Goal: Task Accomplishment & Management: Manage account settings

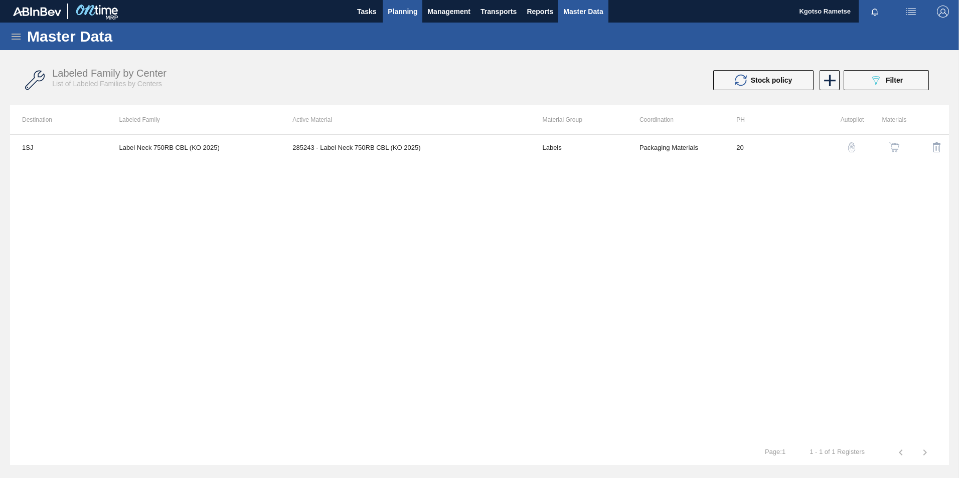
click at [397, 9] on span "Planning" at bounding box center [403, 12] width 30 height 12
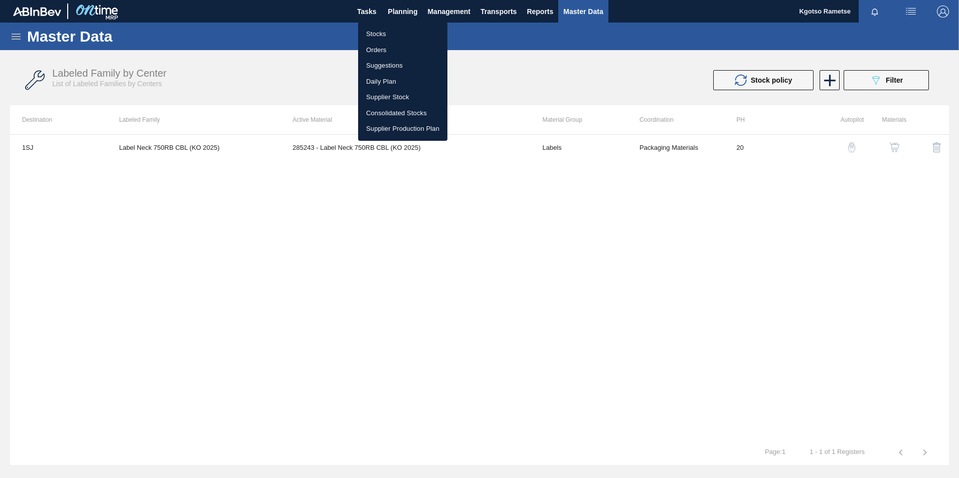
click at [384, 29] on li "Stocks" at bounding box center [402, 34] width 89 height 16
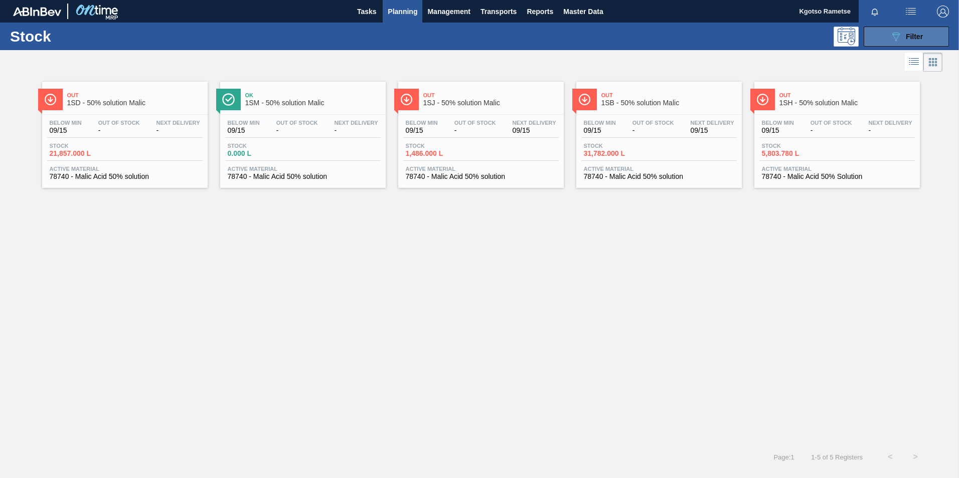
click at [637, 40] on icon "089F7B8B-B2A5-4AFE-B5C0-19BA573D28AC" at bounding box center [896, 37] width 12 height 12
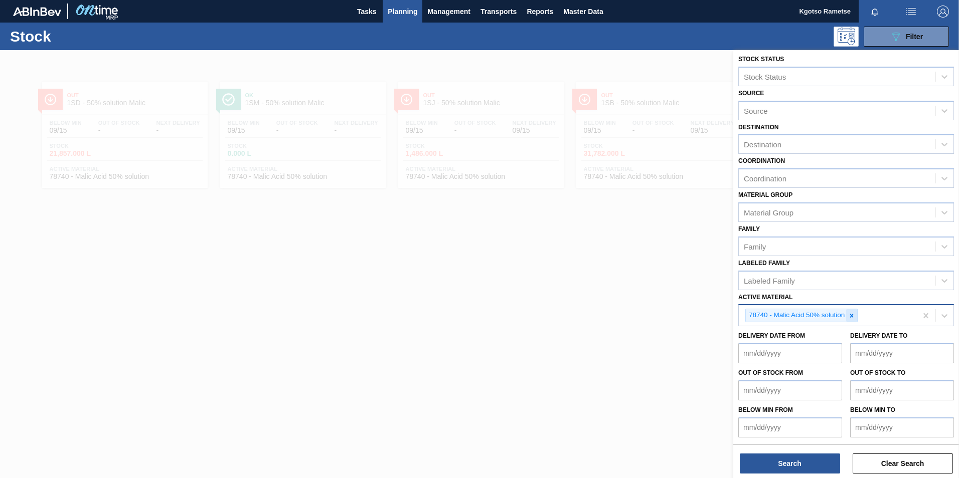
click at [637, 297] on div at bounding box center [851, 315] width 11 height 13
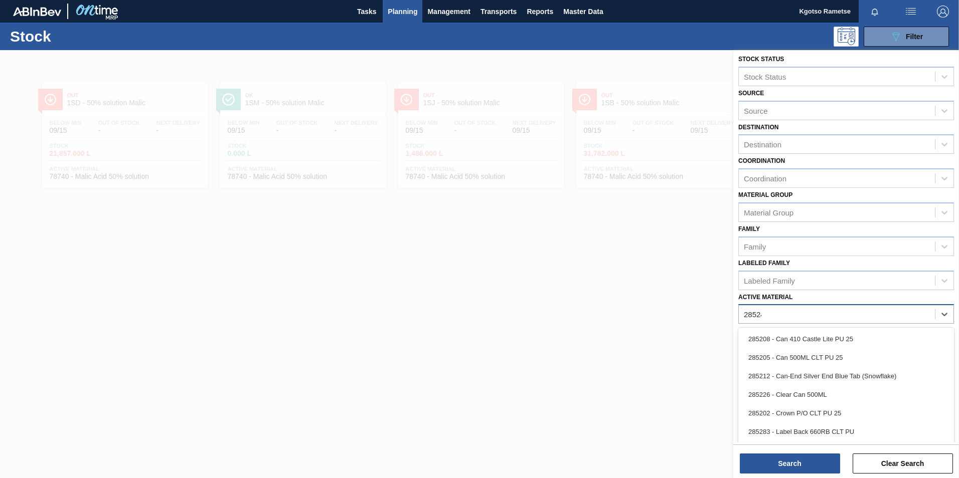
scroll to position [1, 0]
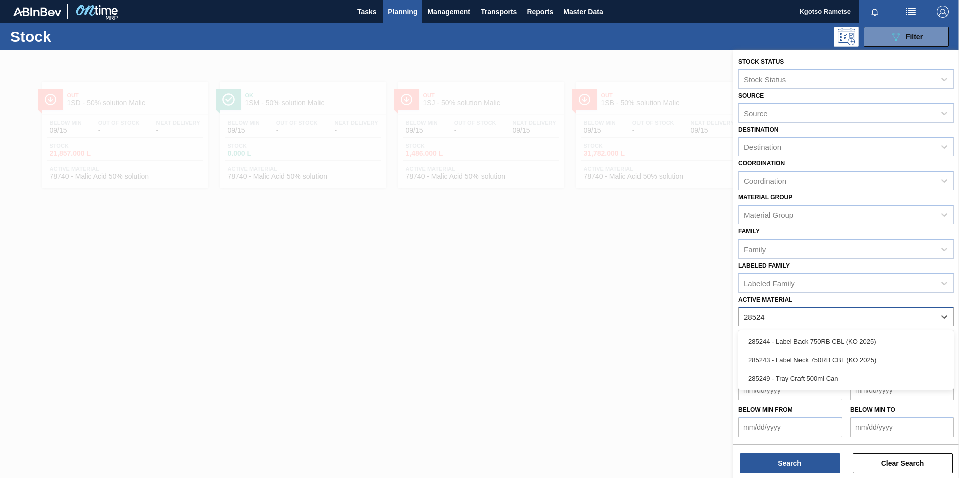
type Material "285243"
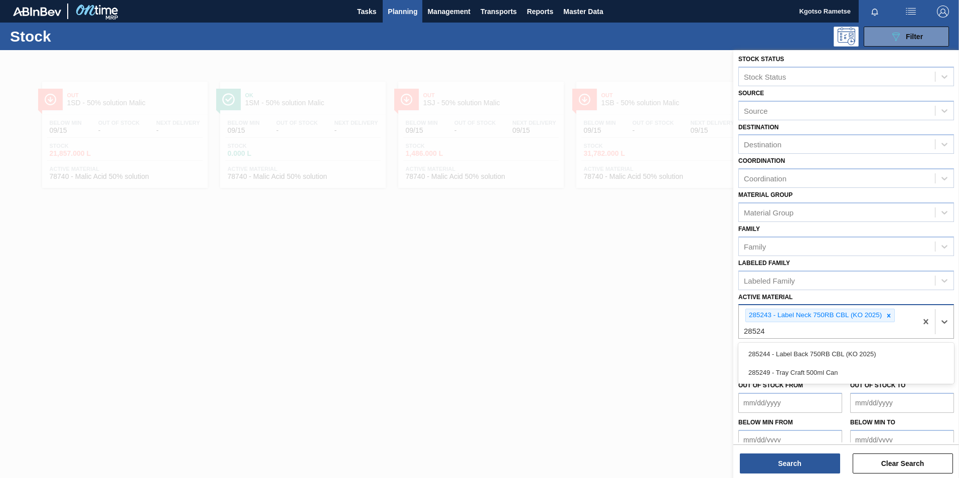
type Material "285244"
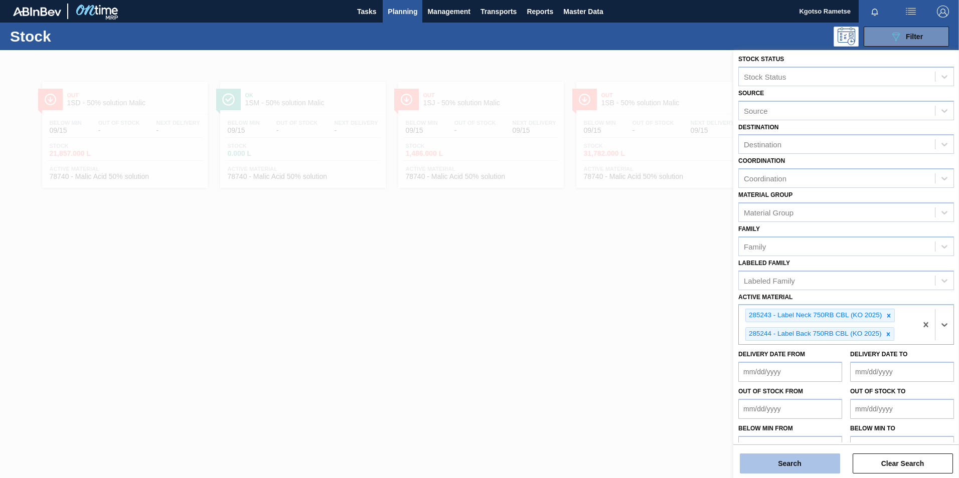
click at [637, 297] on button "Search" at bounding box center [790, 464] width 100 height 20
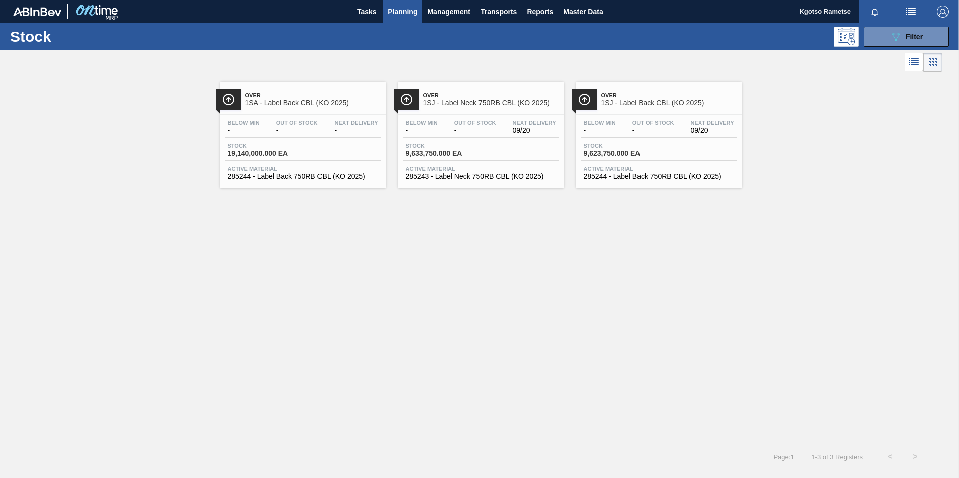
click at [470, 92] on span "Over" at bounding box center [490, 95] width 135 height 6
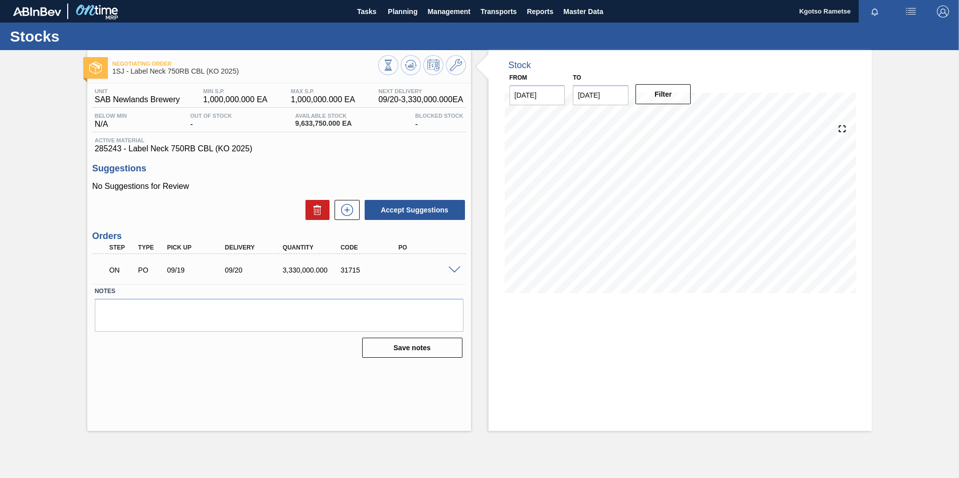
click at [454, 271] on span at bounding box center [454, 271] width 12 height 8
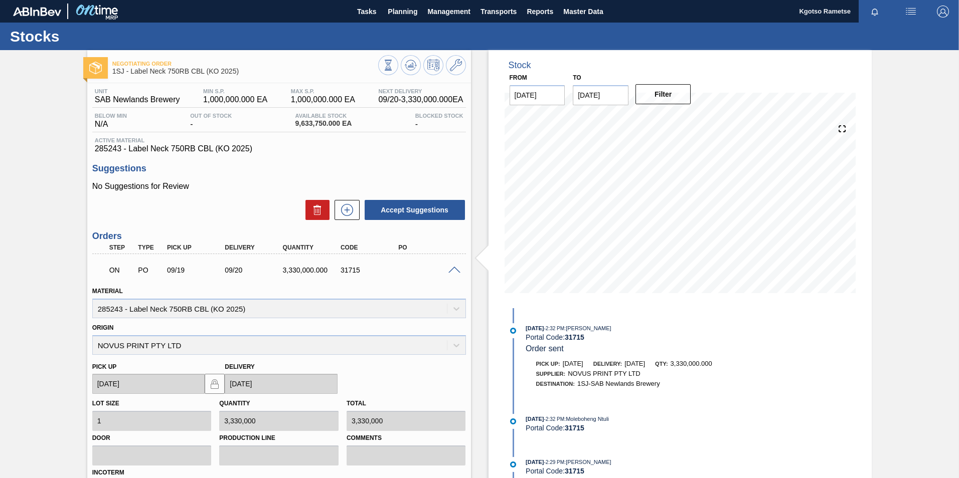
click at [451, 271] on span at bounding box center [454, 271] width 12 height 8
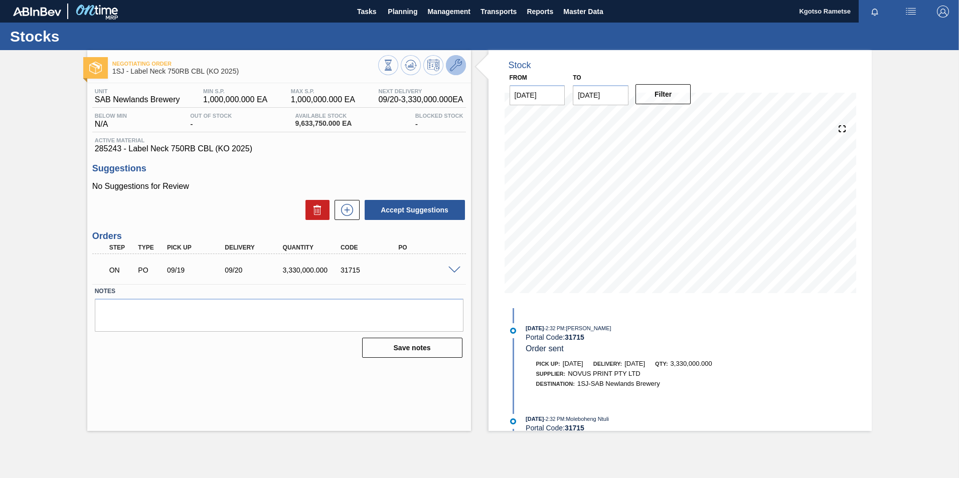
click at [450, 62] on icon at bounding box center [456, 65] width 12 height 12
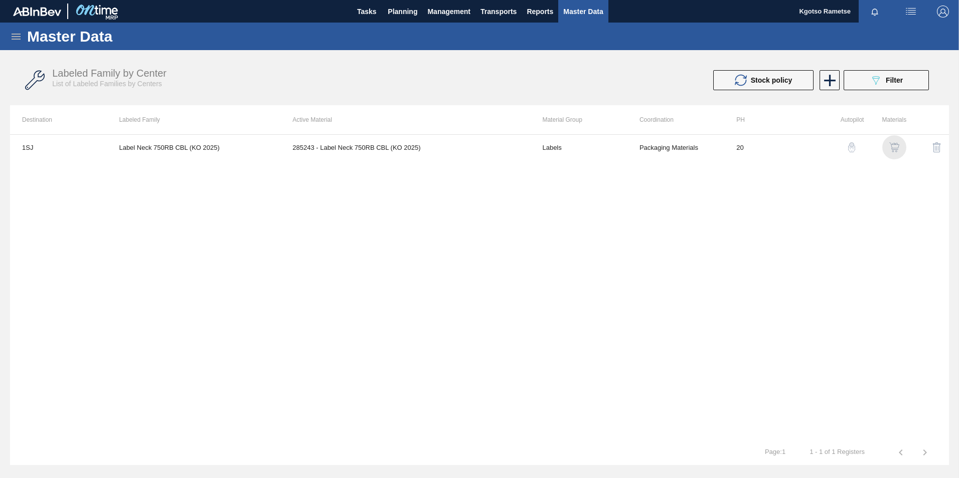
click at [637, 148] on img "button" at bounding box center [894, 147] width 10 height 10
click at [637, 74] on button "089F7B8B-B2A5-4AFE-B5C0-19BA573D28AC Filter" at bounding box center [886, 80] width 85 height 20
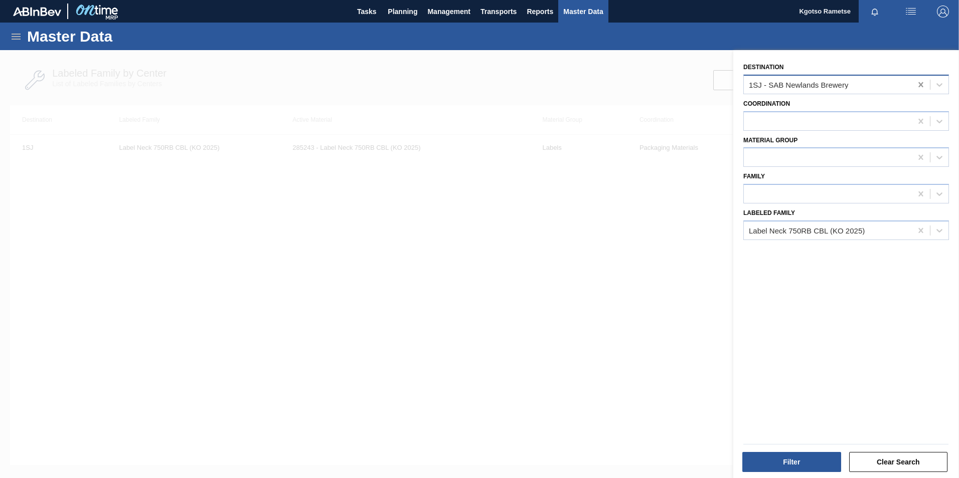
click at [637, 85] on icon at bounding box center [921, 85] width 10 height 10
click at [637, 297] on button "Filter" at bounding box center [791, 462] width 99 height 20
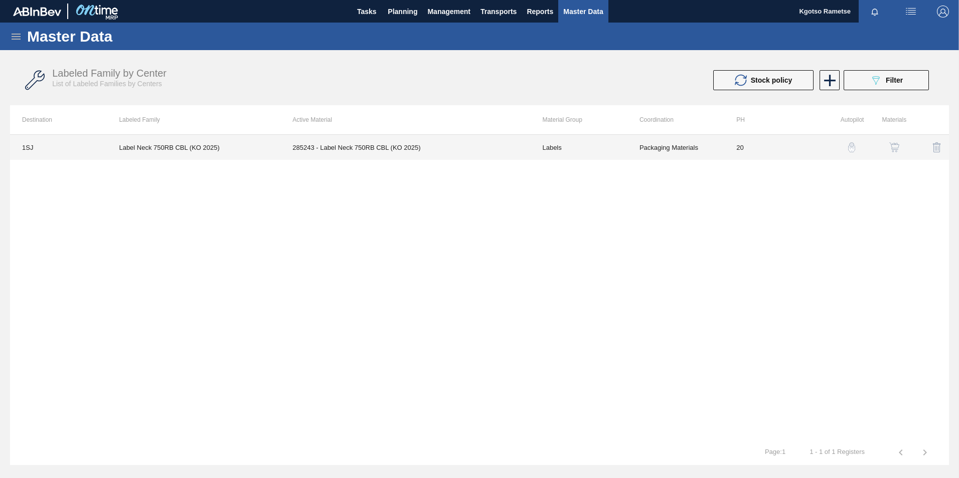
click at [326, 146] on td "285243 - Label Neck 750RB CBL (KO 2025)" at bounding box center [405, 147] width 250 height 25
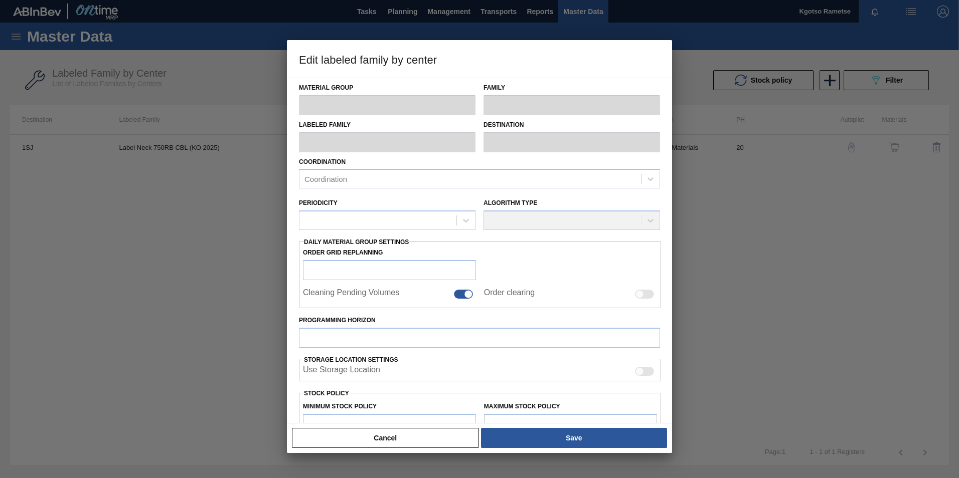
type input "Labels"
type input "750RB"
type input "Label Neck 750RB CBL (KO 2025)"
type input "1SJ - SAB Newlands Brewery"
type input "20"
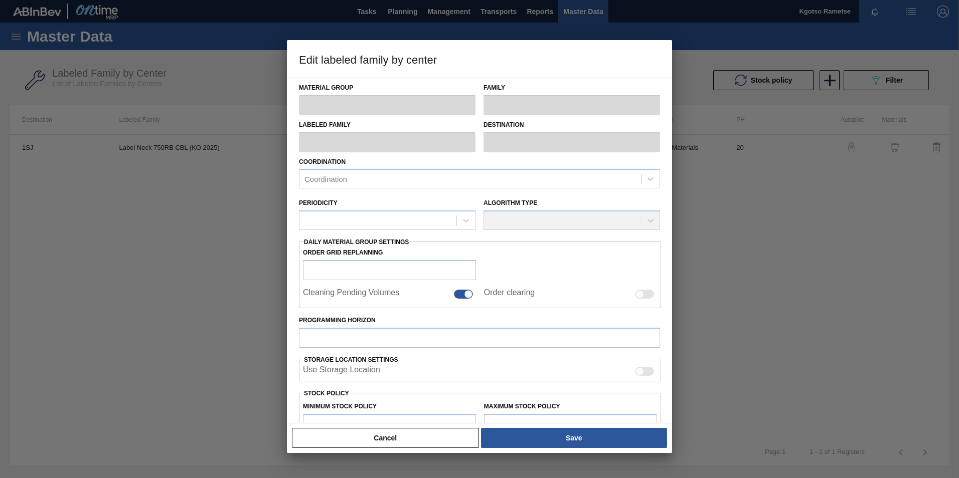
type input "1,000,000"
type input "100"
type input "1,000,000.000"
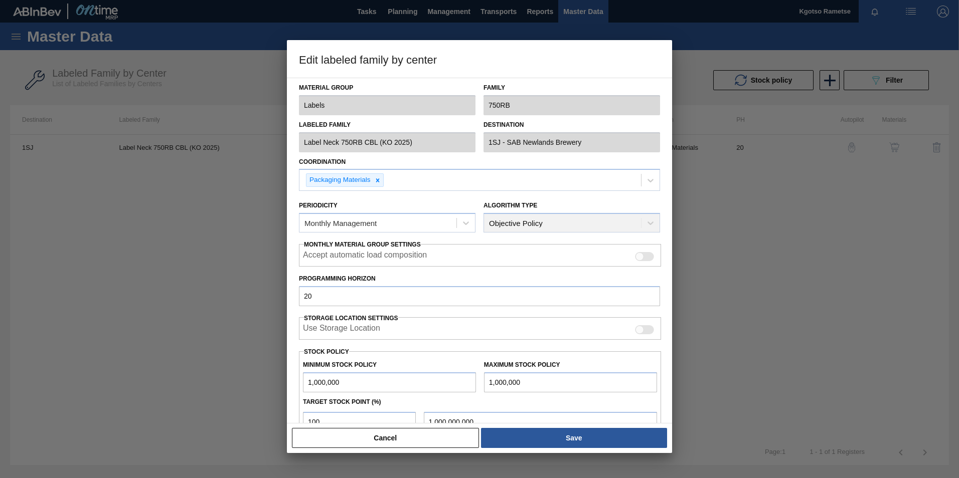
click at [456, 101] on div "Material Group Labels Family 750RB" at bounding box center [479, 96] width 369 height 37
click at [291, 143] on div "Material Group Labels Family 750RB Labeled Family Label Neck 750RB CBL (KO 2025…" at bounding box center [479, 251] width 385 height 346
click at [379, 297] on button "Cancel" at bounding box center [385, 438] width 187 height 20
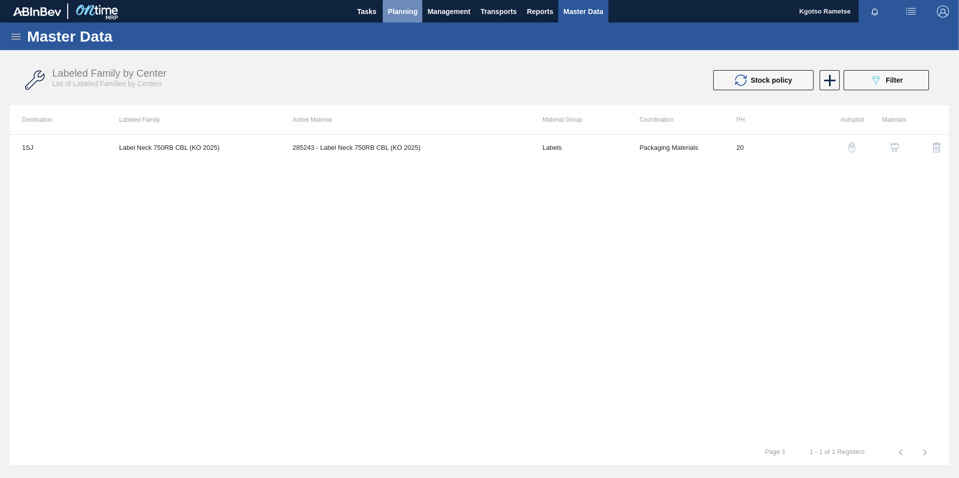
click at [399, 12] on span "Planning" at bounding box center [403, 12] width 30 height 12
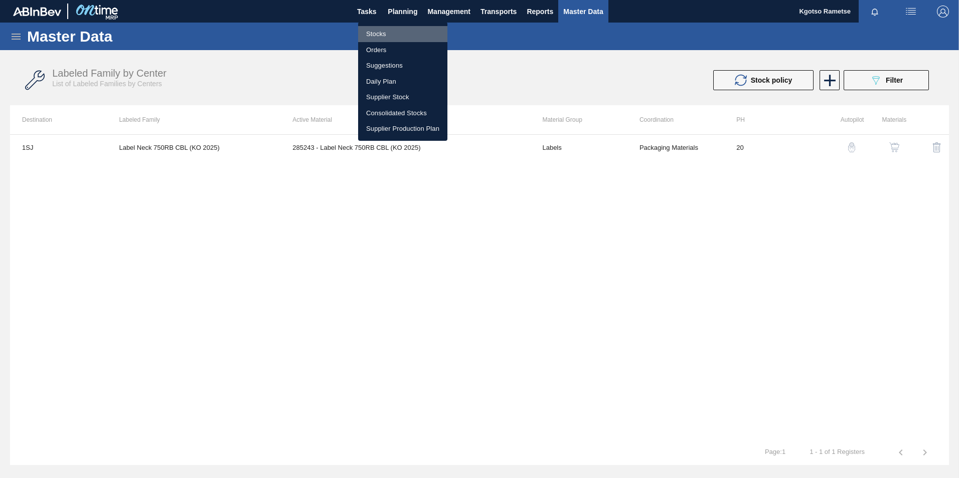
click at [377, 38] on li "Stocks" at bounding box center [402, 34] width 89 height 16
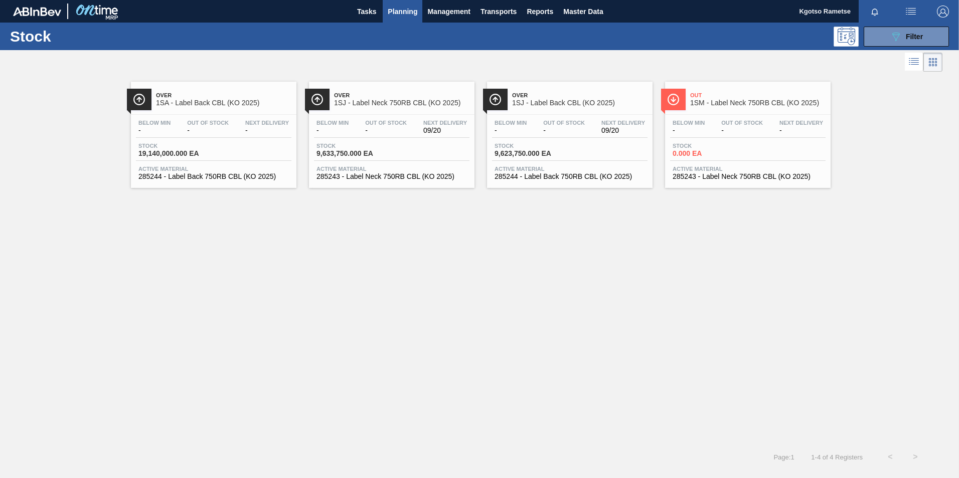
click at [536, 176] on span "285244 - Label Back 750RB CBL (KO 2025)" at bounding box center [570, 177] width 150 height 8
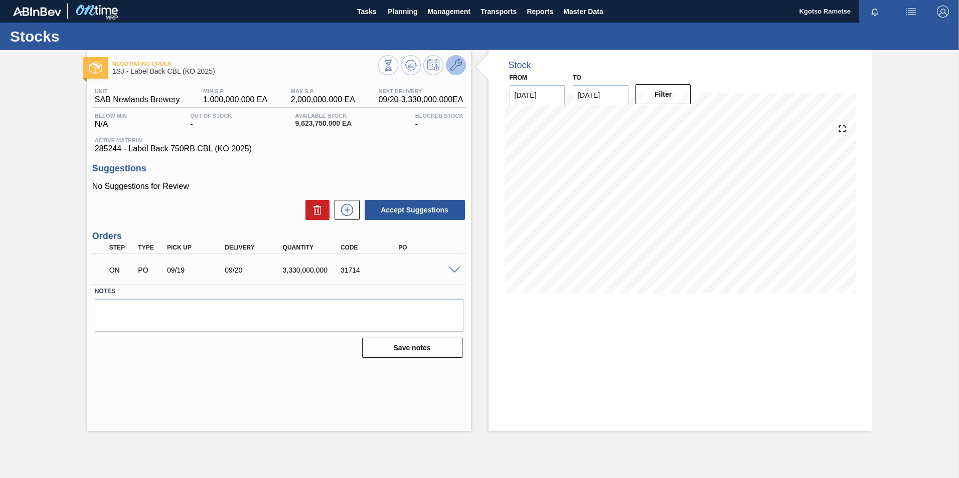
click at [452, 71] on icon at bounding box center [456, 65] width 12 height 12
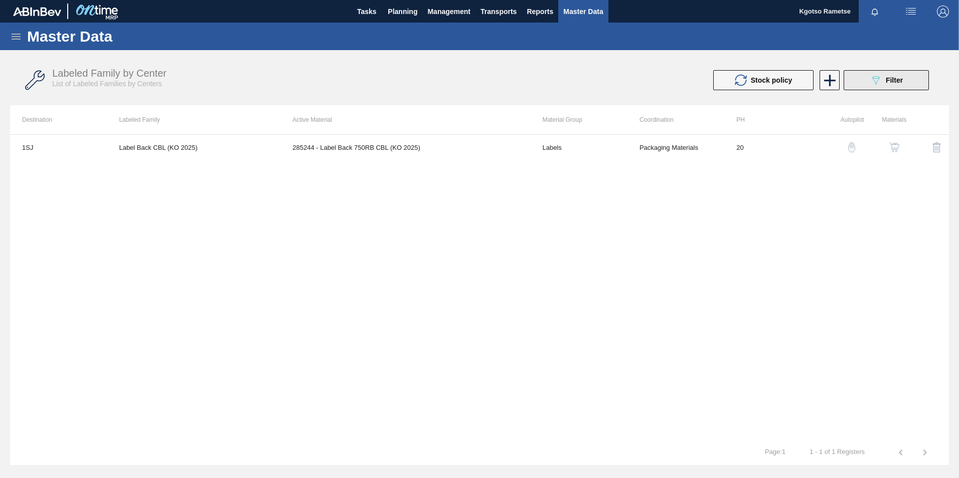
click at [637, 82] on div "089F7B8B-B2A5-4AFE-B5C0-19BA573D28AC Filter" at bounding box center [886, 80] width 33 height 12
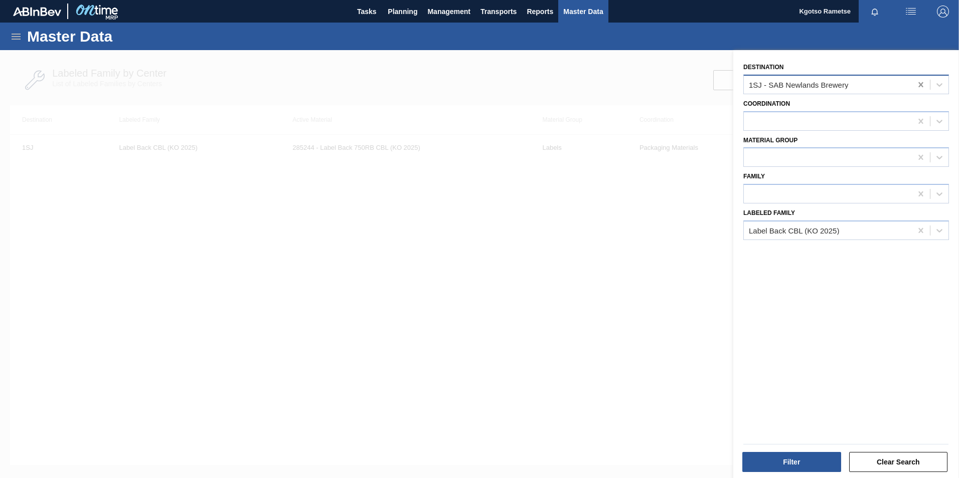
click at [637, 86] on icon at bounding box center [920, 84] width 5 height 5
click at [637, 297] on button "Filter" at bounding box center [791, 462] width 99 height 20
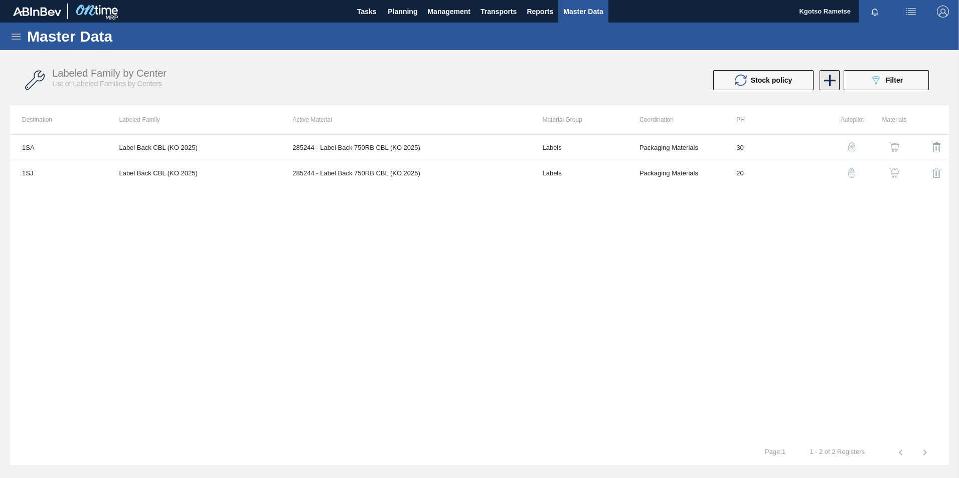
click at [637, 82] on icon at bounding box center [830, 81] width 20 height 20
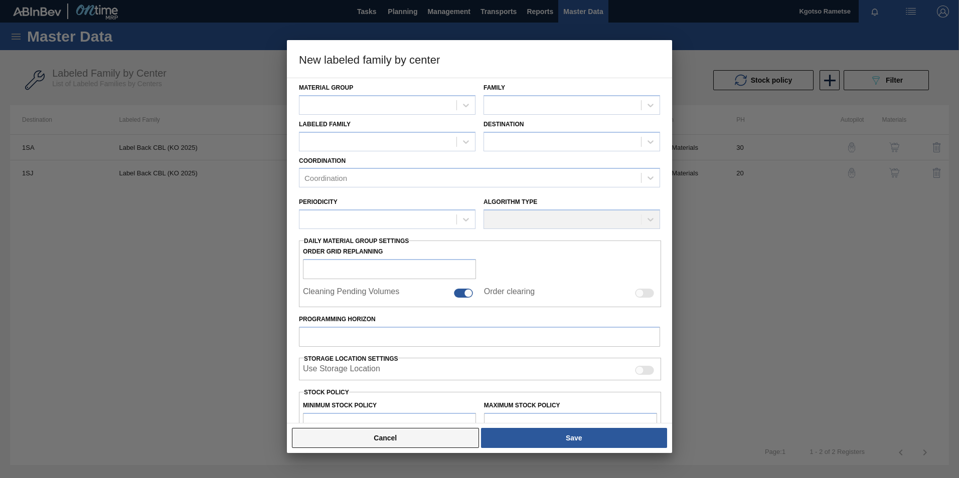
click at [444, 297] on button "Cancel" at bounding box center [385, 438] width 187 height 20
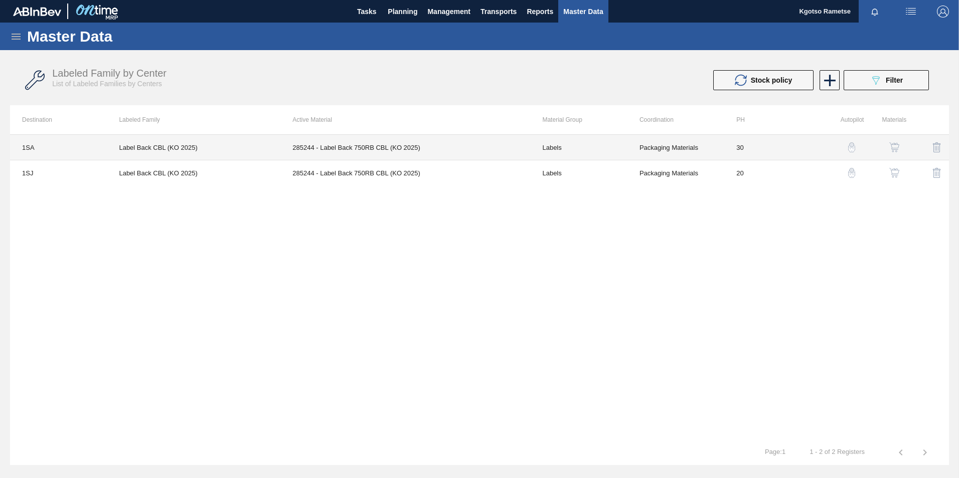
click at [175, 148] on td "Label Back CBL (KO 2025)" at bounding box center [194, 148] width 174 height 26
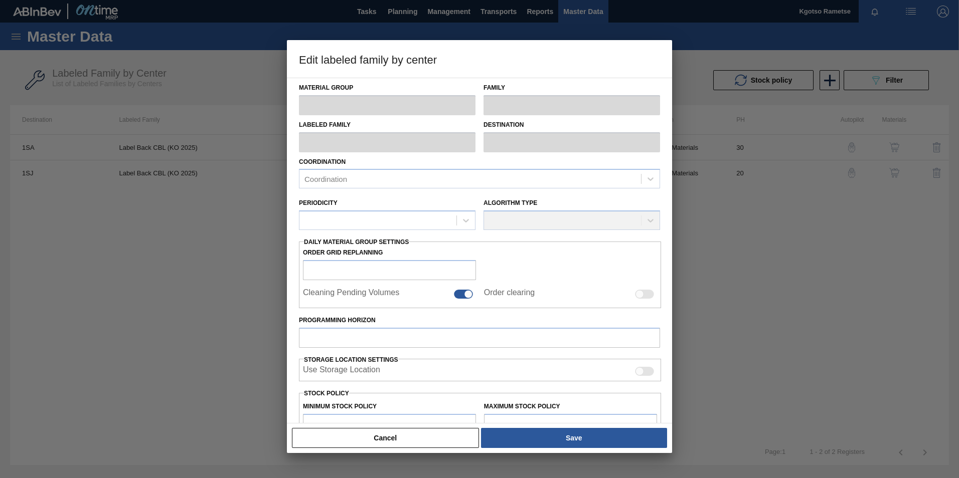
type input "Labels"
type input "750RB"
type input "Label Back CBL (KO 2025)"
type input "1SA - SAB Alrode Brewery"
type input "30"
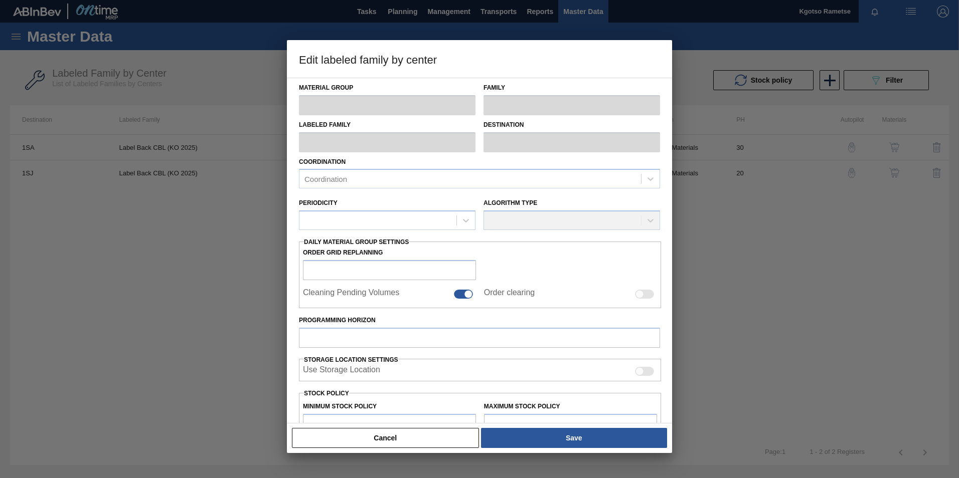
type input "2,000,000"
type input "3,000,000"
type input "100"
type input "3,000,000.000"
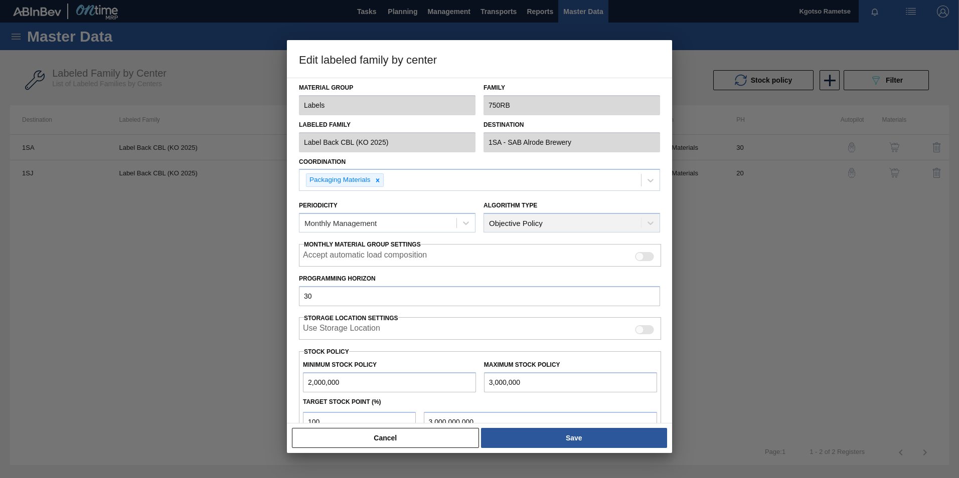
click at [459, 113] on div "Material Group Labels Family 750RB" at bounding box center [479, 96] width 369 height 37
click at [257, 146] on div "Edit labeled family by center Material Group Labels Family 750RB Labeled Family…" at bounding box center [479, 239] width 959 height 478
click at [332, 297] on button "Cancel" at bounding box center [385, 438] width 187 height 20
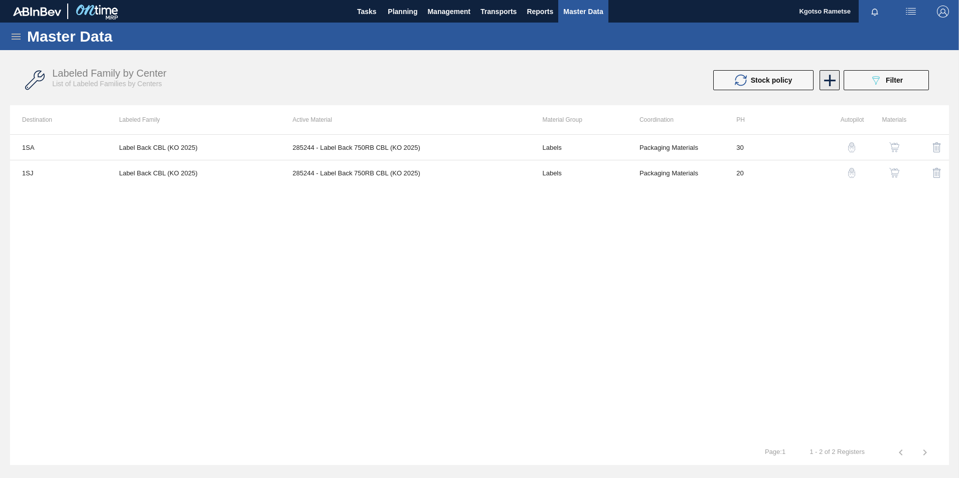
click at [637, 80] on icon at bounding box center [830, 81] width 12 height 12
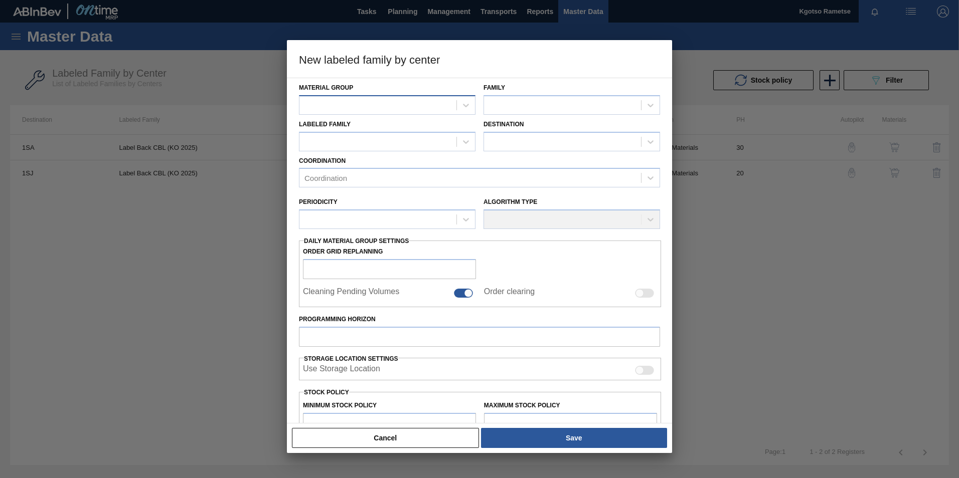
click at [365, 105] on div at bounding box center [377, 105] width 157 height 15
paste Group "Crown"
type Group "Crown"
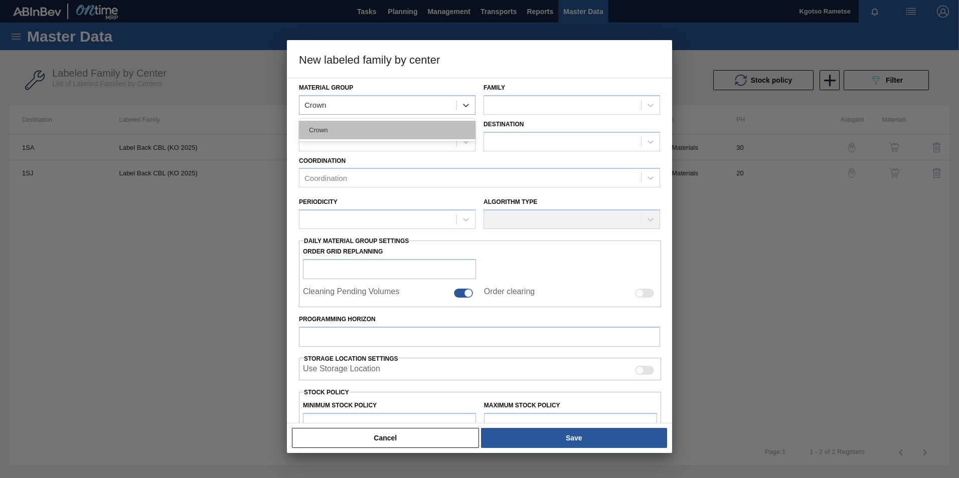
click at [360, 128] on div "Crown" at bounding box center [387, 130] width 177 height 19
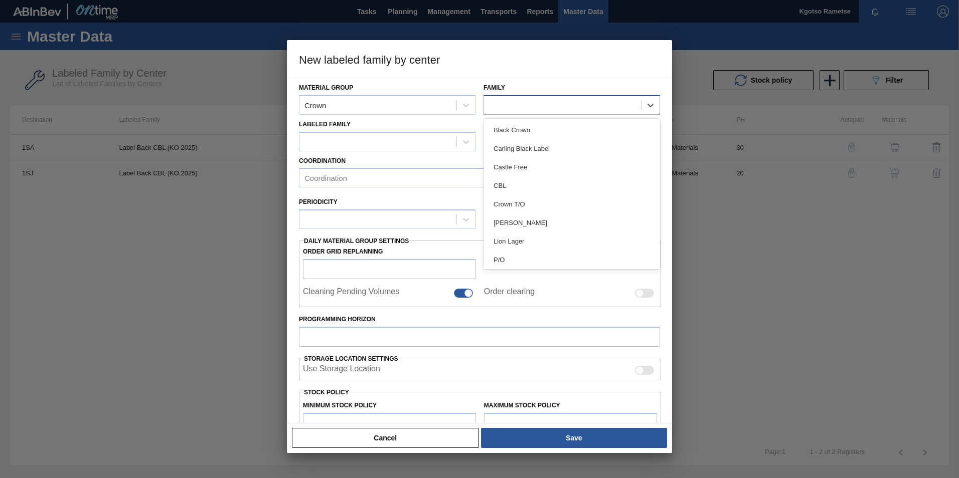
click at [505, 106] on div at bounding box center [562, 105] width 157 height 15
type input "p"
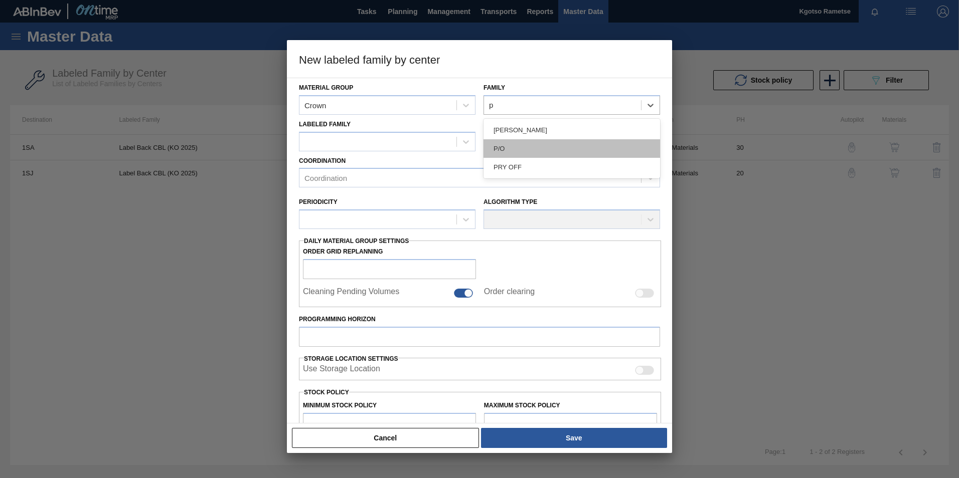
click at [536, 150] on div "P/O" at bounding box center [572, 148] width 177 height 19
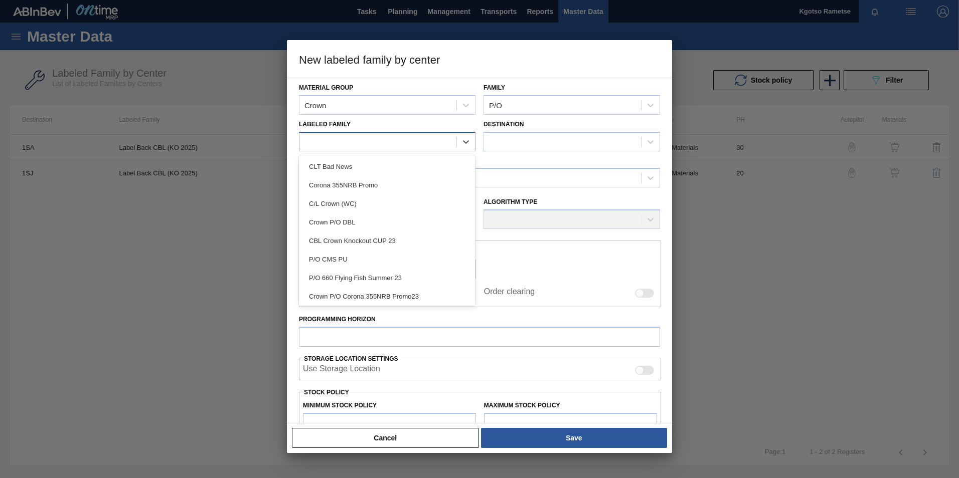
click at [339, 145] on div at bounding box center [377, 141] width 157 height 15
paste Family "Crown P/O CBL (KO 2025)"
type Family "Crown P/O CBL (KO 2025)"
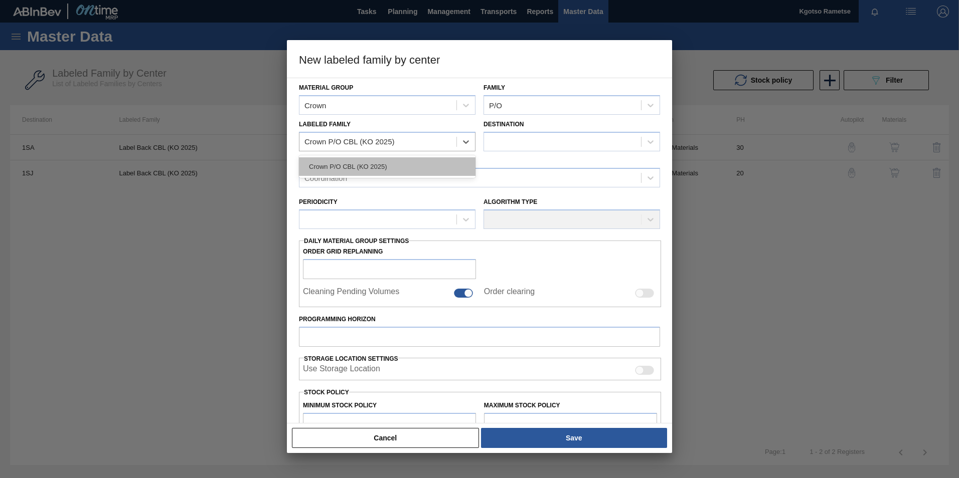
click at [342, 166] on div "Crown P/O CBL (KO 2025)" at bounding box center [387, 166] width 177 height 19
checkbox input "false"
click at [514, 129] on div "Destination" at bounding box center [572, 134] width 177 height 34
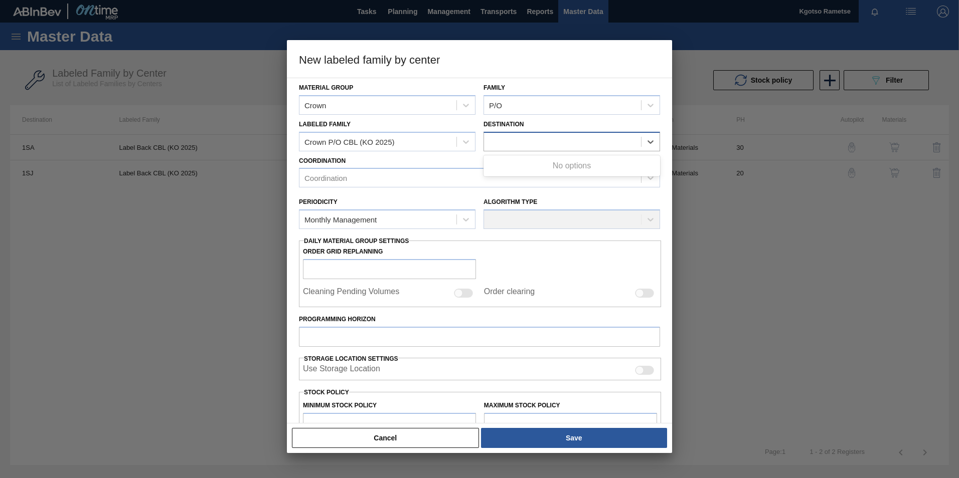
click at [513, 132] on div at bounding box center [572, 142] width 177 height 20
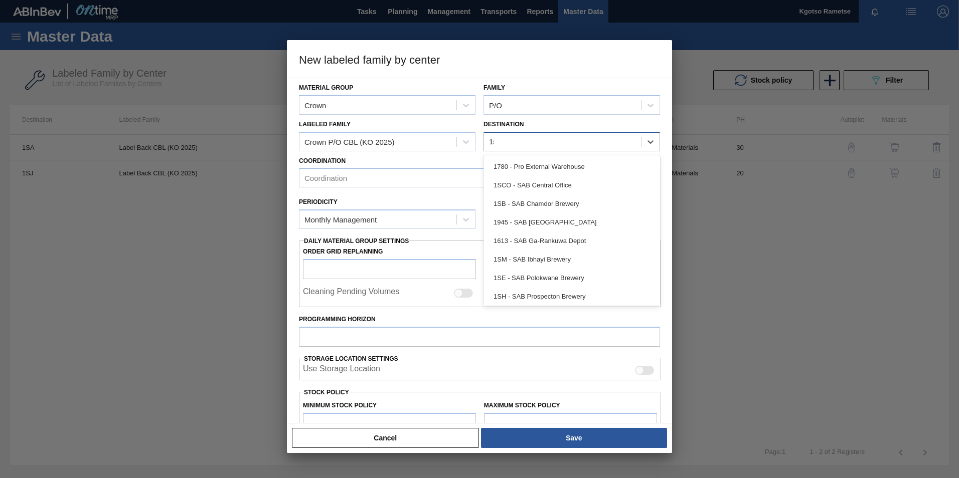
type input "1sm"
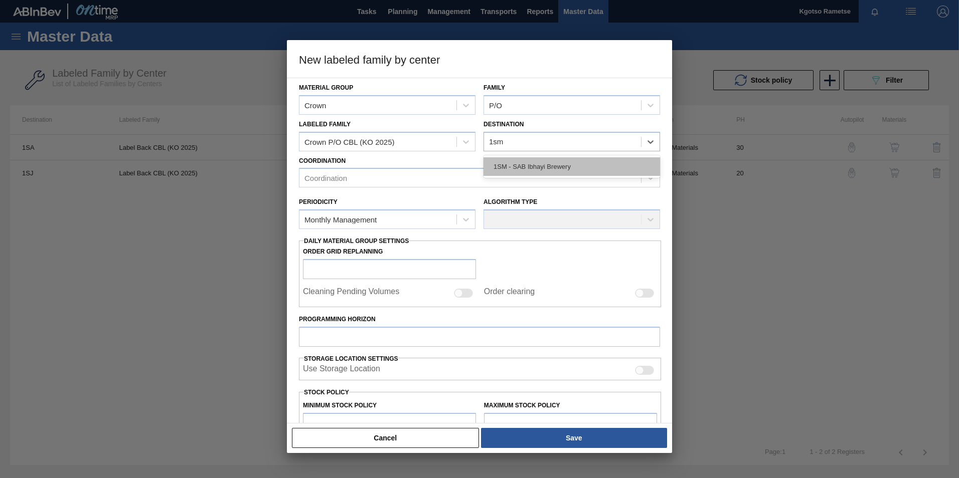
click at [511, 167] on div "1SM - SAB Ibhayi Brewery" at bounding box center [572, 166] width 177 height 19
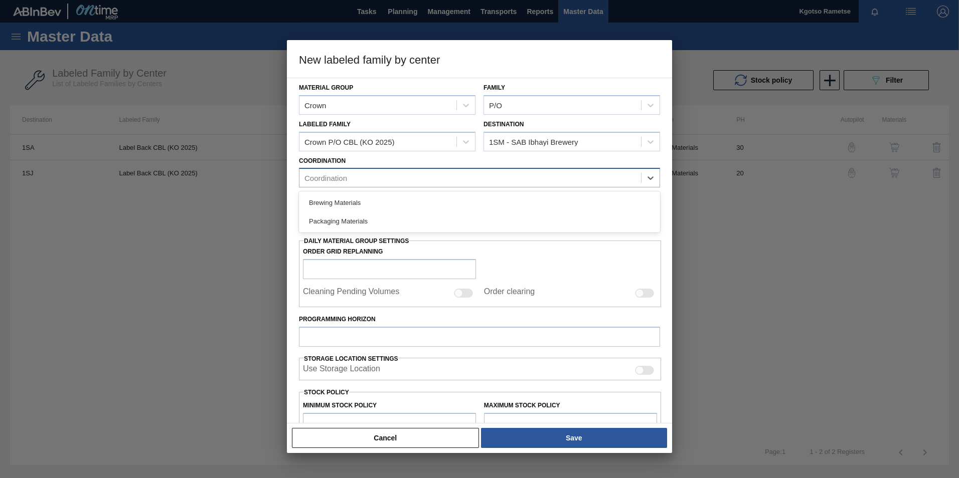
click at [425, 173] on div "Coordination" at bounding box center [470, 178] width 342 height 15
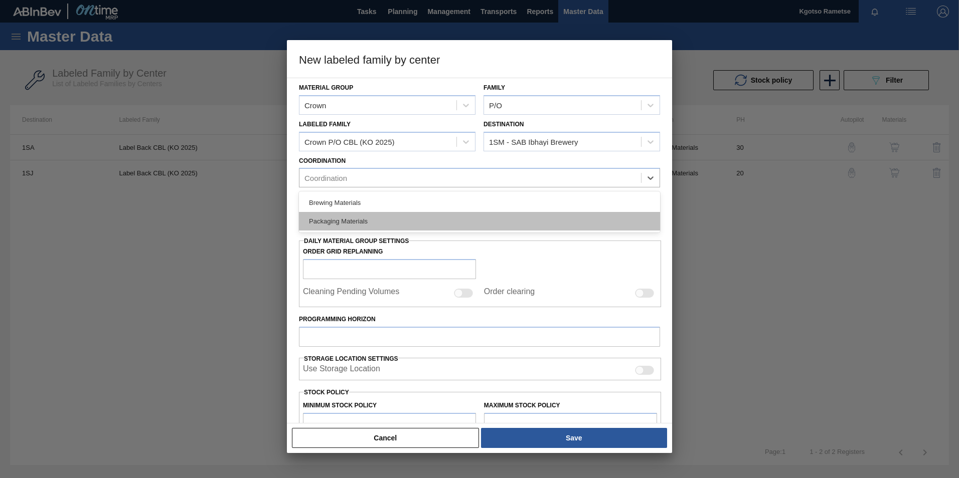
click at [373, 223] on div "Packaging Materials" at bounding box center [479, 221] width 361 height 19
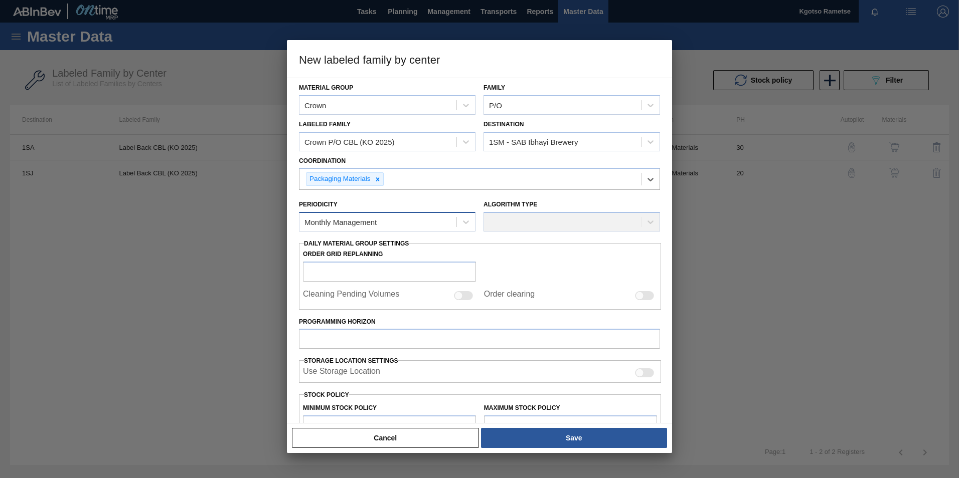
click at [365, 221] on div "Monthly Management" at bounding box center [340, 222] width 72 height 9
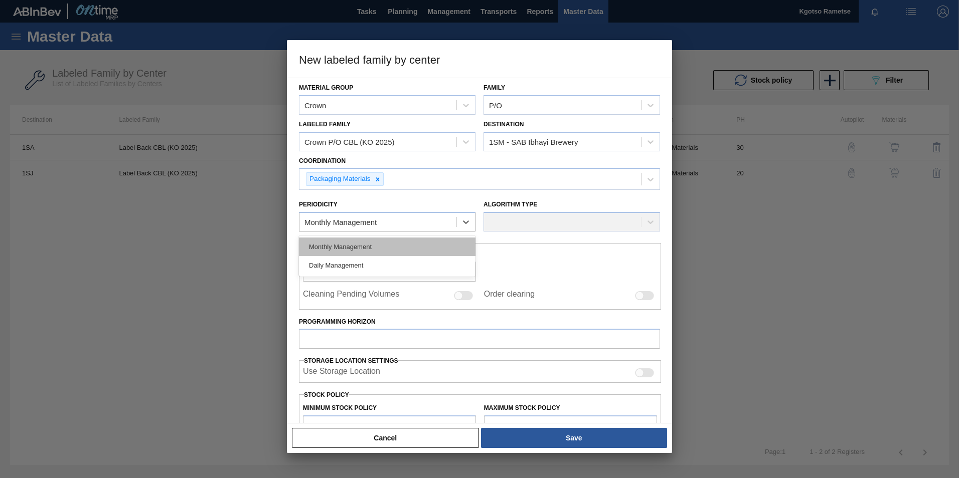
click at [351, 246] on div "Monthly Management" at bounding box center [387, 247] width 177 height 19
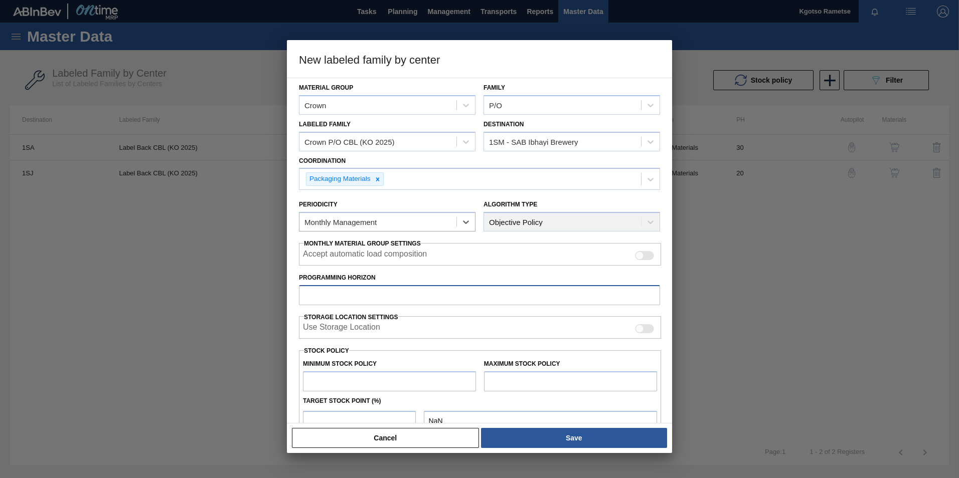
click at [325, 297] on input "Programming Horizon" at bounding box center [479, 295] width 361 height 20
type input "30"
click at [292, 297] on div "Material Group Crown Family P/O Labeled Family Crown P/O CBL (KO 2025) Destinat…" at bounding box center [479, 251] width 385 height 346
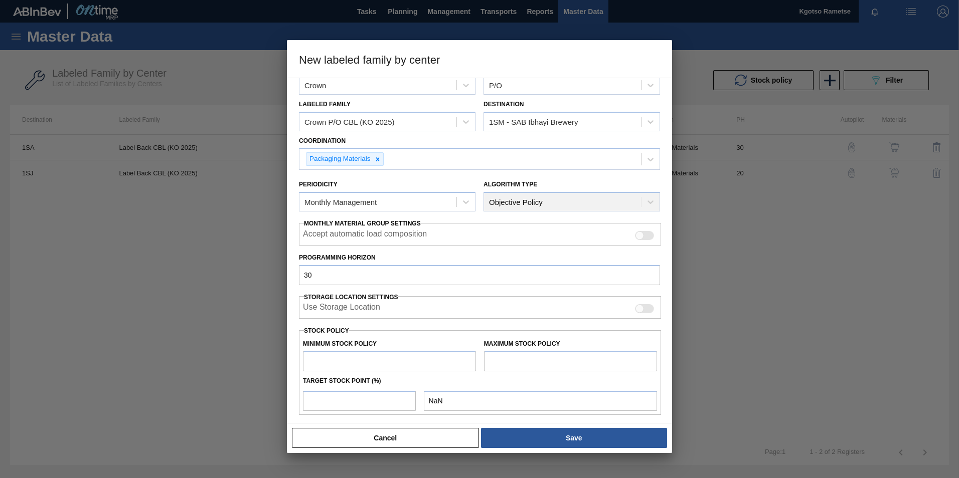
scroll to position [40, 0]
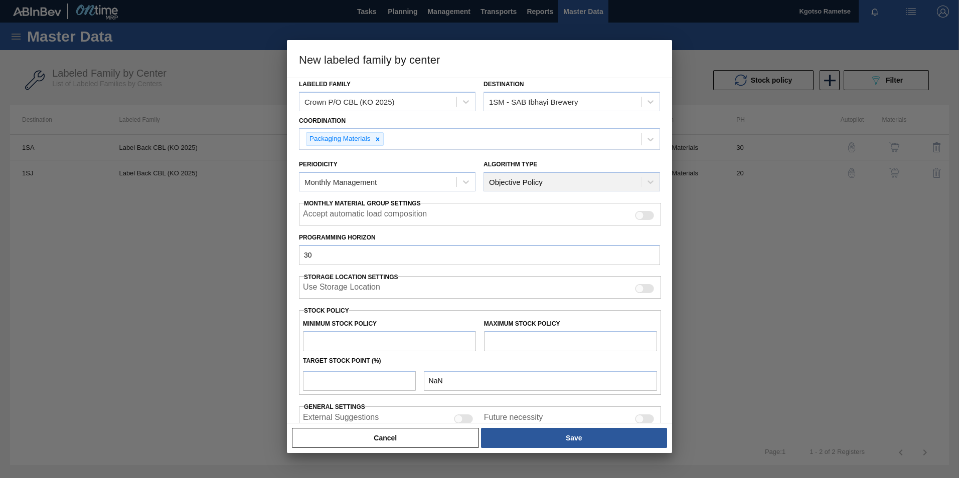
click at [321, 297] on input "text" at bounding box center [389, 342] width 173 height 20
type input "1"
type input "1.000"
type input "15"
type input "15.000"
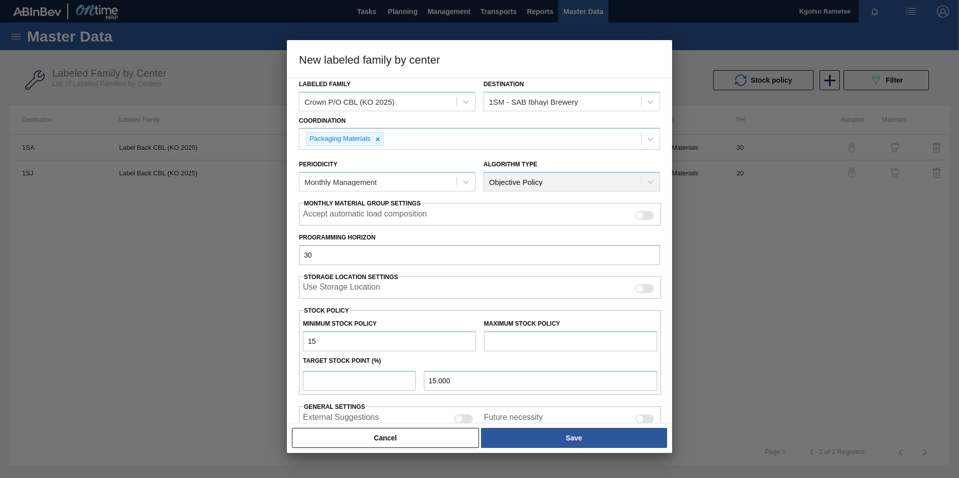
type input "150"
type input "150.000"
type input "1,500"
type input "1,500.000"
type input "15,000"
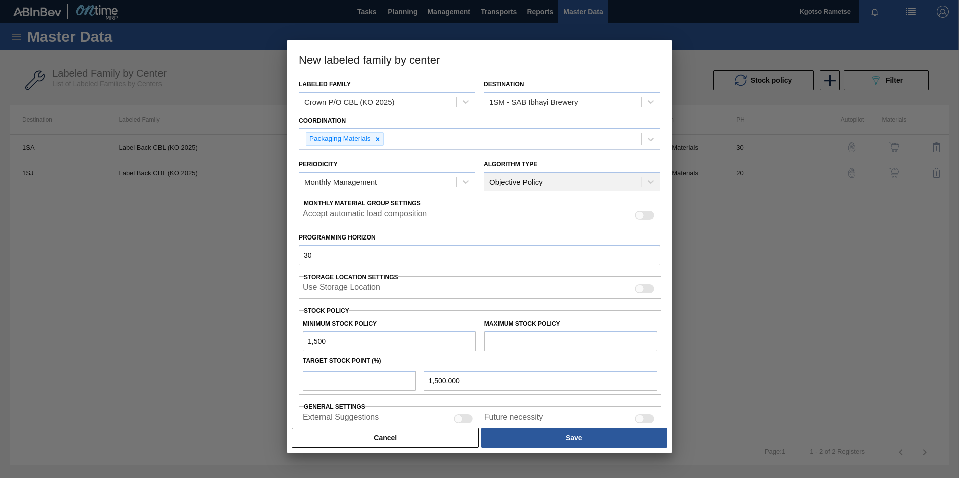
type input "15,000.000"
type input "150,000"
type input "150,000.000"
type input "1,500,000"
type input "1,500,000.000"
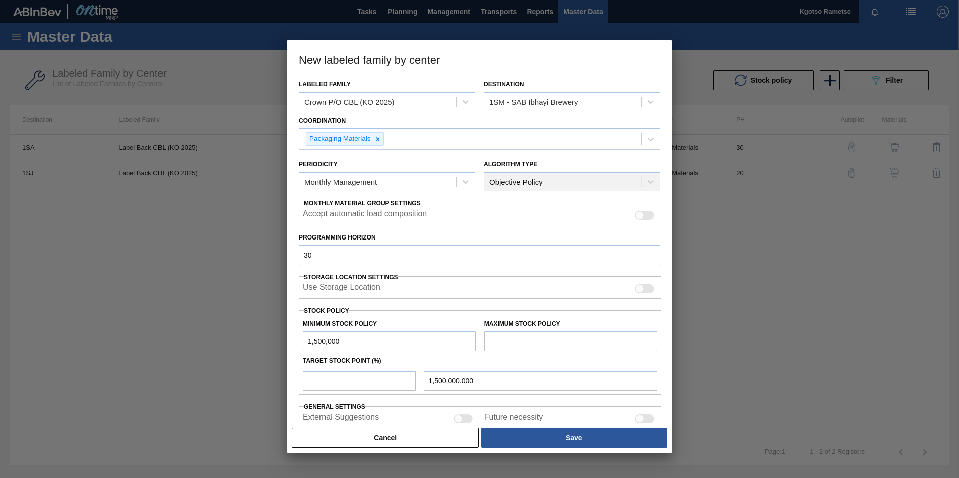
drag, startPoint x: 350, startPoint y: 338, endPoint x: 211, endPoint y: 358, distance: 140.9
click at [211, 297] on div "New labeled family by center Material Group Crown Family P/O Labeled Family Cro…" at bounding box center [479, 239] width 959 height 478
type input "1,500,000"
click at [527, 297] on input "text" at bounding box center [570, 342] width 173 height 20
type input "2,000,000"
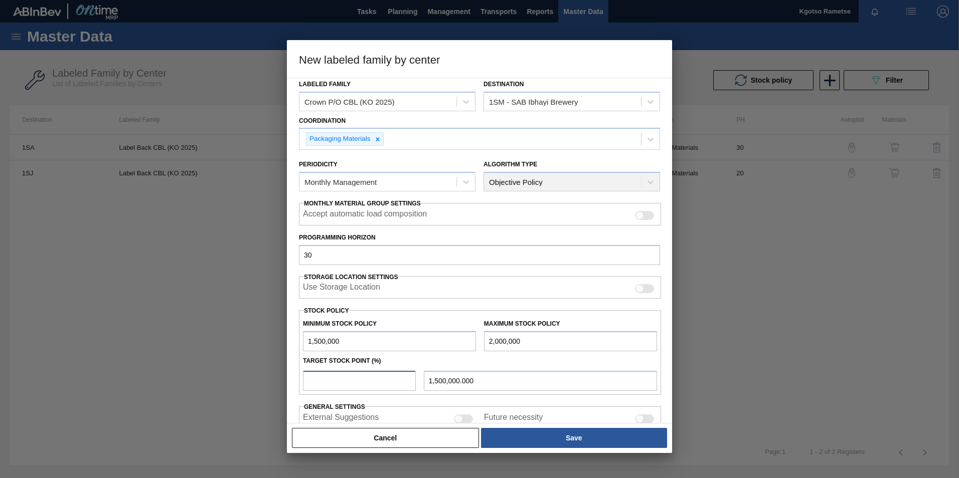
click at [377, 297] on input "number" at bounding box center [359, 381] width 113 height 20
type input "1"
type input "1,505,000.000"
type input "10"
type input "1,550,000.000"
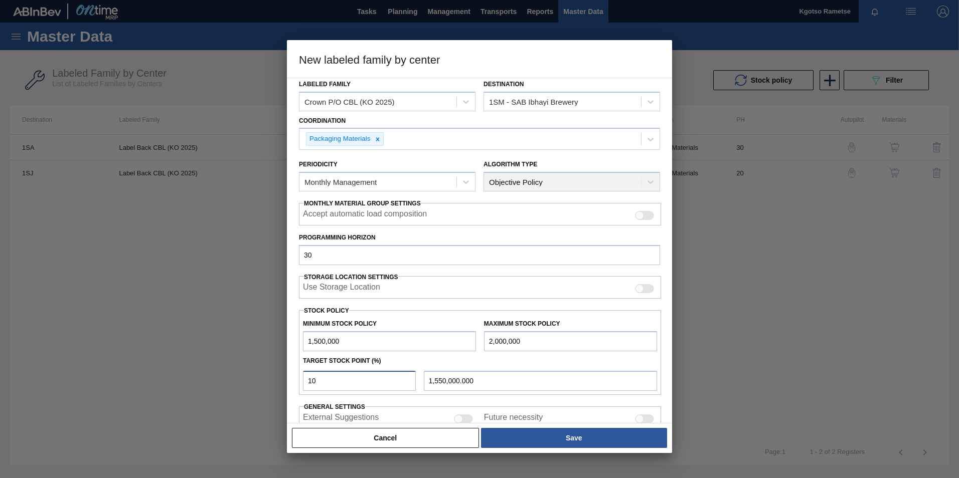
type input "100"
type input "2,000,000.000"
type input "100"
click at [295, 297] on div "Material Group Crown Family P/O Labeled Family Crown P/O CBL (KO 2025) Destinat…" at bounding box center [479, 251] width 385 height 346
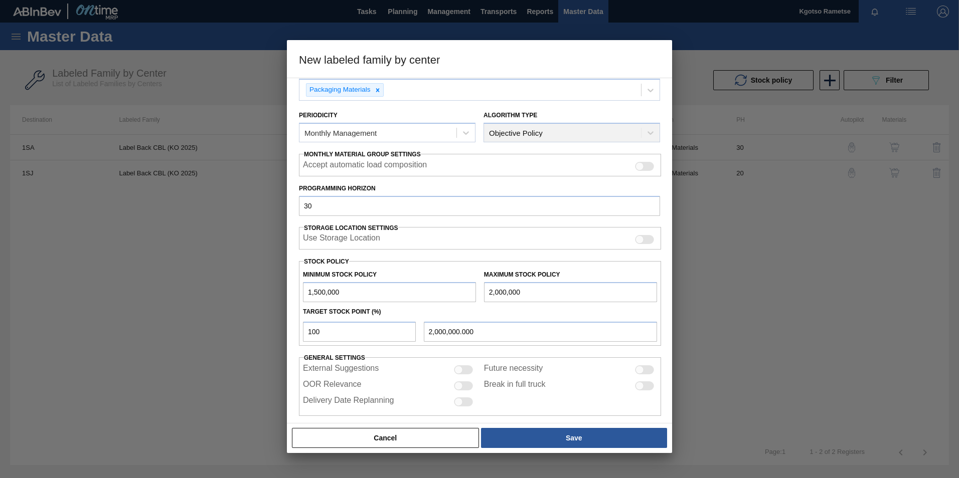
scroll to position [99, 0]
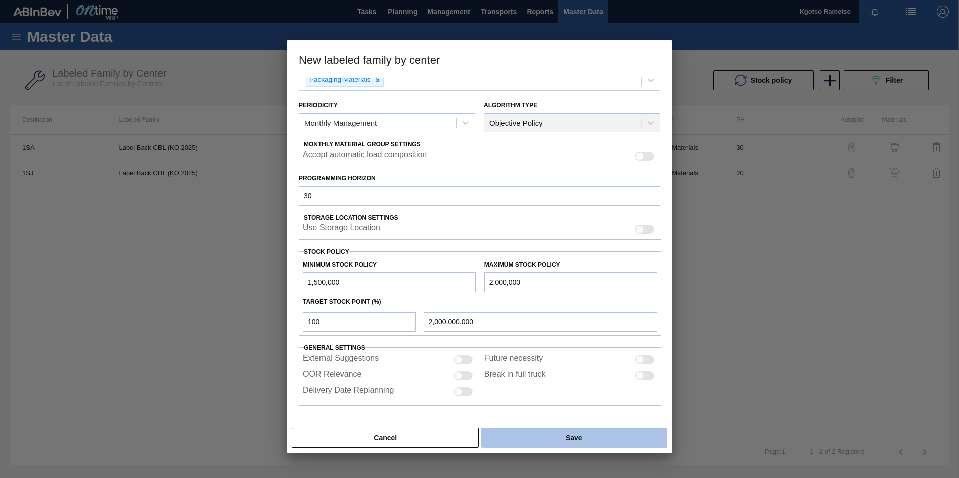
click at [547, 297] on button "Save" at bounding box center [574, 438] width 186 height 20
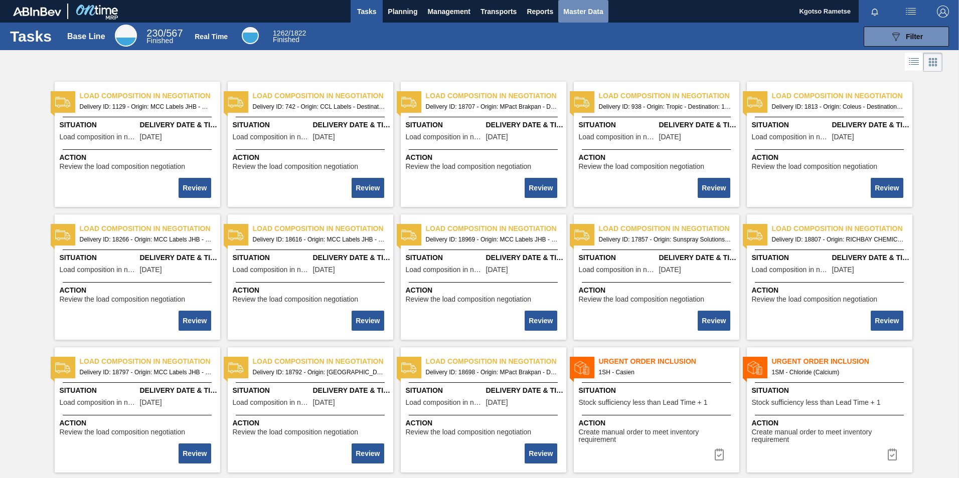
click at [567, 13] on span "Master Data" at bounding box center [583, 12] width 40 height 12
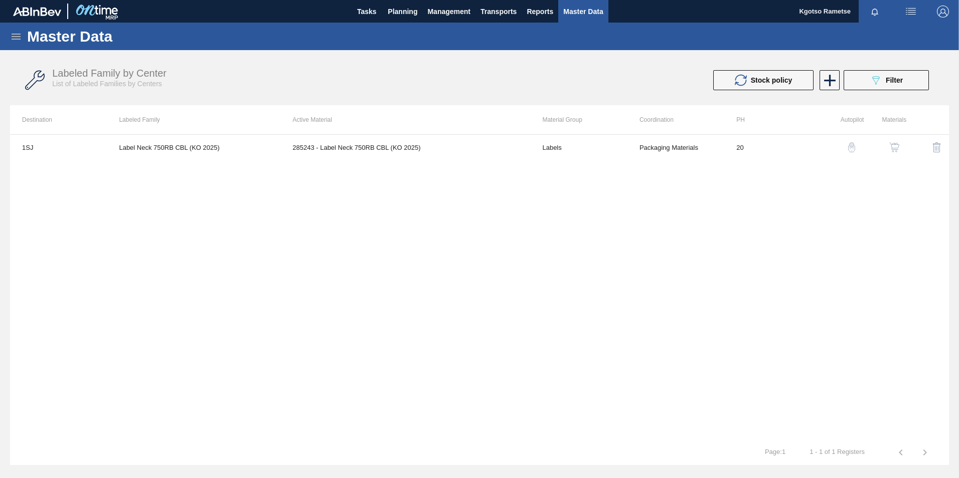
click at [11, 37] on icon at bounding box center [16, 37] width 12 height 12
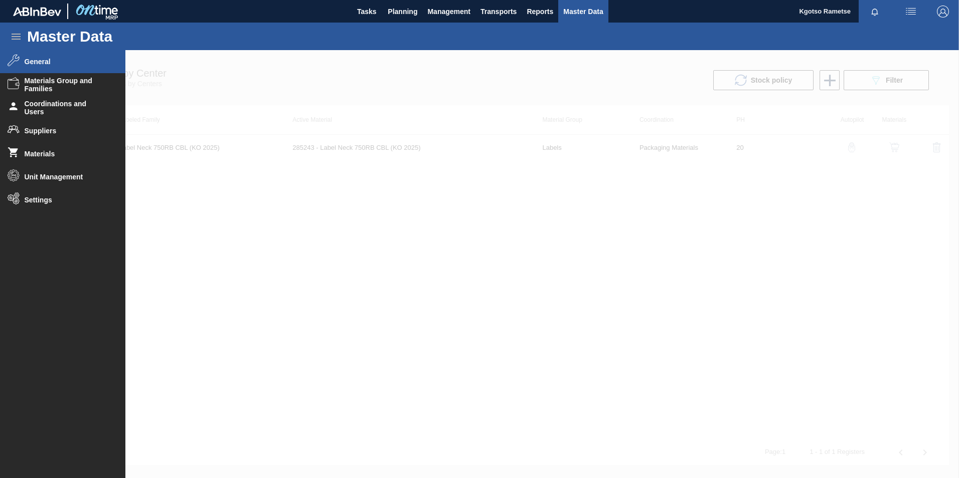
click at [50, 61] on span "General" at bounding box center [66, 62] width 83 height 8
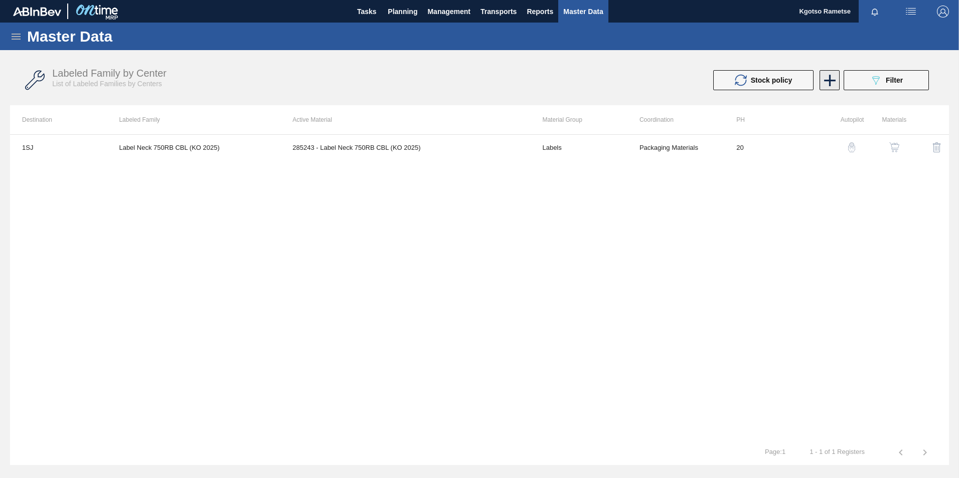
click at [832, 82] on icon at bounding box center [830, 81] width 20 height 20
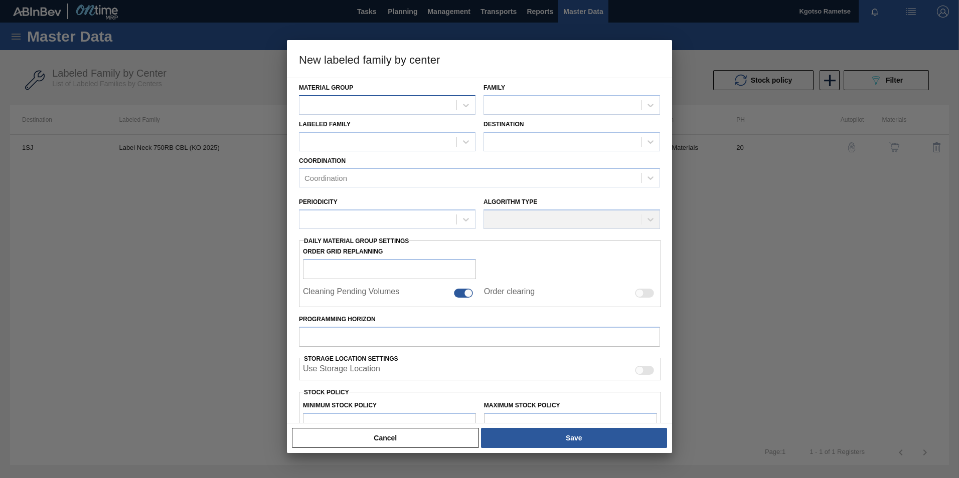
click at [368, 114] on div "Material Group Family Labeled Family Destination Coordination Coordination Peri…" at bounding box center [479, 337] width 361 height 519
drag, startPoint x: 368, startPoint y: 114, endPoint x: 369, endPoint y: 103, distance: 11.6
click at [369, 103] on div at bounding box center [377, 105] width 157 height 15
type Group "lab"
drag, startPoint x: 396, startPoint y: 128, endPoint x: 416, endPoint y: 134, distance: 20.9
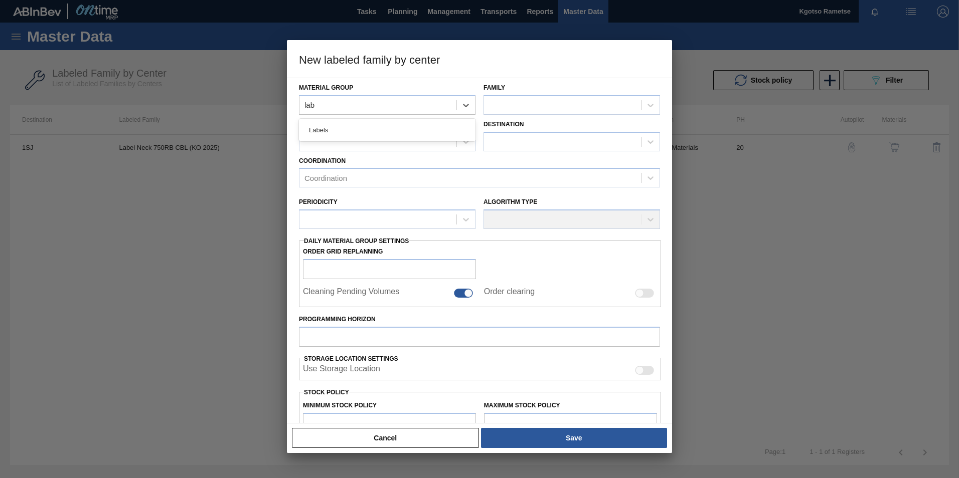
click at [396, 129] on div "Labels" at bounding box center [387, 130] width 177 height 19
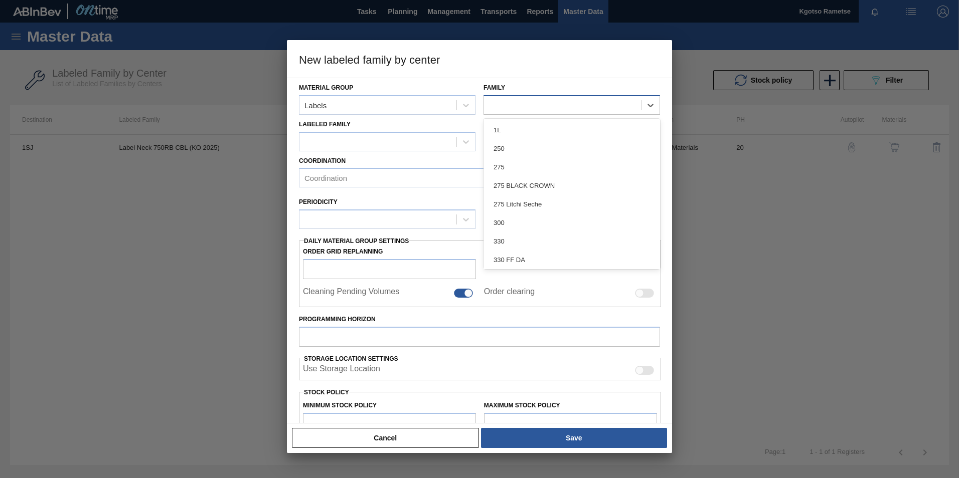
click at [527, 96] on div at bounding box center [572, 105] width 177 height 20
paste input "750RB"
type input "750RB"
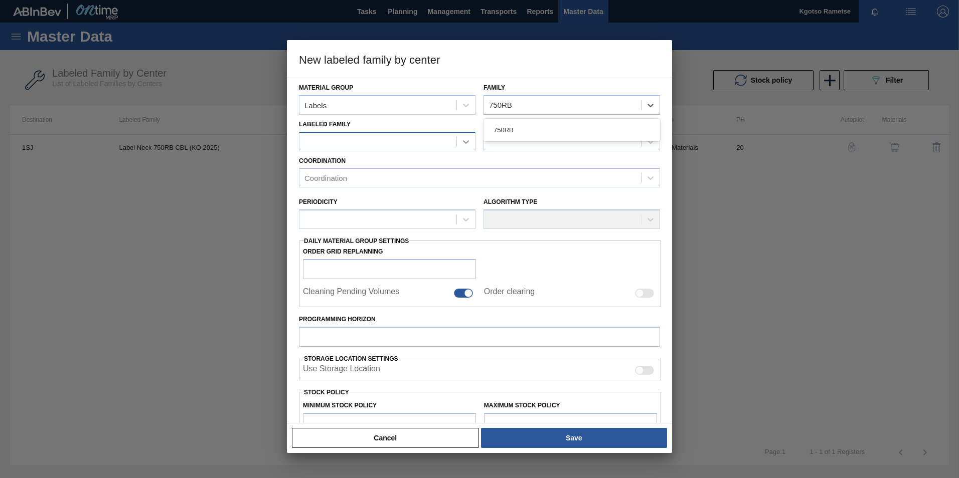
drag, startPoint x: 505, startPoint y: 127, endPoint x: 456, endPoint y: 142, distance: 51.1
click at [502, 127] on div "750RB" at bounding box center [572, 130] width 177 height 19
click at [424, 137] on div at bounding box center [377, 141] width 157 height 15
paste Family "Label Neck 750RB CBL (KO 2025)"
type Family "Label Neck 750RB CBL (KO 2025)"
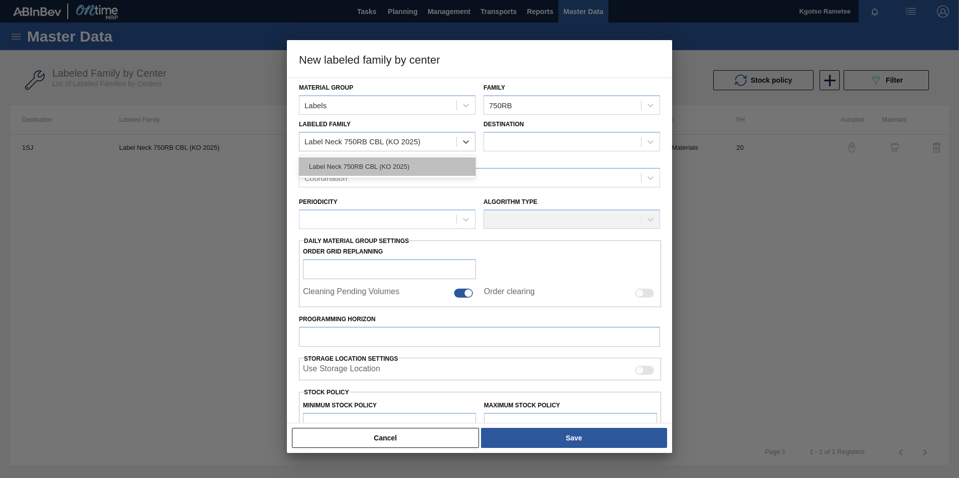
click at [354, 166] on div "Label Neck 750RB CBL (KO 2025)" at bounding box center [387, 166] width 177 height 19
click at [522, 142] on div at bounding box center [562, 141] width 157 height 15
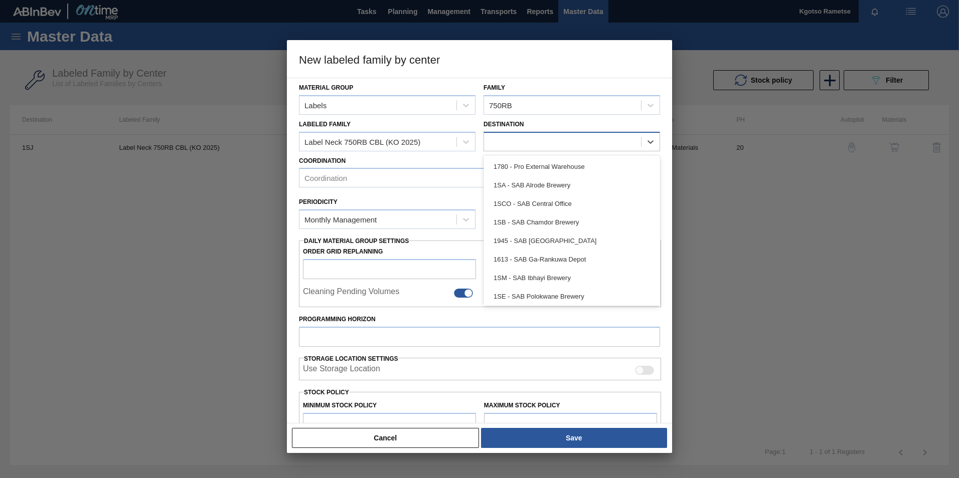
checkbox input "false"
type input "1sm"
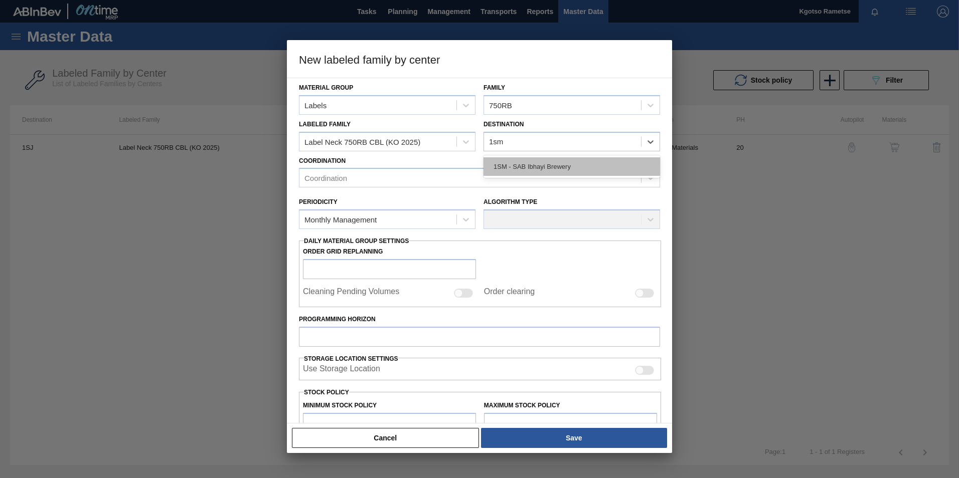
click at [518, 163] on div "1SM - SAB Ibhayi Brewery" at bounding box center [572, 166] width 177 height 19
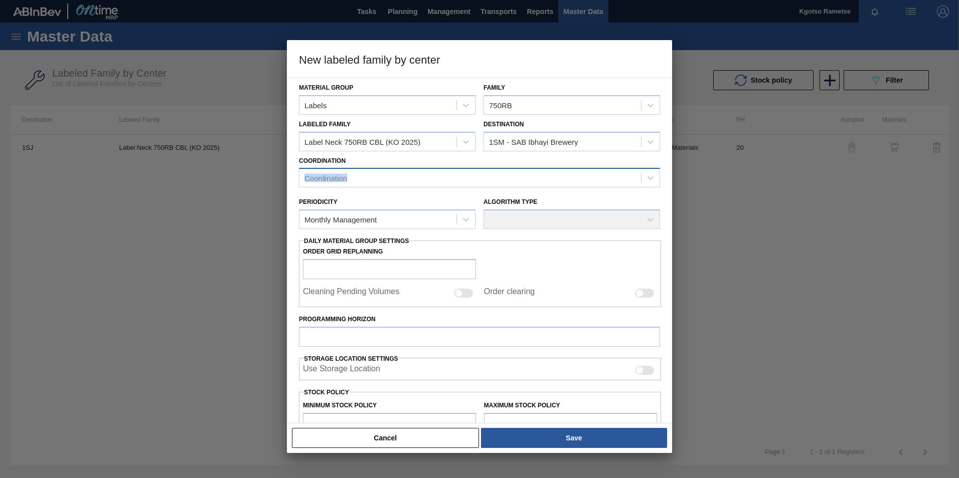
click at [385, 169] on div "Coordination Coordination" at bounding box center [479, 171] width 361 height 34
drag, startPoint x: 385, startPoint y: 169, endPoint x: 375, endPoint y: 180, distance: 15.6
click at [375, 180] on div "Coordination" at bounding box center [470, 178] width 342 height 15
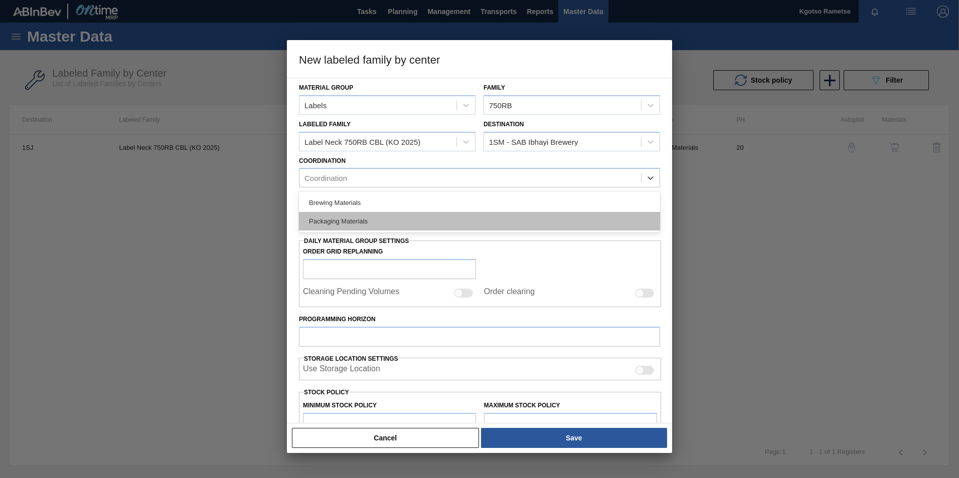
click at [360, 218] on div "Packaging Materials" at bounding box center [479, 221] width 361 height 19
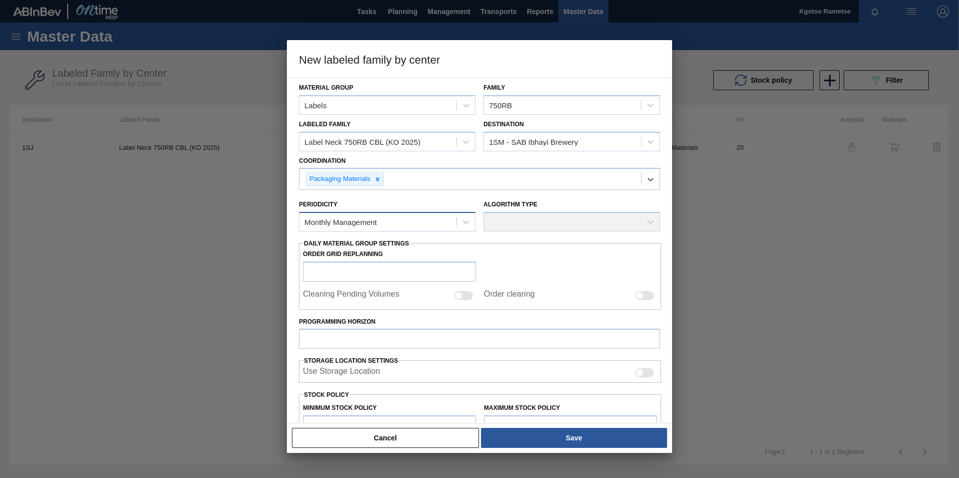
click at [356, 221] on div "Monthly Management" at bounding box center [340, 222] width 72 height 9
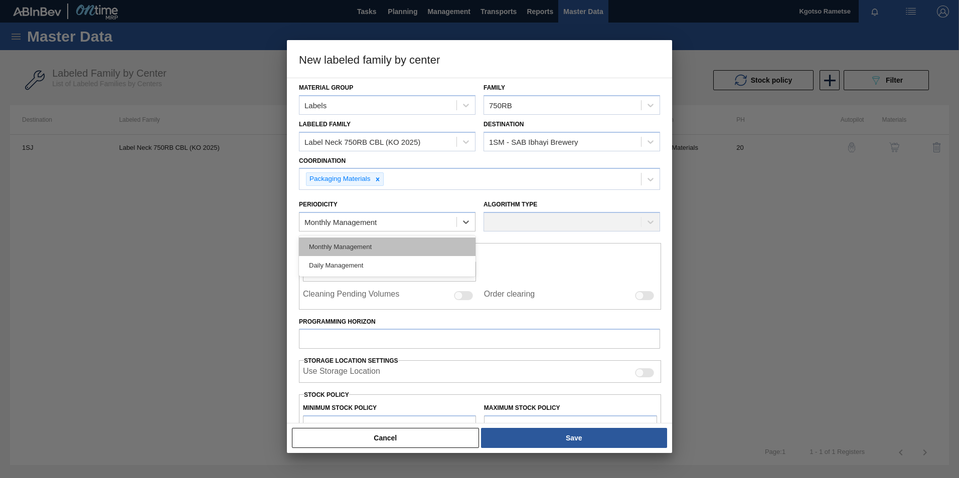
click at [360, 244] on div "Monthly Management" at bounding box center [387, 247] width 177 height 19
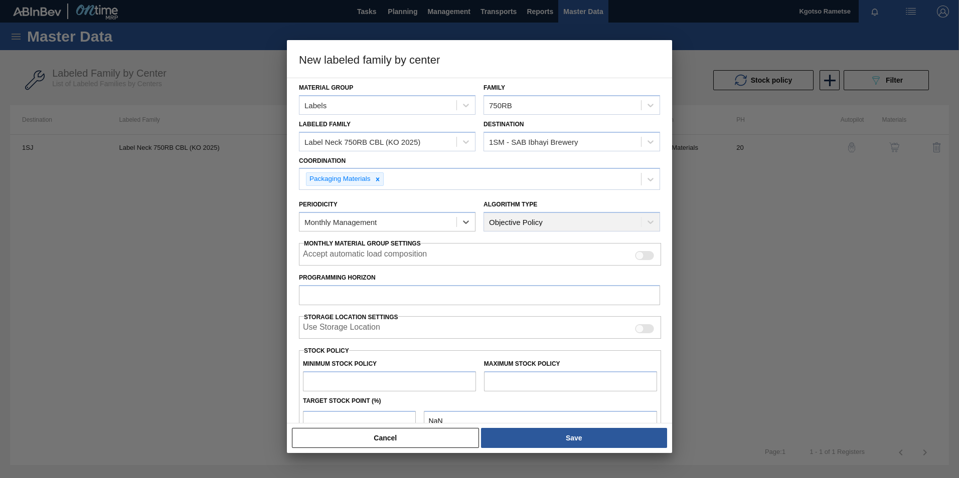
scroll to position [50, 0]
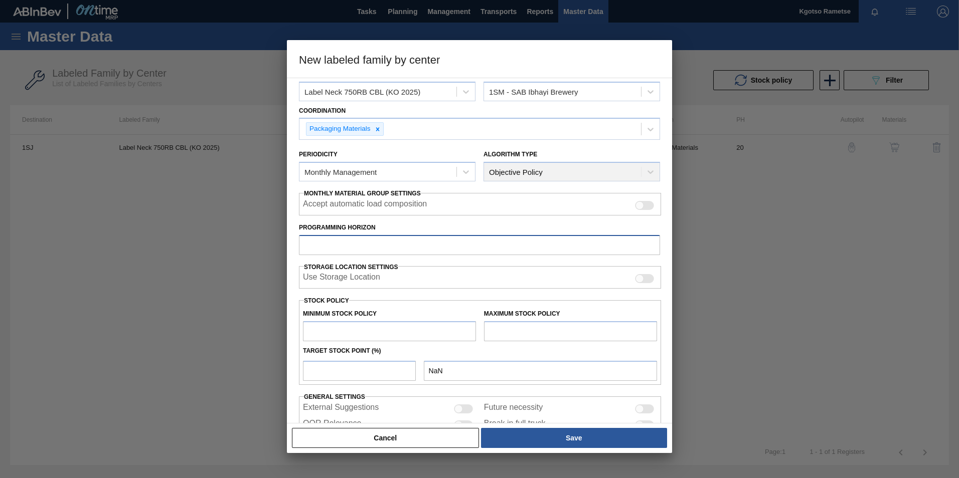
click at [336, 247] on input "Programming Horizon" at bounding box center [479, 245] width 361 height 20
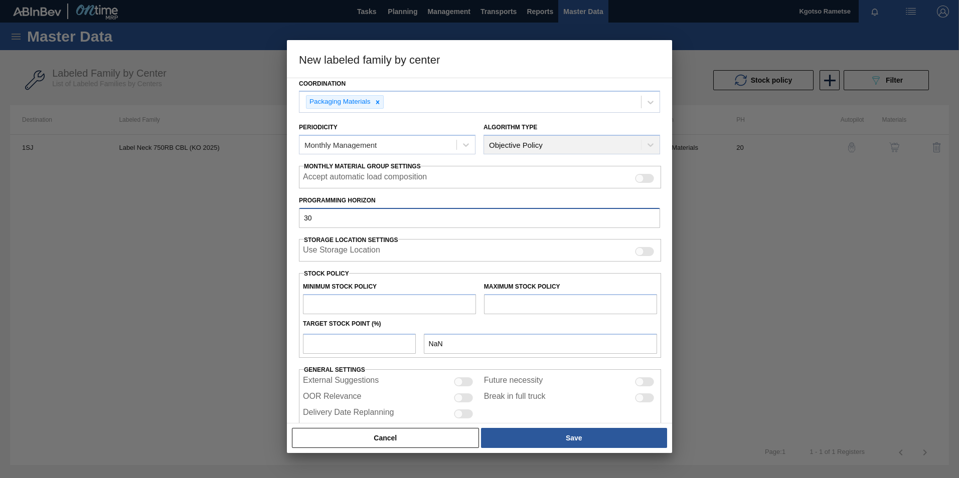
scroll to position [99, 0]
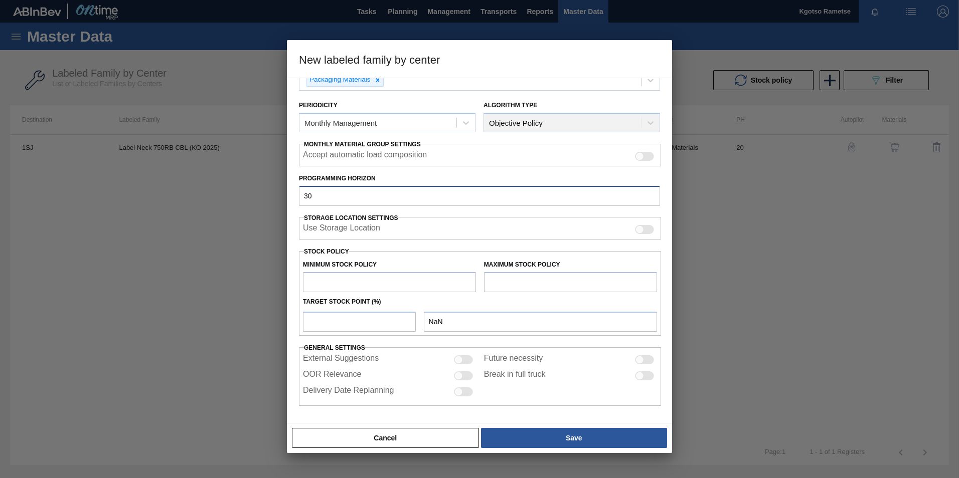
type input "30"
click at [336, 283] on input "text" at bounding box center [389, 282] width 173 height 20
type input "1"
type input "1.000"
type input "10"
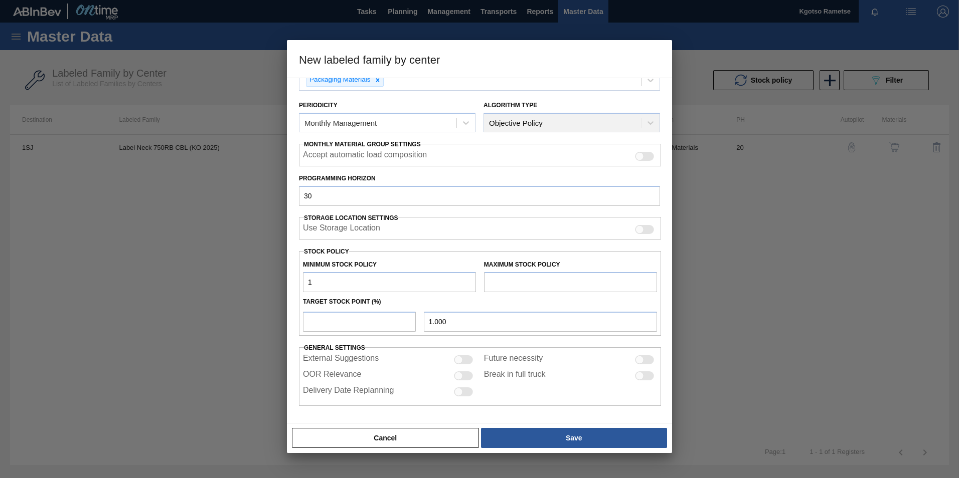
type input "10.000"
type input "100"
type input "100.000"
type input "1,000"
type input "1,000.000"
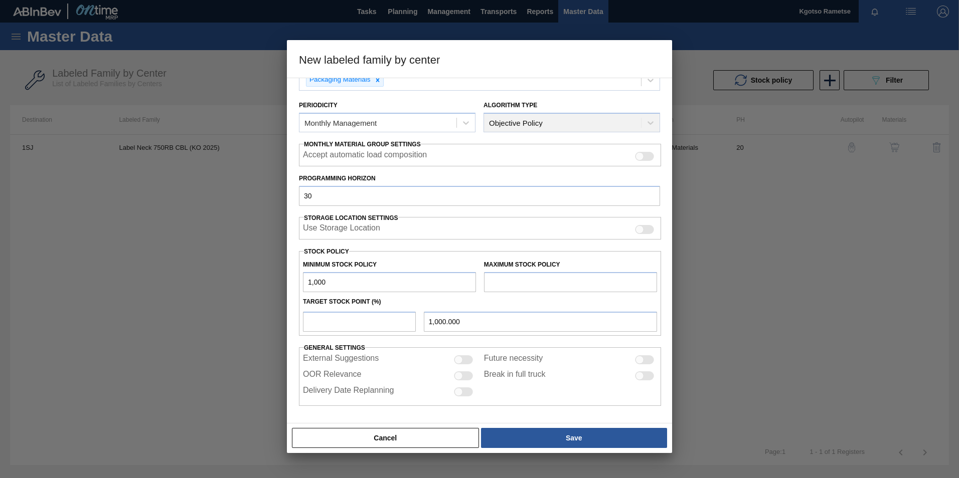
type input "10,000"
type input "10,000.000"
type input "100,000"
type input "100,000.000"
type input "1,000,000"
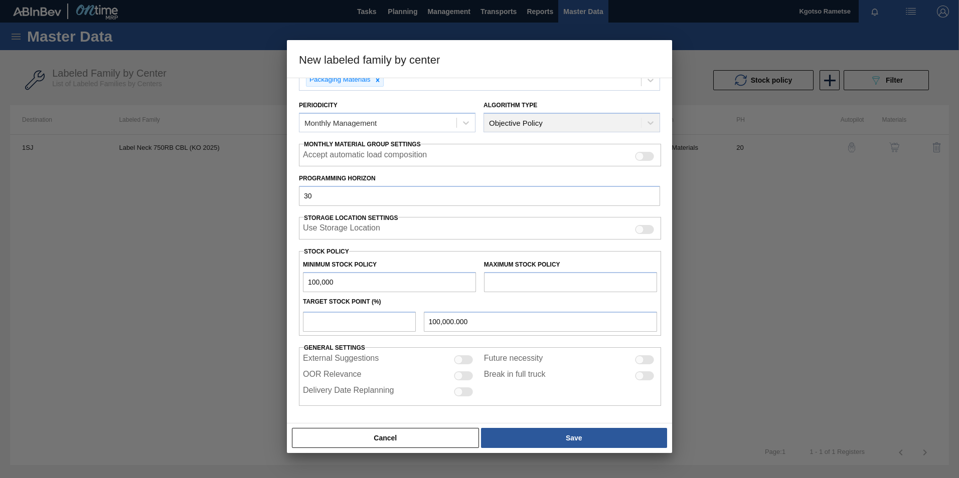
type input "1,000,000.000"
type input "1,000,000"
click at [497, 281] on input "text" at bounding box center [570, 282] width 173 height 20
type input "2,000,000"
click at [382, 316] on input "number" at bounding box center [359, 322] width 113 height 20
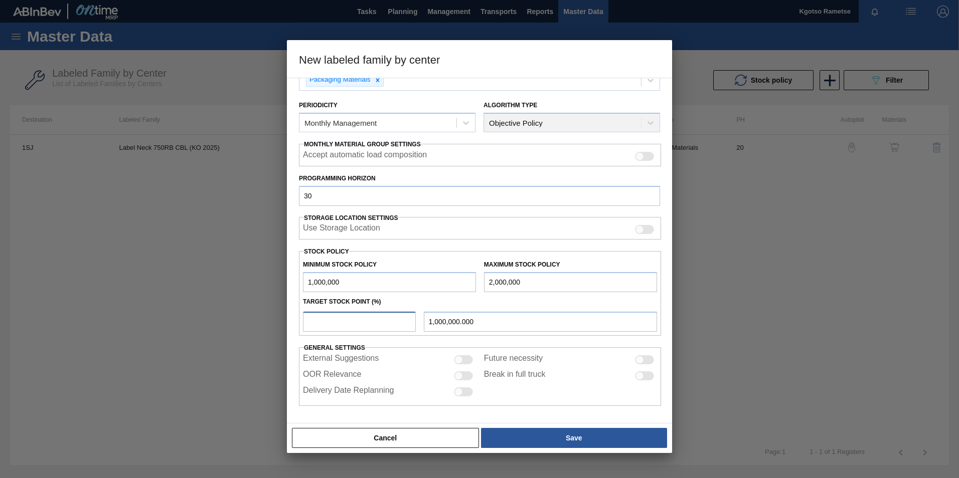
type input "1"
type input "1,010,000.000"
type input "10"
type input "1,100,000.000"
type input "100"
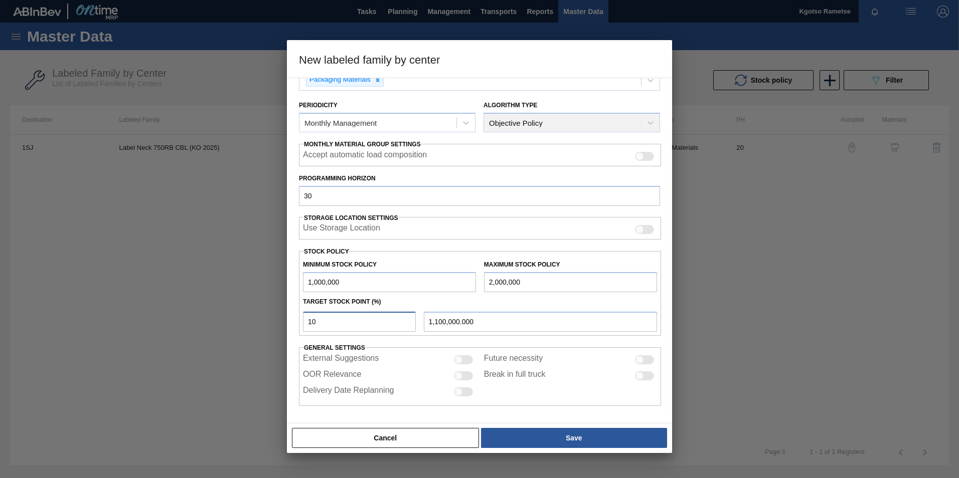
type input "2,000,000.000"
type input "100"
click at [380, 413] on div "Material Group Labels Family 750RB Labeled Family Label Neck 750RB CBL (KO 2025…" at bounding box center [479, 251] width 385 height 346
click at [358, 413] on div "Material Group Labels Family 750RB Labeled Family Label Neck 750RB CBL (KO 2025…" at bounding box center [479, 251] width 385 height 346
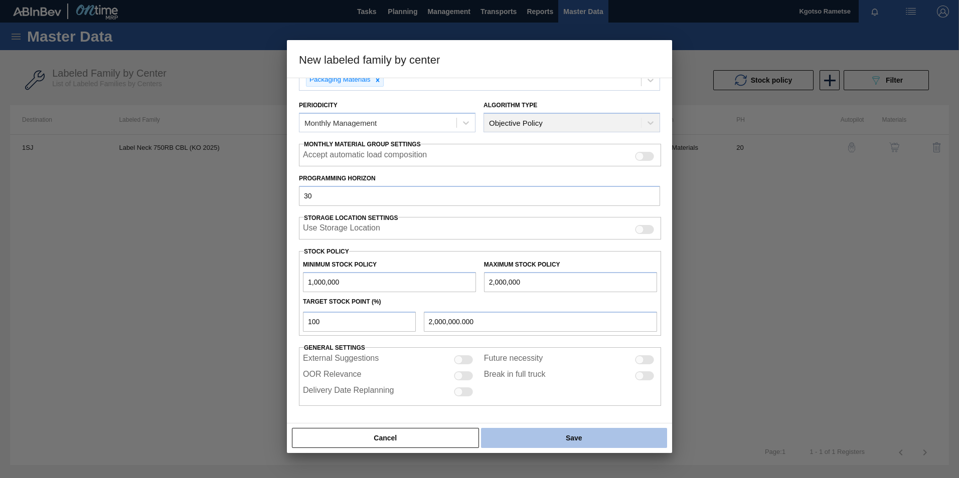
click at [622, 436] on button "Save" at bounding box center [574, 438] width 186 height 20
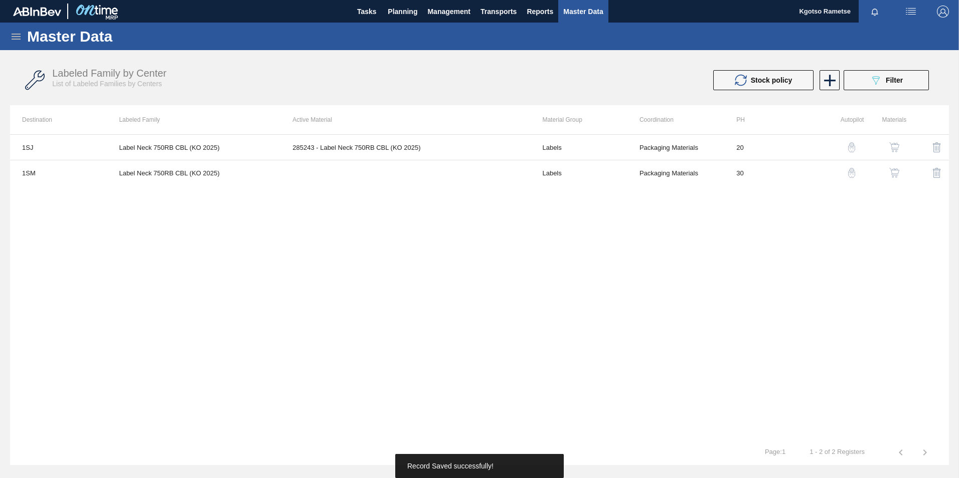
click at [897, 172] on img "button" at bounding box center [894, 173] width 10 height 10
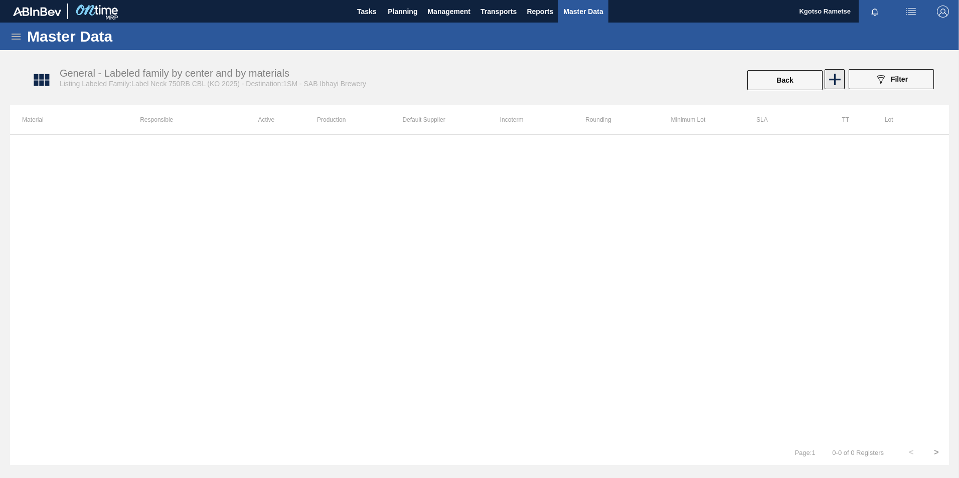
click at [832, 79] on icon at bounding box center [835, 80] width 12 height 12
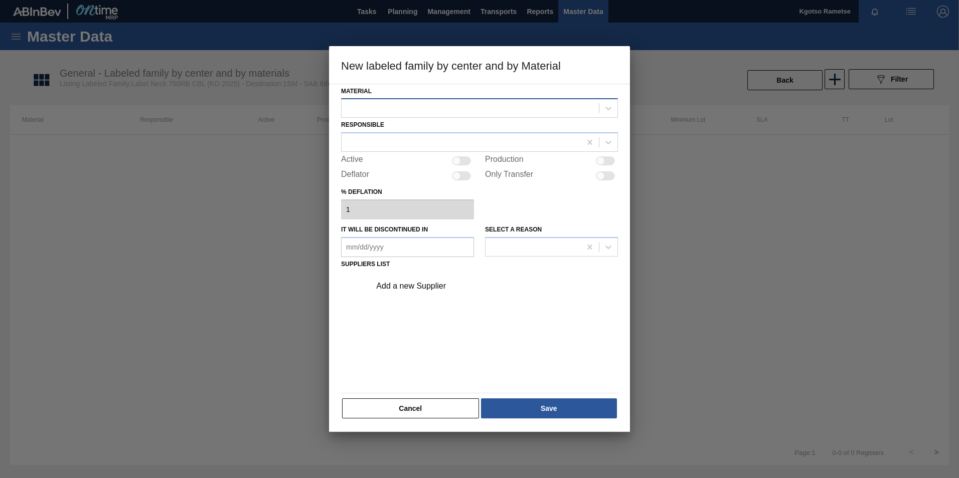
click at [364, 104] on div at bounding box center [470, 108] width 257 height 15
drag, startPoint x: 358, startPoint y: 125, endPoint x: 358, endPoint y: 140, distance: 15.0
click at [358, 126] on div "285243 - Label Neck 750RB CBL (KO 2025)" at bounding box center [479, 133] width 277 height 19
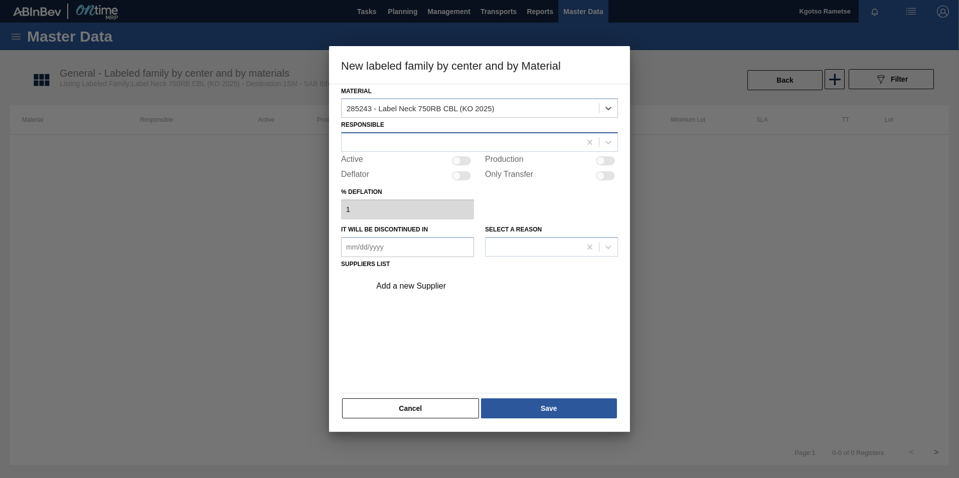
click at [358, 141] on div at bounding box center [461, 142] width 239 height 15
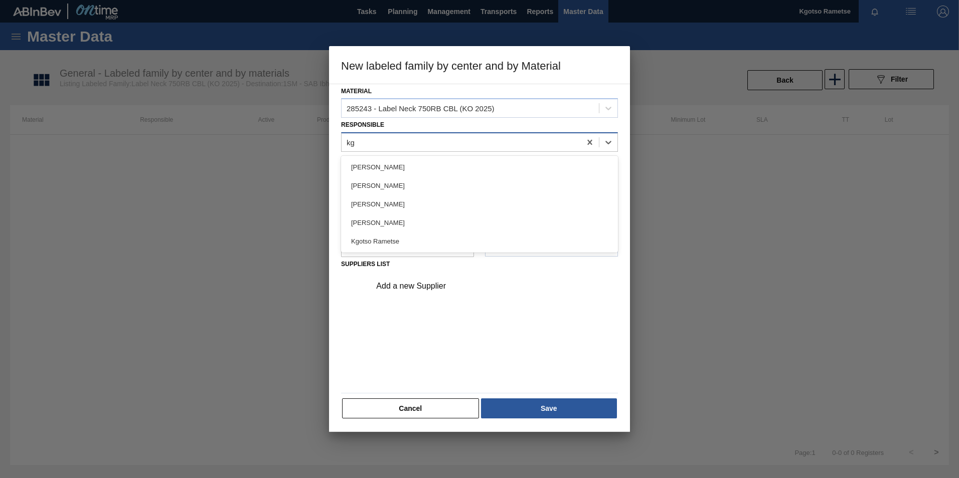
type input "kgo"
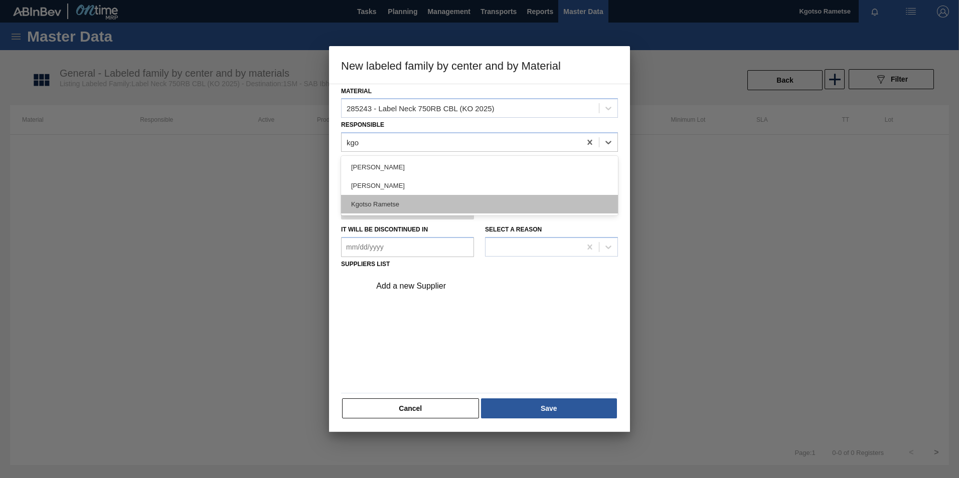
click at [395, 198] on div "Kgotso Rametse" at bounding box center [479, 204] width 277 height 19
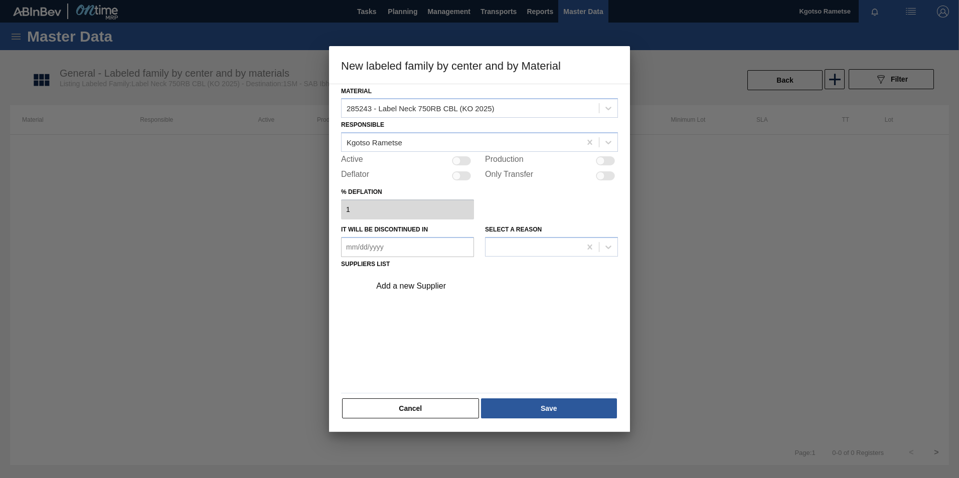
click at [459, 158] on div at bounding box center [456, 161] width 9 height 9
checkbox input "true"
click at [426, 286] on div "Add a new Supplier" at bounding box center [474, 286] width 197 height 9
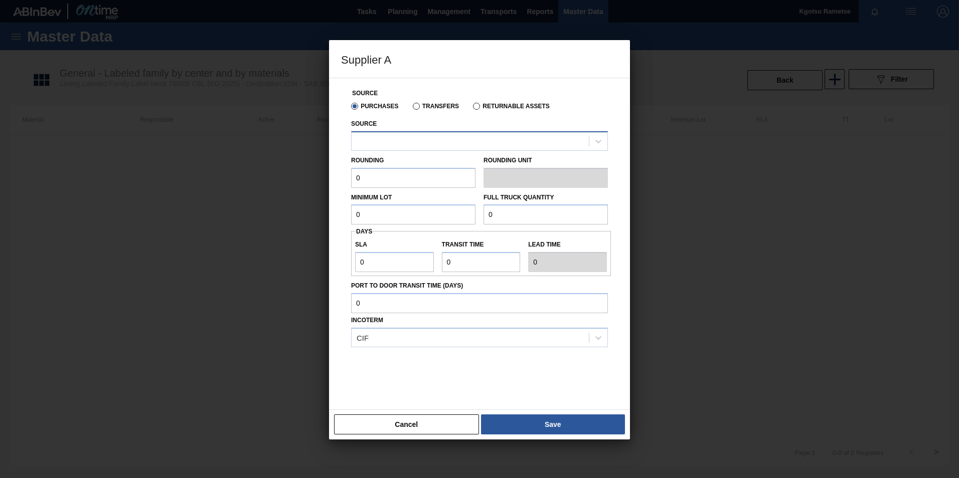
click at [411, 139] on div at bounding box center [470, 141] width 237 height 15
click at [410, 162] on div "1041342 - MCC Labels JHB" at bounding box center [479, 166] width 257 height 19
drag, startPoint x: 402, startPoint y: 181, endPoint x: 226, endPoint y: 184, distance: 176.1
click at [293, 183] on div "Supplier A Source Purchases Transfers Returnable Assets Source 1041342 - MCC La…" at bounding box center [479, 239] width 959 height 478
type input "1"
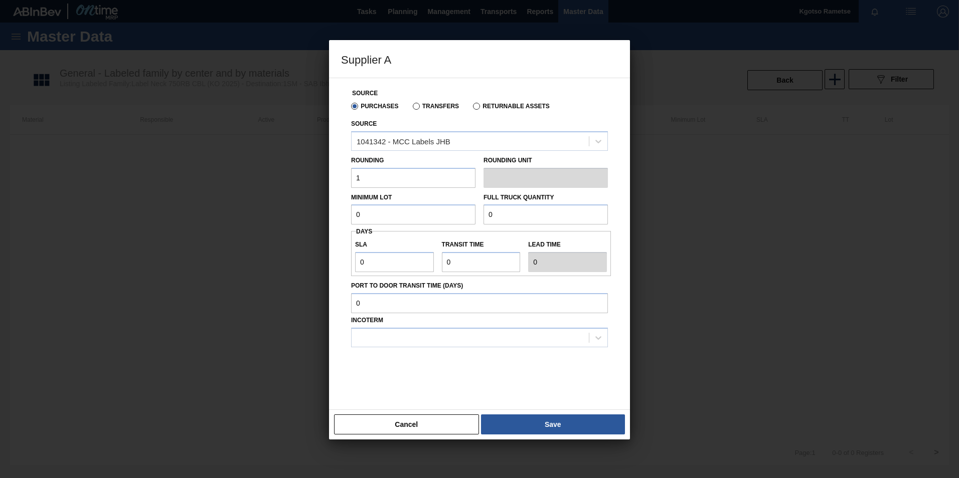
drag, startPoint x: 363, startPoint y: 216, endPoint x: 300, endPoint y: 226, distance: 64.0
click at [332, 219] on div "Source Purchases Transfers Returnable Assets Source 1041342 - MCC Labels JHB Ro…" at bounding box center [479, 244] width 301 height 333
drag, startPoint x: 438, startPoint y: 218, endPoint x: 117, endPoint y: 272, distance: 325.5
click at [117, 272] on div "Supplier A Source Purchases Transfers Returnable Assets Source 1041342 - MCC La…" at bounding box center [479, 239] width 959 height 478
type input "8,040,000"
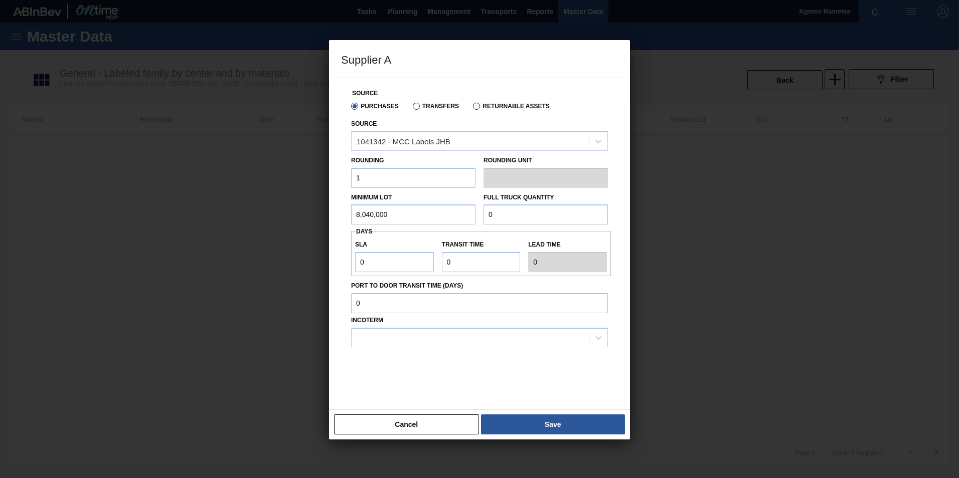
drag, startPoint x: 493, startPoint y: 216, endPoint x: 363, endPoint y: 222, distance: 130.5
click at [363, 222] on div "Minimum Lot 8,040,000 Full Truck Quantity 0" at bounding box center [479, 206] width 265 height 37
paste input "8,040,00"
type input "8,040,000"
drag, startPoint x: 381, startPoint y: 256, endPoint x: 358, endPoint y: 256, distance: 23.6
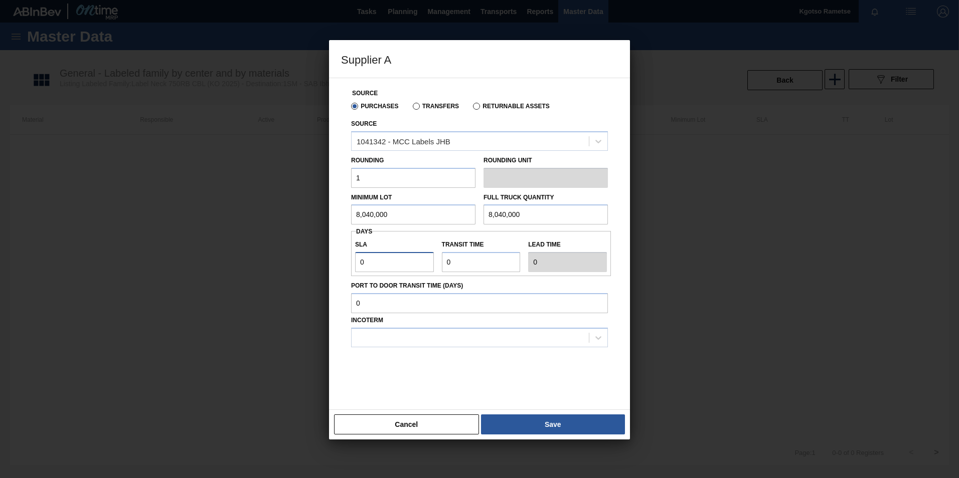
click at [358, 256] on input "0" at bounding box center [394, 262] width 79 height 20
type input "1"
drag, startPoint x: 457, startPoint y: 262, endPoint x: 412, endPoint y: 271, distance: 45.9
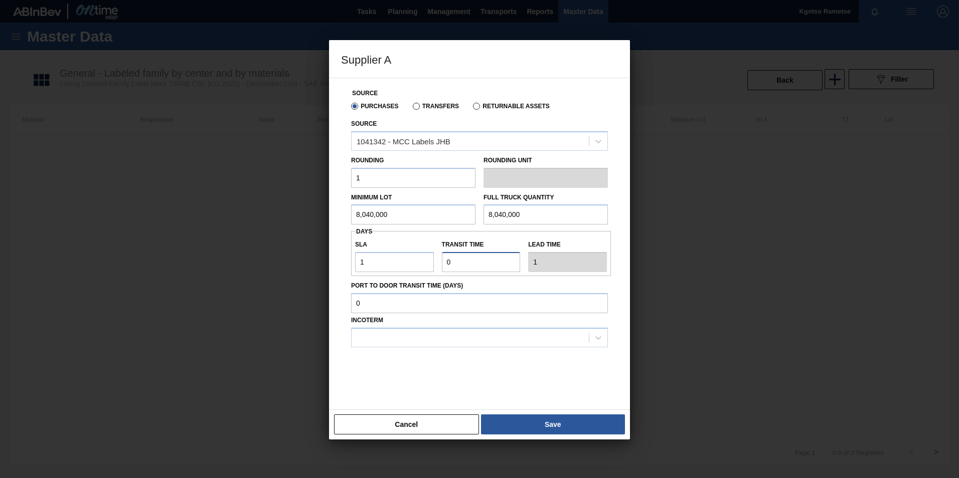
click at [412, 271] on div "SLA 1 Transit time Lead time 1" at bounding box center [481, 253] width 260 height 37
type input "1"
type input "2"
type input "1"
click at [394, 345] on div at bounding box center [470, 338] width 237 height 15
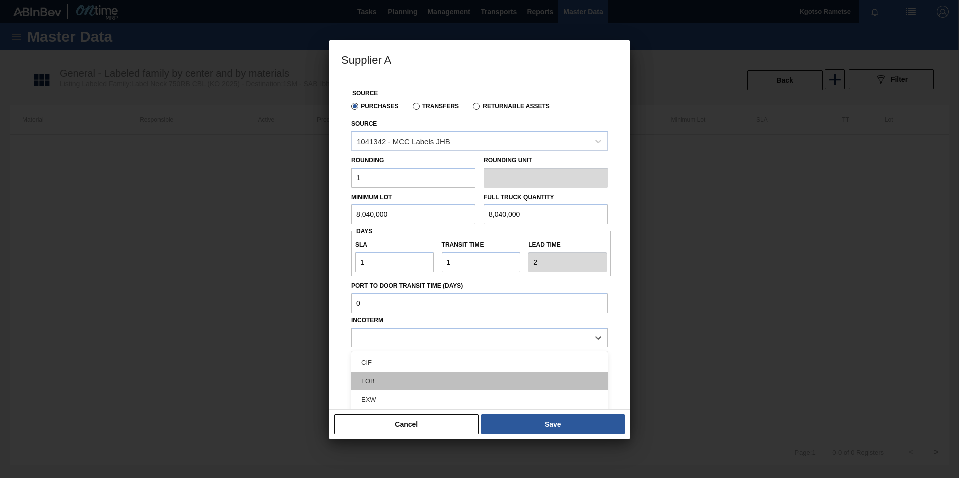
click at [389, 386] on div "FOB" at bounding box center [479, 381] width 257 height 19
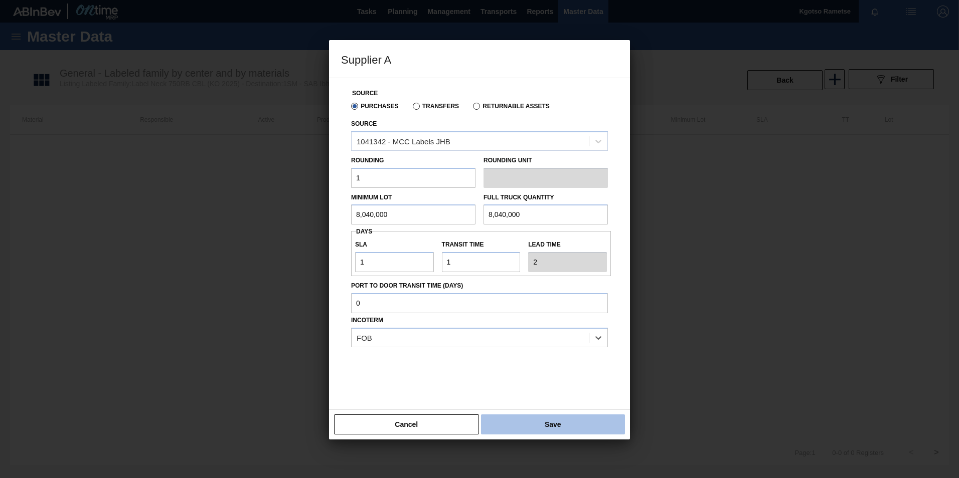
click at [554, 417] on button "Save" at bounding box center [553, 425] width 144 height 20
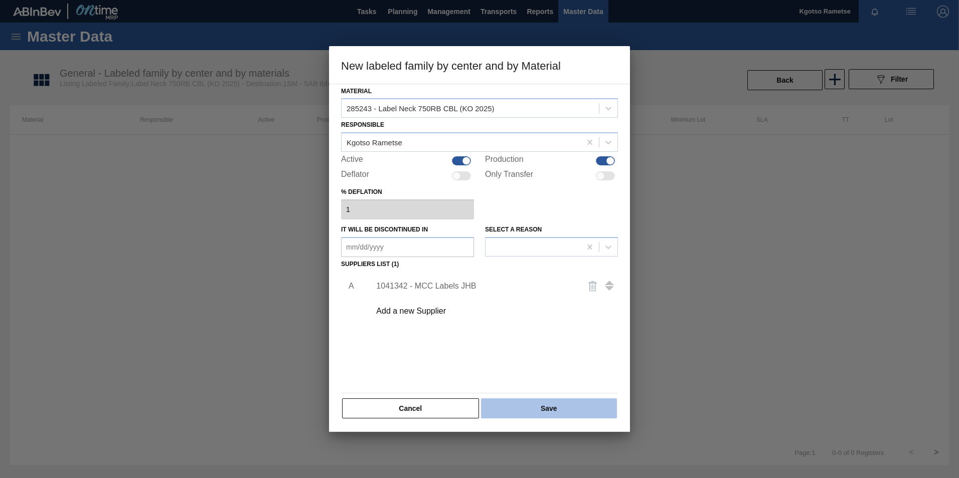
click at [555, 412] on button "Save" at bounding box center [549, 409] width 136 height 20
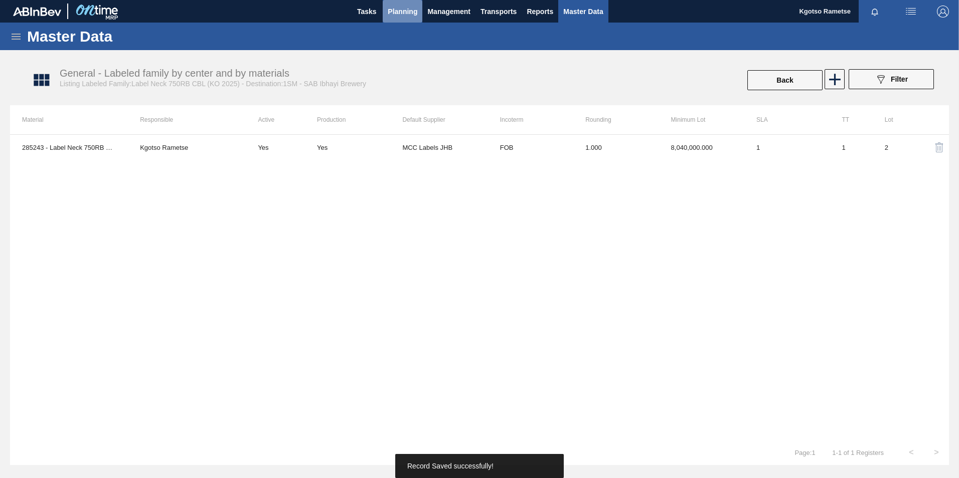
click at [400, 15] on span "Planning" at bounding box center [403, 12] width 30 height 12
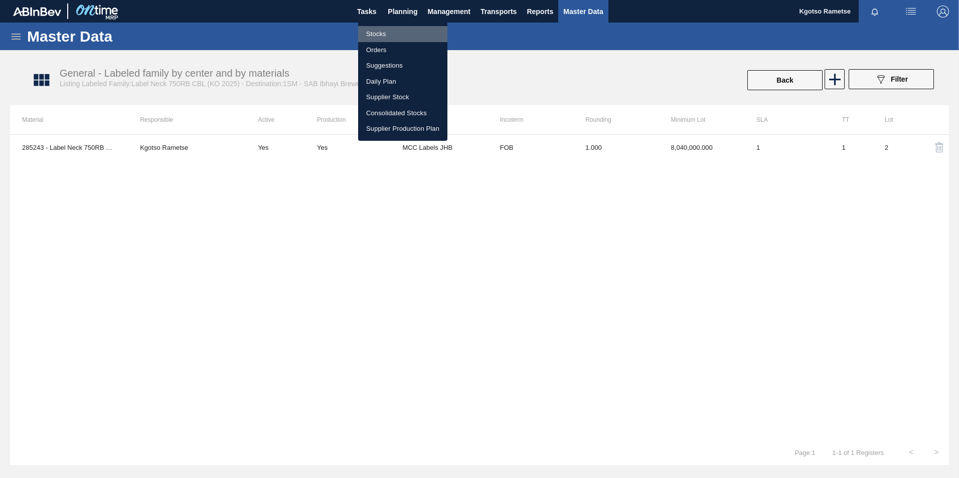
click at [392, 36] on li "Stocks" at bounding box center [402, 34] width 89 height 16
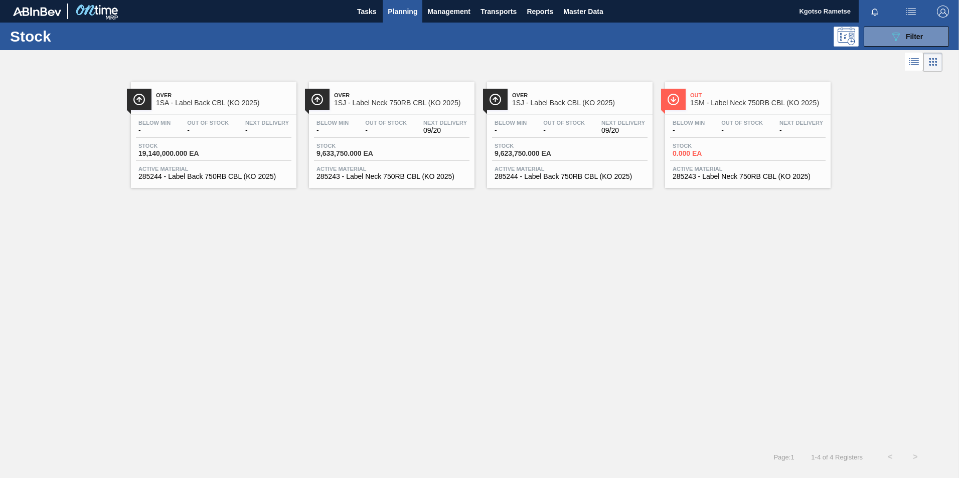
click at [572, 158] on div "Stock 9,623,750.000 EA" at bounding box center [569, 152] width 155 height 18
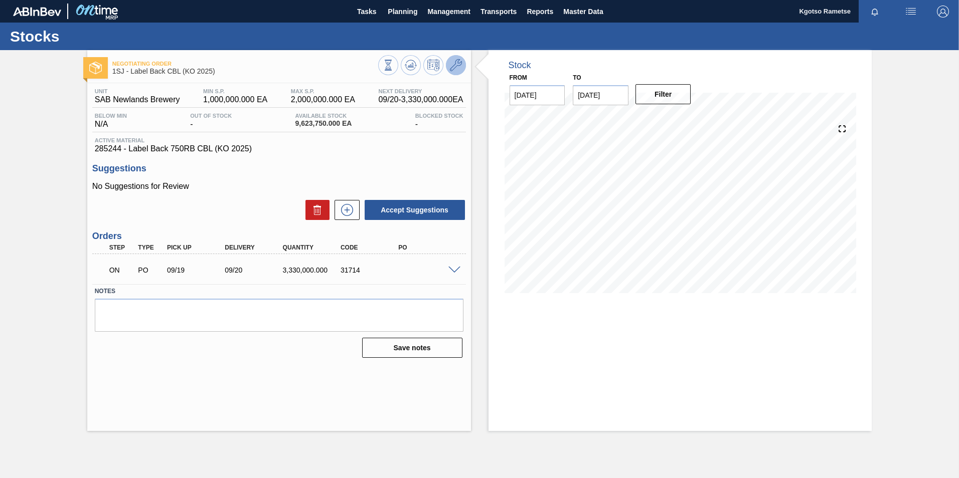
click at [451, 66] on icon at bounding box center [456, 65] width 12 height 12
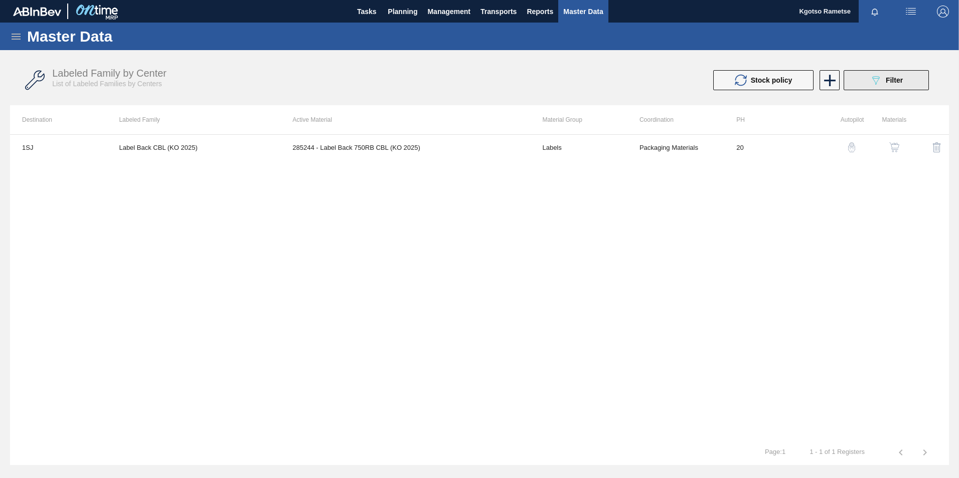
click at [880, 78] on icon "089F7B8B-B2A5-4AFE-B5C0-19BA573D28AC" at bounding box center [876, 80] width 12 height 12
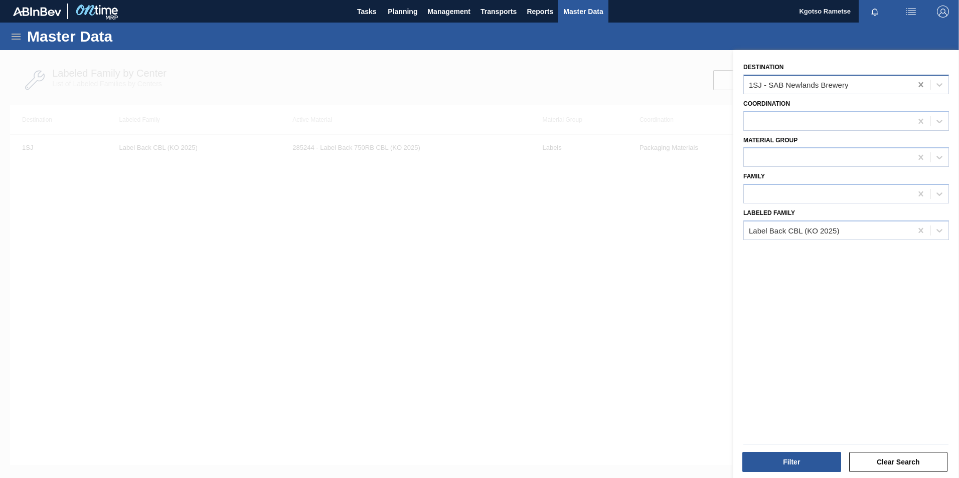
click at [920, 83] on icon at bounding box center [920, 84] width 5 height 5
click at [773, 464] on button "Filter" at bounding box center [791, 462] width 99 height 20
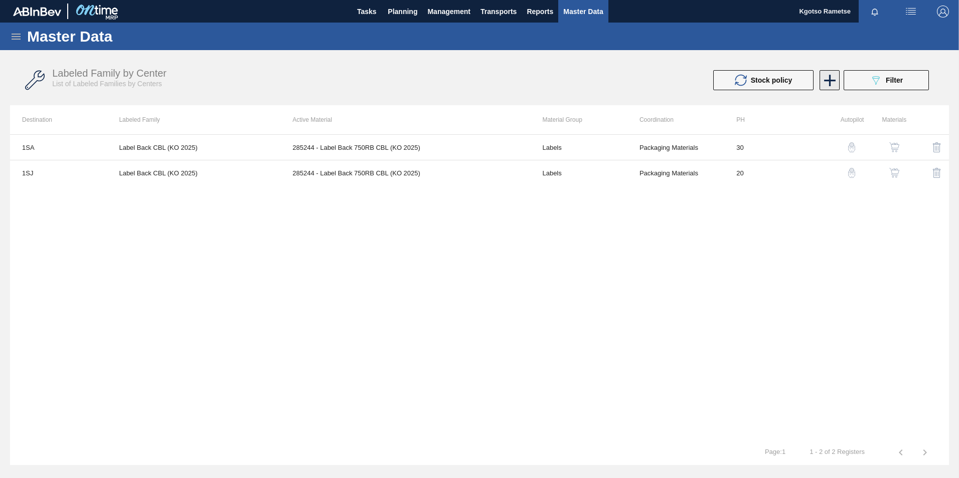
click at [830, 80] on icon at bounding box center [830, 81] width 12 height 12
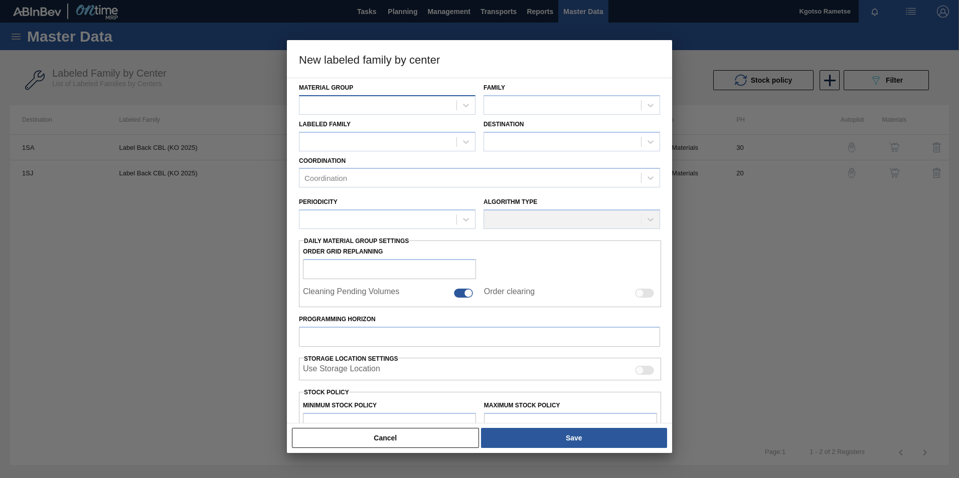
click at [410, 110] on div at bounding box center [377, 105] width 157 height 15
type Group "labe"
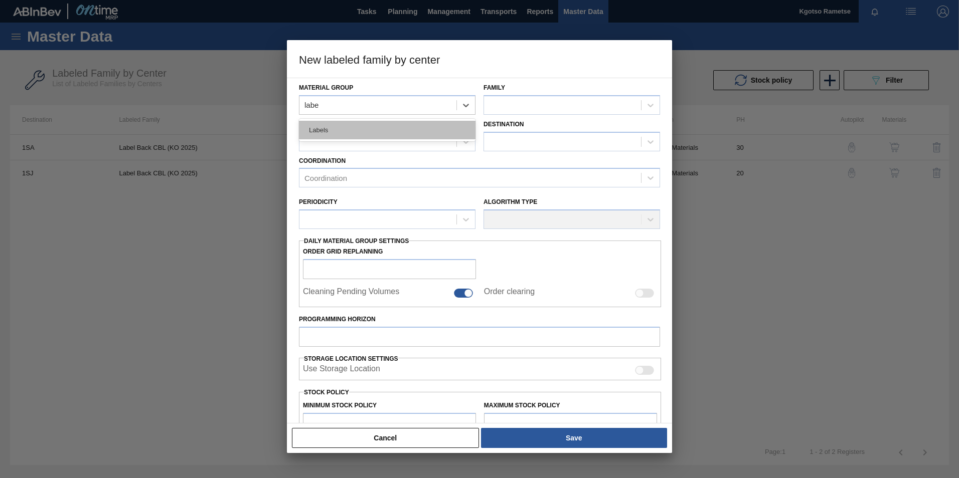
click at [401, 131] on div "Labels" at bounding box center [387, 130] width 177 height 19
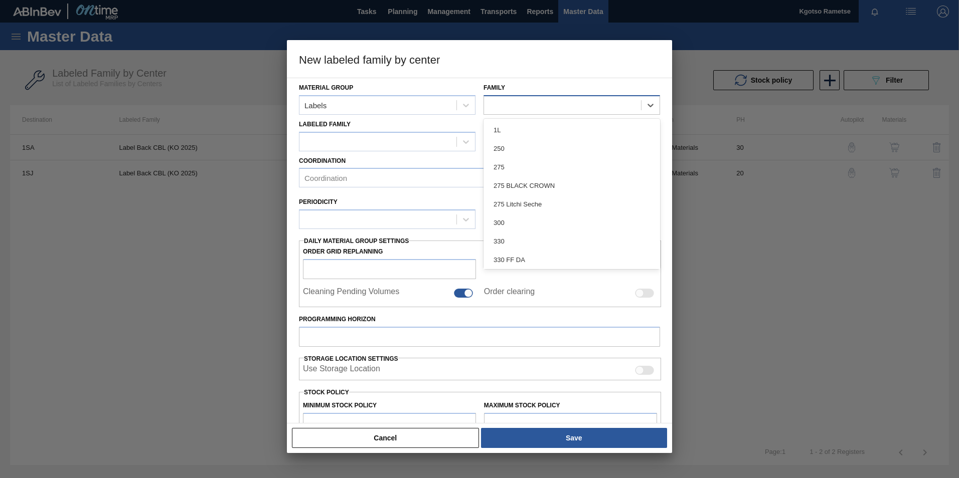
click at [516, 108] on div at bounding box center [562, 105] width 157 height 15
paste input "750RB"
type input "750RB"
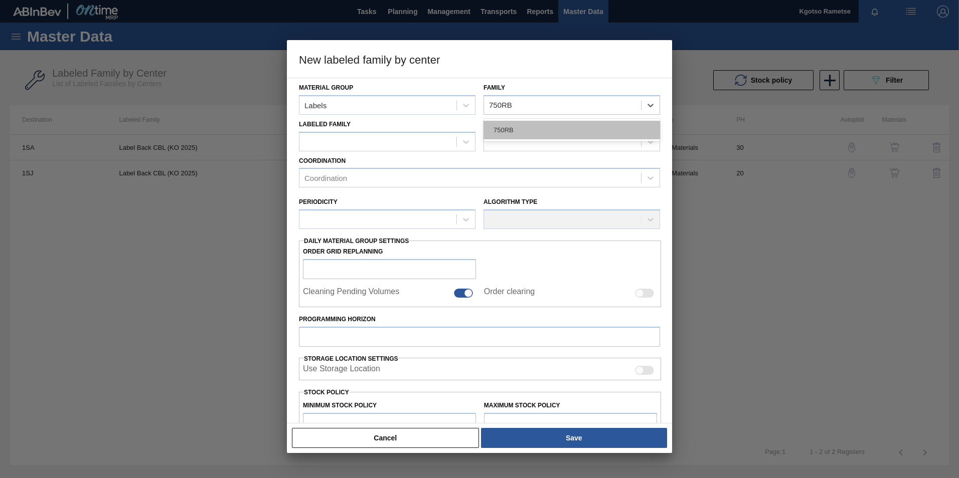
click at [512, 131] on div "750RB" at bounding box center [572, 130] width 177 height 19
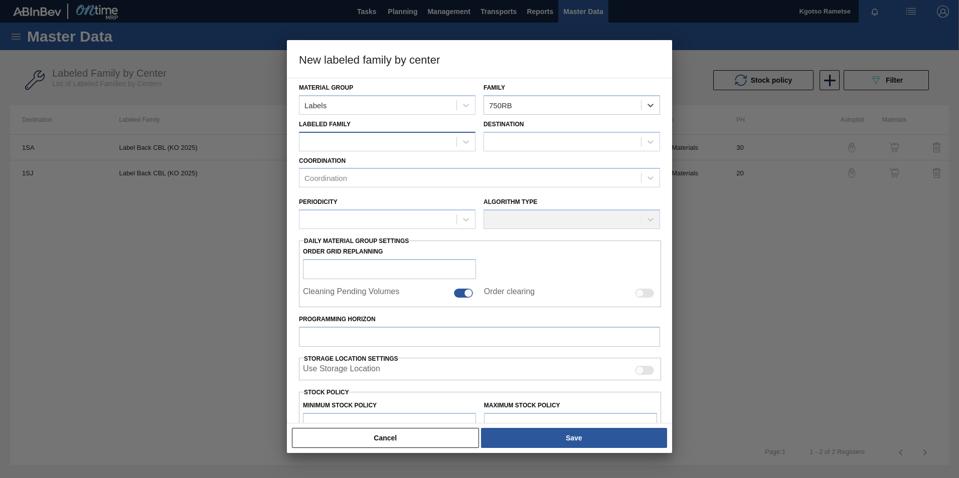
click at [348, 134] on div at bounding box center [377, 141] width 157 height 15
paste Family "Label Back CBL (KO 2025)"
type Family "Label Back CBL (KO 2025)"
click at [349, 162] on div "Label Back CBL (KO 2025)" at bounding box center [387, 166] width 177 height 19
checkbox input "false"
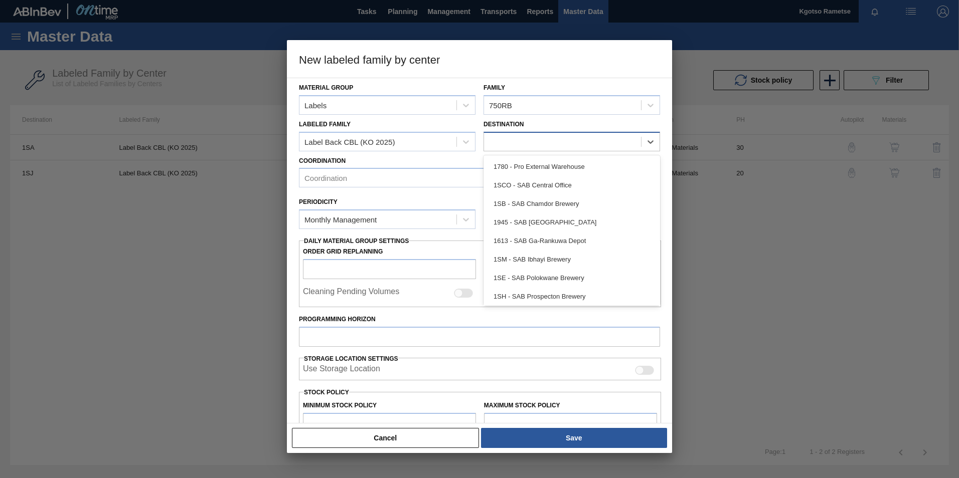
click at [539, 138] on div at bounding box center [562, 141] width 157 height 15
type input "1sm"
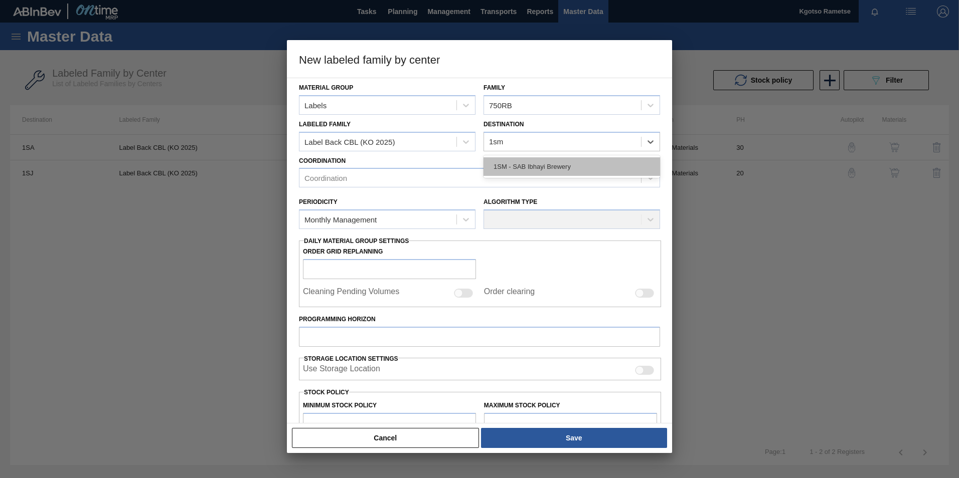
click at [539, 165] on div "1SM - SAB Ibhayi Brewery" at bounding box center [572, 166] width 177 height 19
click at [385, 170] on div "Coordination" at bounding box center [479, 178] width 361 height 20
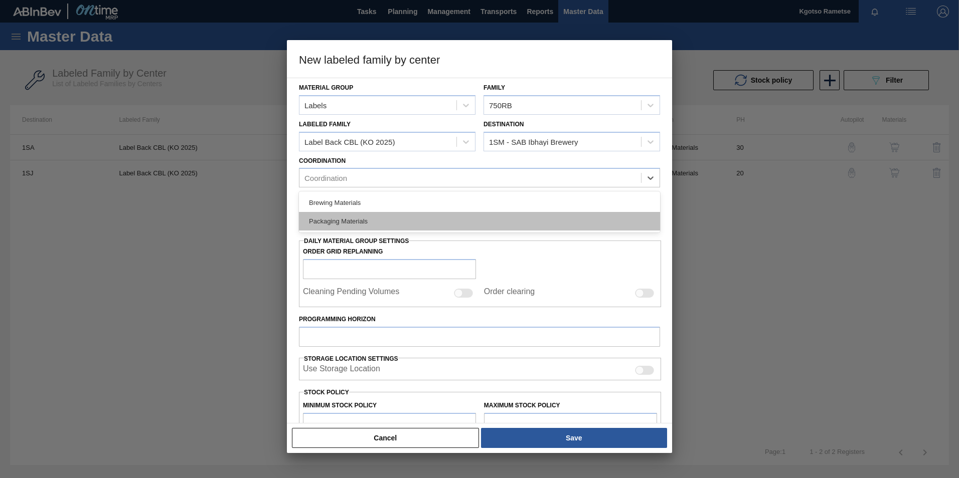
click at [349, 217] on div "Packaging Materials" at bounding box center [479, 221] width 361 height 19
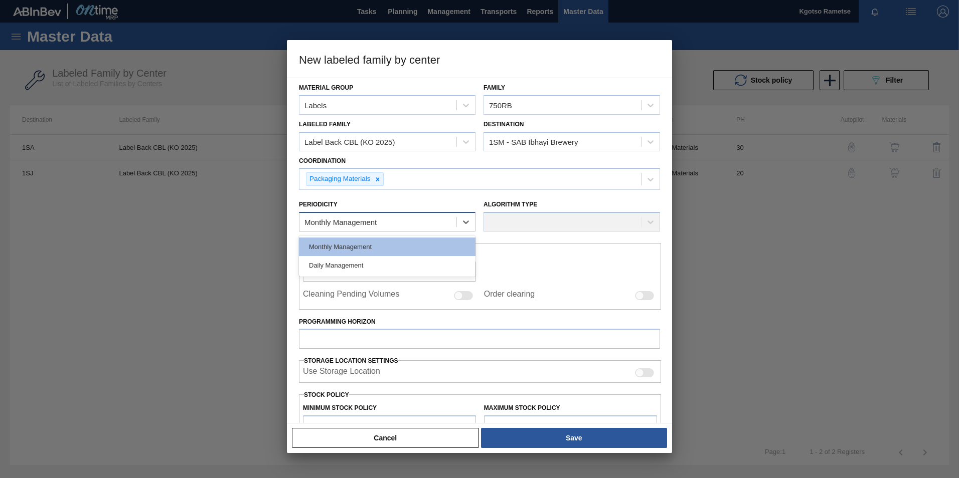
click at [352, 216] on div "Monthly Management" at bounding box center [377, 222] width 157 height 15
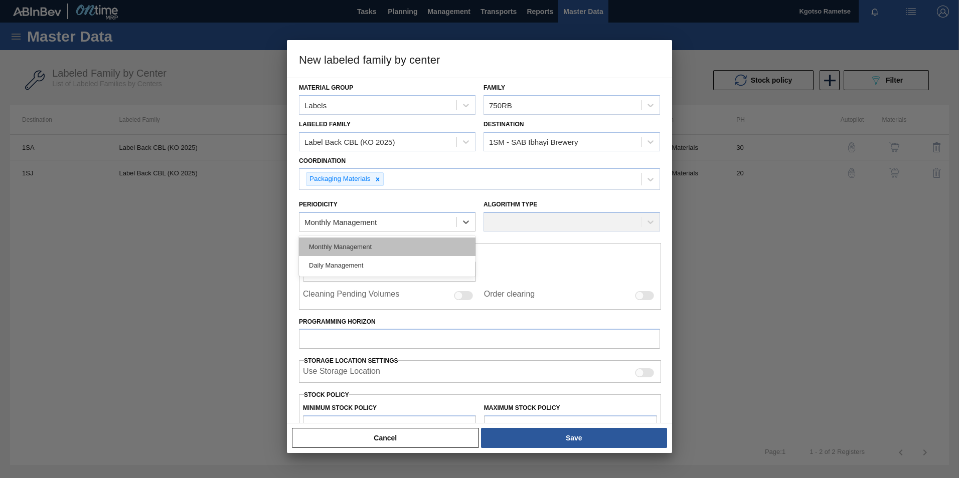
click at [351, 247] on div "Monthly Management" at bounding box center [387, 247] width 177 height 19
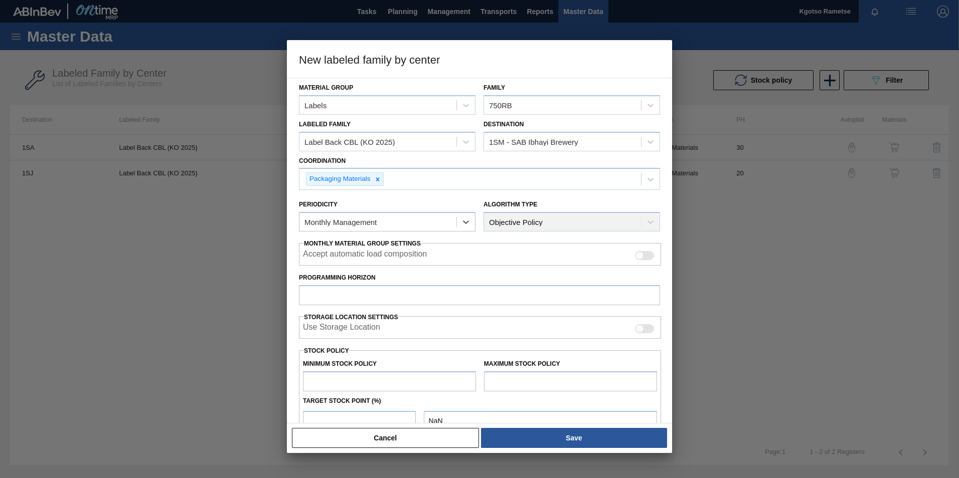
click at [291, 240] on div "Material Group Labels Family 750RB Labeled Family Label Back CBL (KO 2025) Dest…" at bounding box center [479, 251] width 385 height 346
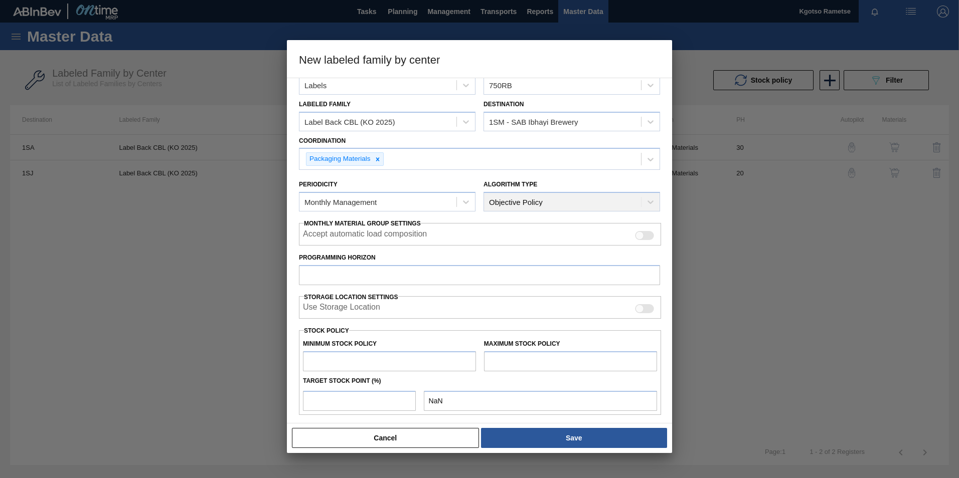
scroll to position [40, 0]
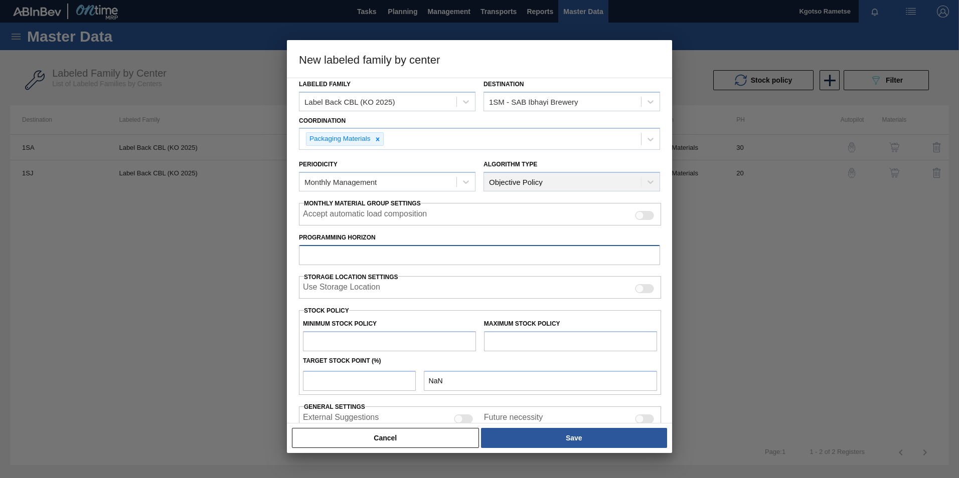
click at [318, 258] on input "Programming Horizon" at bounding box center [479, 255] width 361 height 20
type input "30"
click at [326, 335] on input "text" at bounding box center [389, 342] width 173 height 20
type input "1"
type input "1.000"
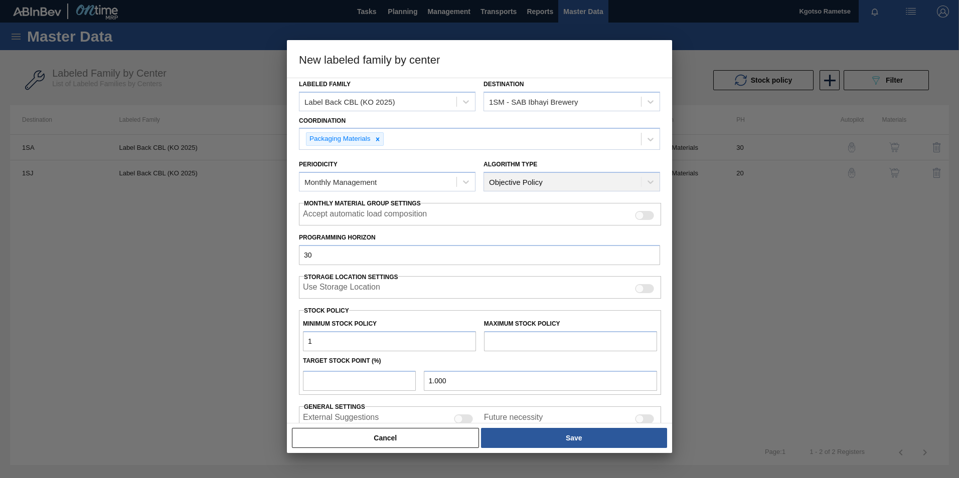
type input "10"
type input "10.000"
type input "100"
type input "100.000"
type input "1,000"
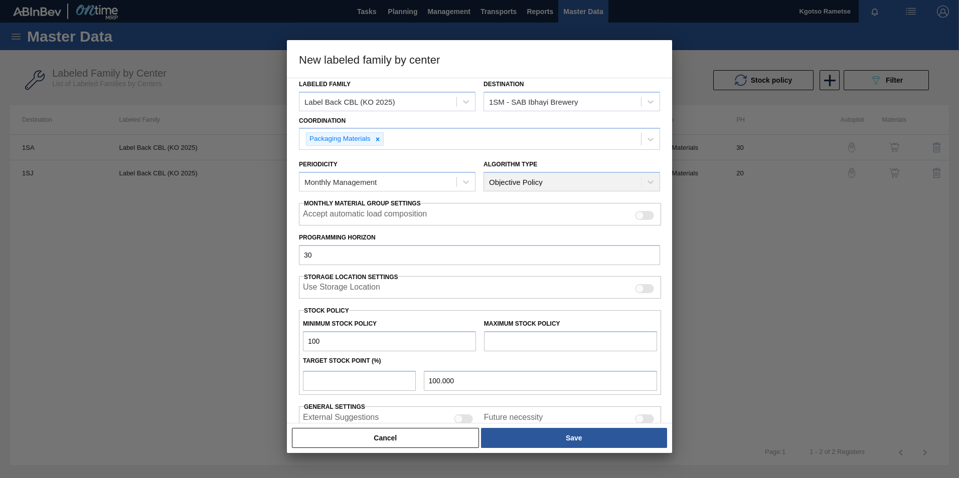
type input "1,000.000"
type input "10,000"
type input "10,000.000"
type input "100,000"
type input "100,000.000"
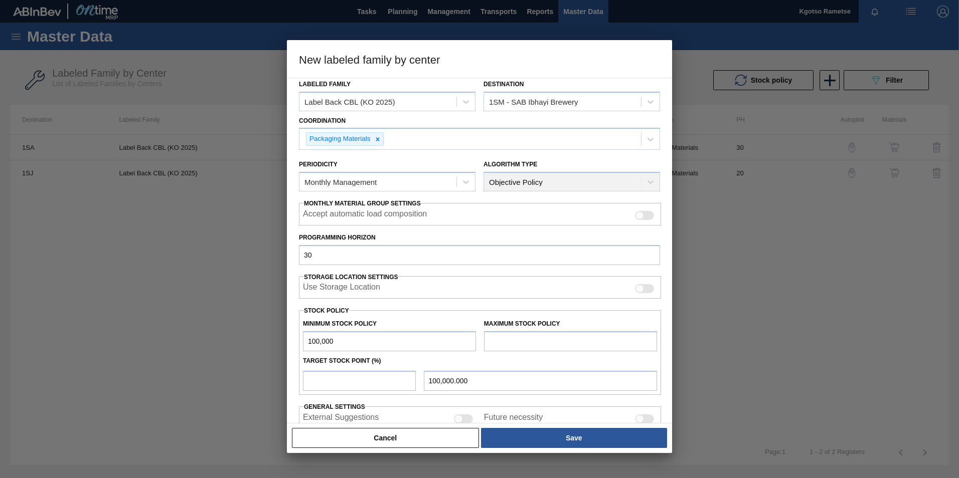
type input "1,000,000"
type input "1,000,000.000"
type input "1,000,000"
click at [506, 344] on input "text" at bounding box center [570, 342] width 173 height 20
type input "1,500,000"
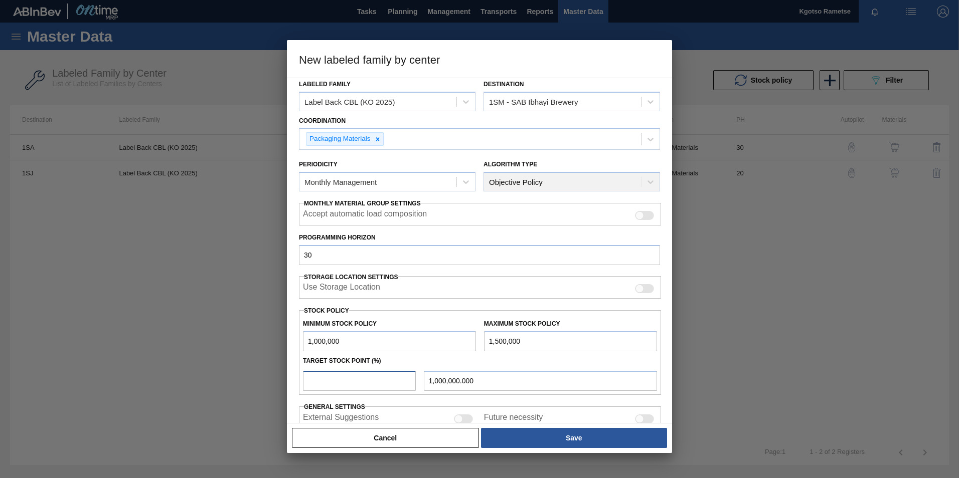
click at [371, 381] on input "number" at bounding box center [359, 381] width 113 height 20
type input "1"
type input "1,005,000.000"
type input "10"
type input "1,050,000.000"
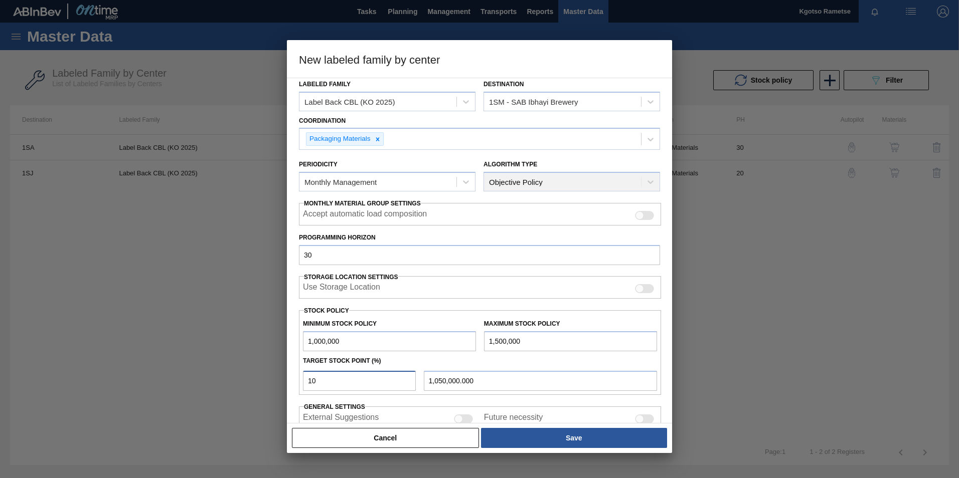
type input "100"
type input "1,500,000.000"
type input "100"
click at [290, 384] on div "Material Group Labels Family 750RB Labeled Family Label Back CBL (KO 2025) Dest…" at bounding box center [479, 251] width 385 height 346
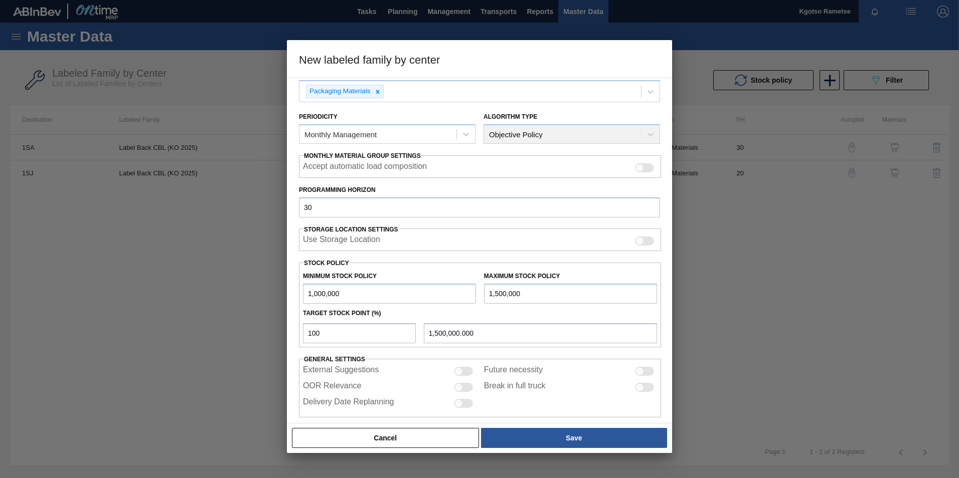
scroll to position [99, 0]
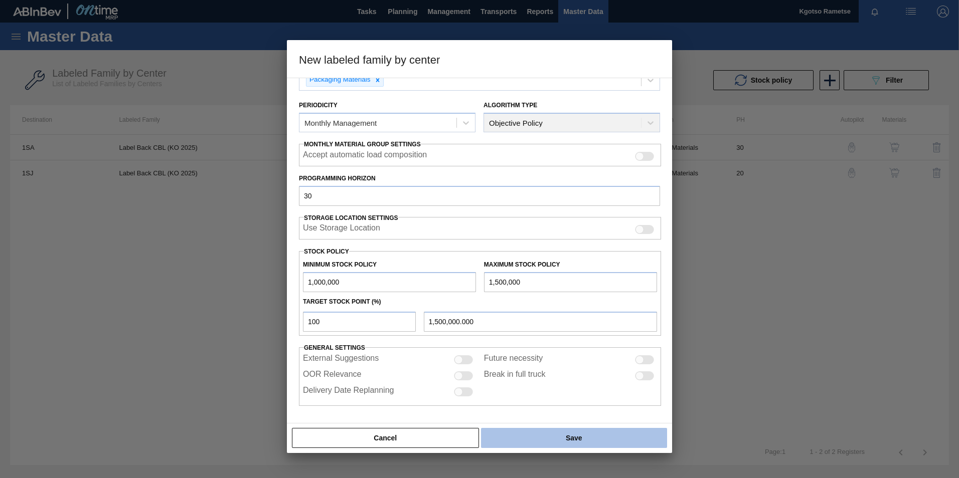
click at [602, 447] on button "Save" at bounding box center [574, 438] width 186 height 20
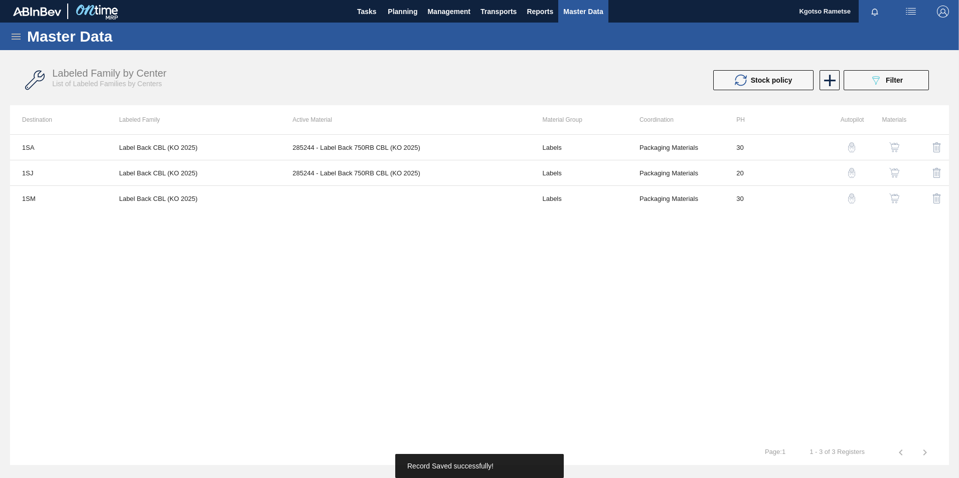
click at [891, 193] on button "button" at bounding box center [894, 199] width 24 height 24
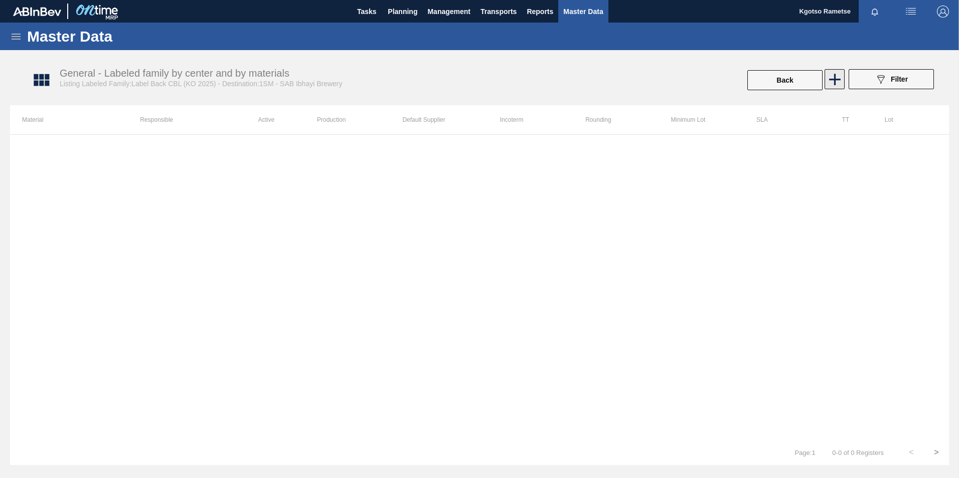
click at [831, 81] on icon at bounding box center [835, 80] width 20 height 20
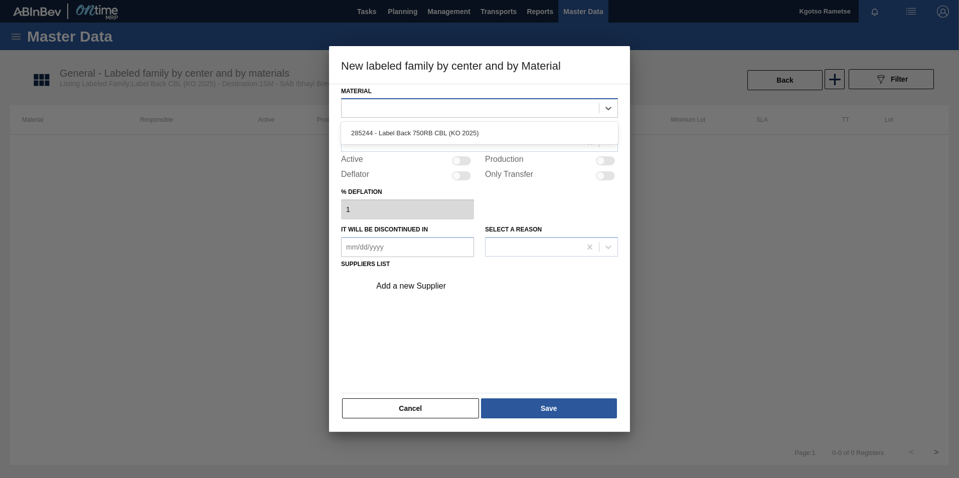
click at [437, 101] on div at bounding box center [470, 108] width 257 height 15
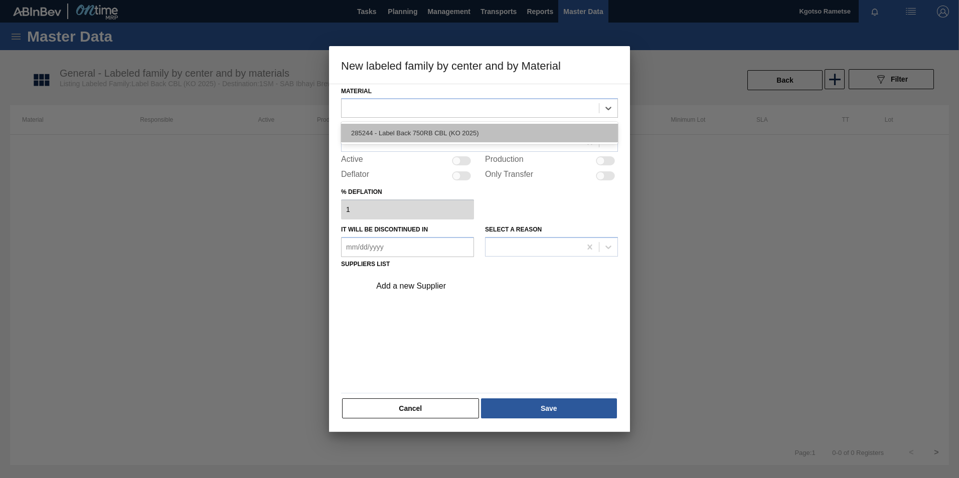
click at [422, 132] on div "285244 - Label Back 750RB CBL (KO 2025)" at bounding box center [479, 133] width 277 height 19
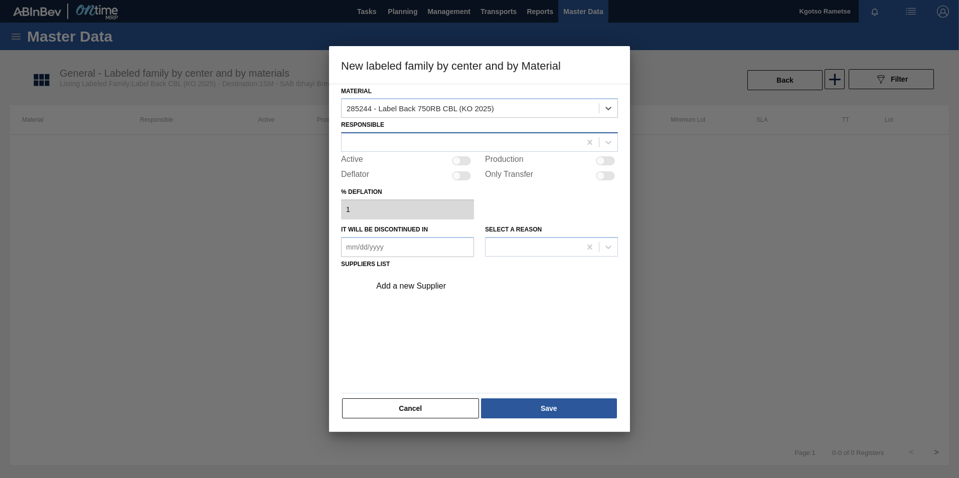
click at [404, 142] on div at bounding box center [461, 142] width 239 height 15
type input "kgotso"
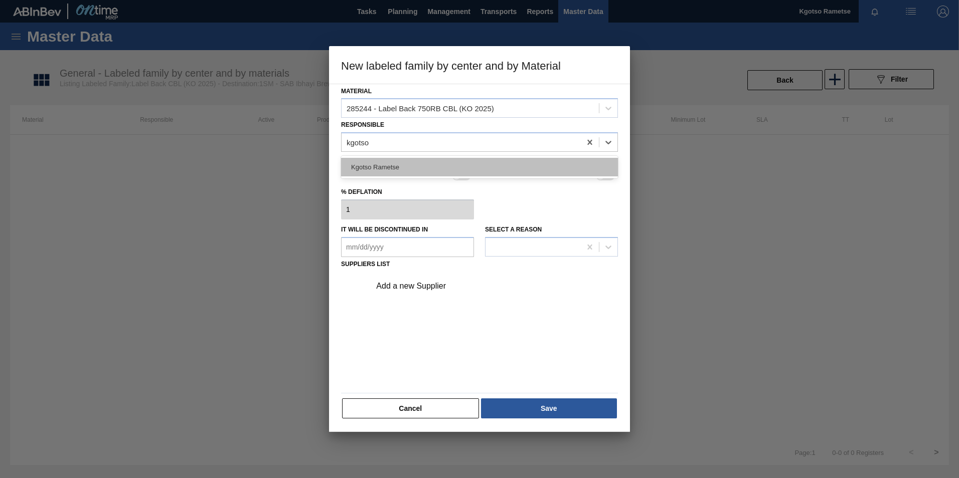
click at [396, 161] on div "Kgotso Rametse" at bounding box center [479, 167] width 277 height 19
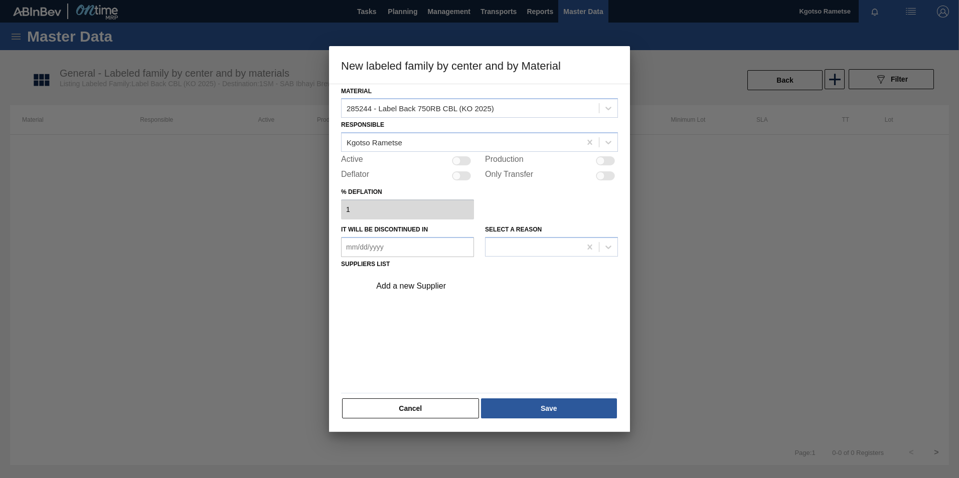
click at [468, 162] on div at bounding box center [461, 160] width 19 height 9
checkbox input "true"
click at [394, 285] on div "Add a new Supplier" at bounding box center [474, 286] width 197 height 9
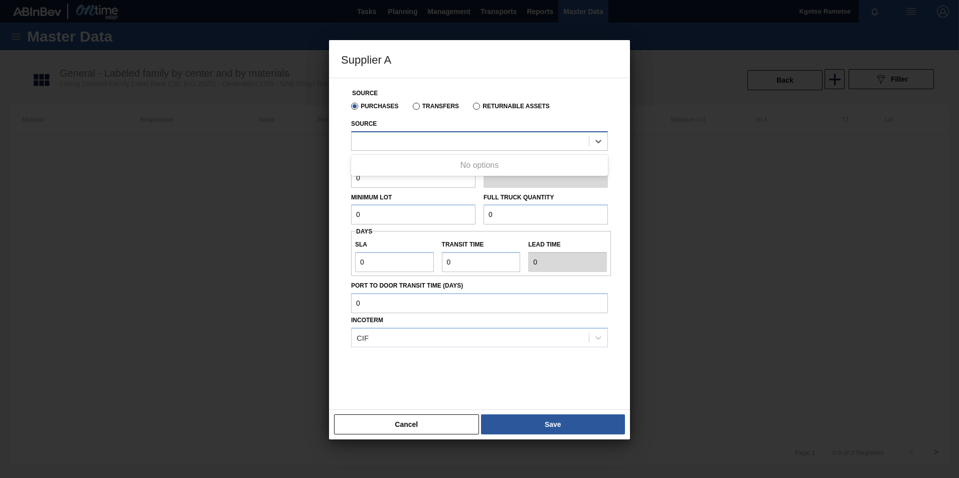
click at [389, 139] on div at bounding box center [470, 141] width 237 height 15
click at [320, 125] on div at bounding box center [479, 239] width 959 height 478
click at [368, 131] on div at bounding box center [479, 141] width 257 height 20
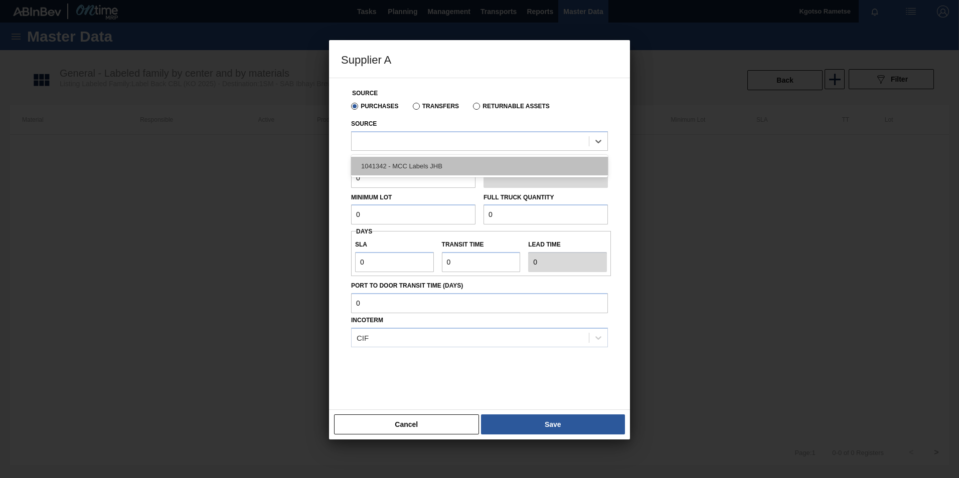
click at [374, 171] on div "1041342 - MCC Labels JHB" at bounding box center [479, 166] width 257 height 19
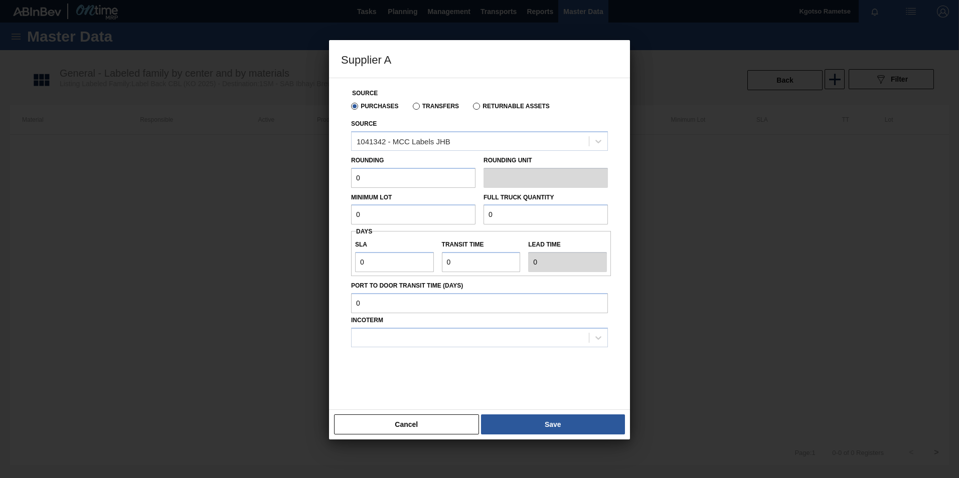
drag, startPoint x: 370, startPoint y: 172, endPoint x: 266, endPoint y: 168, distance: 104.4
click at [266, 168] on div "Supplier A Source Purchases Transfers Returnable Assets Source 1041342 - MCC La…" at bounding box center [479, 239] width 959 height 478
type input "1"
drag, startPoint x: 358, startPoint y: 221, endPoint x: 368, endPoint y: 216, distance: 11.0
click at [368, 216] on input "0" at bounding box center [413, 215] width 124 height 20
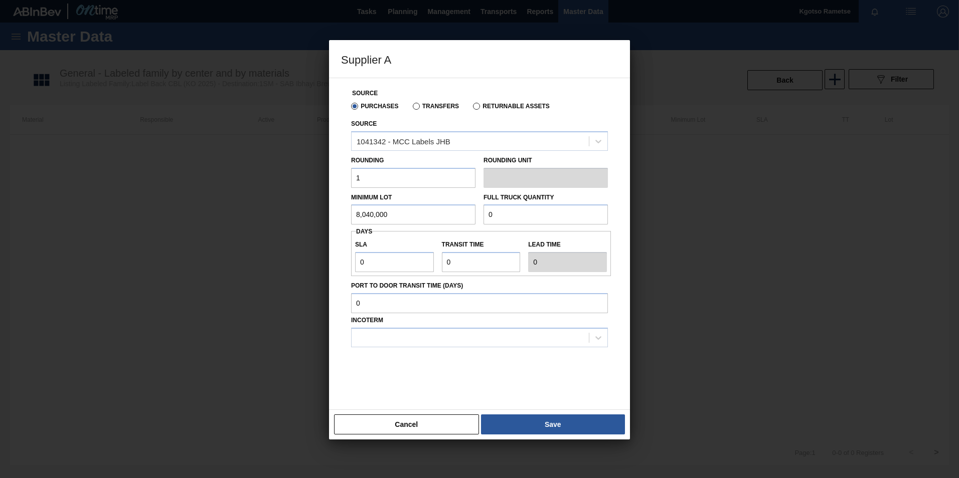
drag, startPoint x: 387, startPoint y: 221, endPoint x: 178, endPoint y: 212, distance: 209.3
click at [178, 212] on div "Supplier A Source Purchases Transfers Returnable Assets Source 1041342 - MCC La…" at bounding box center [479, 239] width 959 height 478
type input "8,040,000"
drag, startPoint x: 520, startPoint y: 223, endPoint x: 305, endPoint y: 203, distance: 215.6
click at [305, 203] on div "Supplier A Source Purchases Transfers Returnable Assets Source 1041342 - MCC La…" at bounding box center [479, 239] width 959 height 478
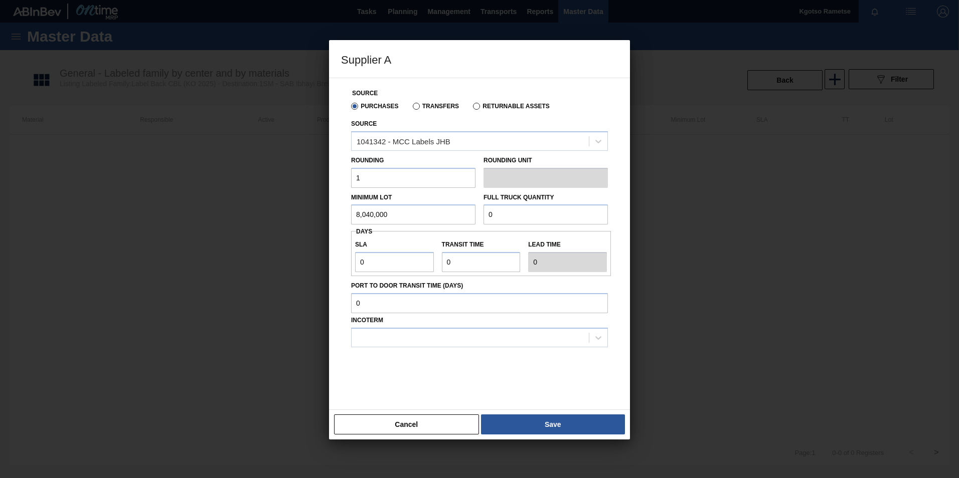
paste input "8,040,00"
type input "8,040,000"
drag, startPoint x: 365, startPoint y: 264, endPoint x: 203, endPoint y: 244, distance: 163.3
click at [203, 244] on div "Supplier A Source Purchases Transfers Returnable Assets Source 1041342 - MCC La…" at bounding box center [479, 239] width 959 height 478
type input "1"
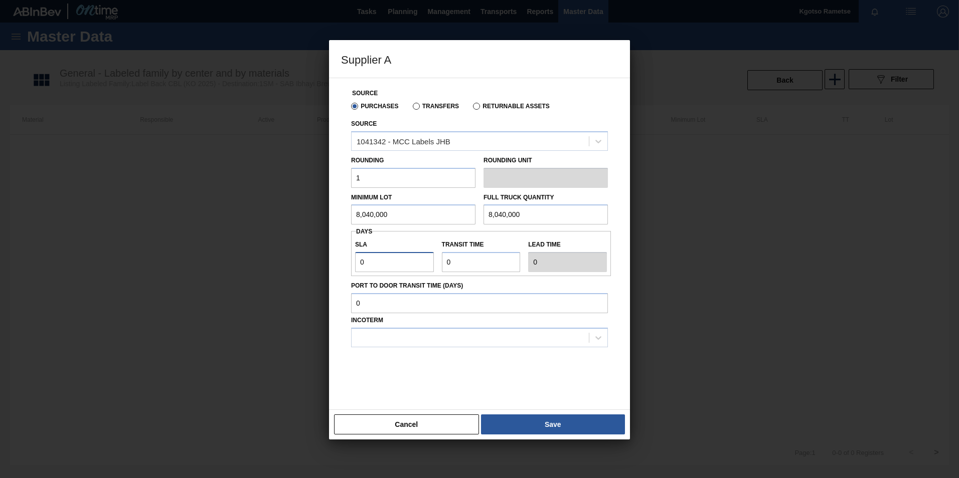
type input "1"
drag, startPoint x: 452, startPoint y: 268, endPoint x: 304, endPoint y: 264, distance: 148.0
click at [304, 264] on div "Supplier A Source Purchases Transfers Returnable Assets Source 1041342 - MCC La…" at bounding box center [479, 239] width 959 height 478
type input "1"
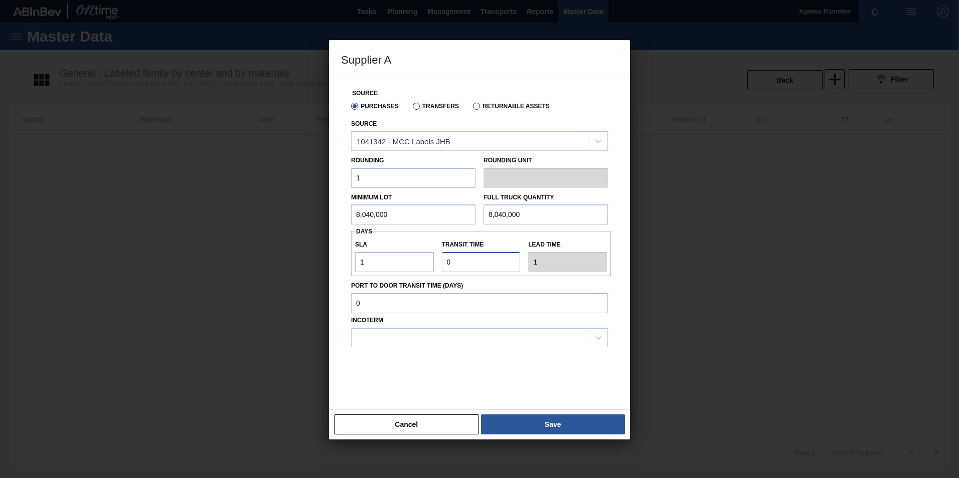
type input "2"
type input "1"
click at [394, 335] on div at bounding box center [470, 338] width 237 height 15
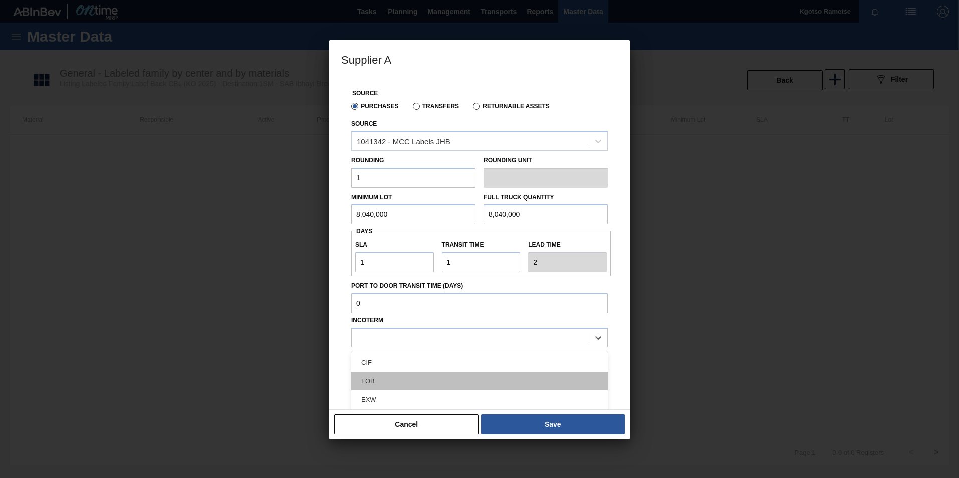
click at [409, 375] on div "FOB" at bounding box center [479, 381] width 257 height 19
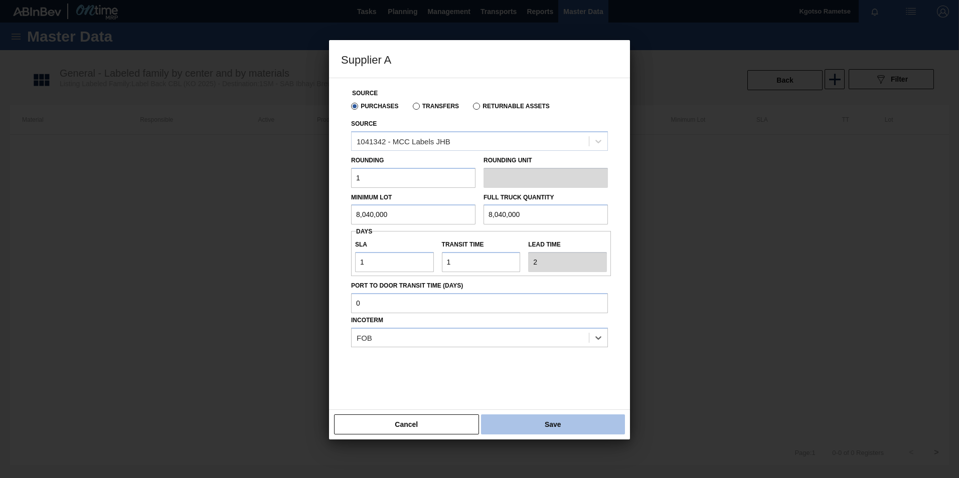
click at [568, 427] on button "Save" at bounding box center [553, 425] width 144 height 20
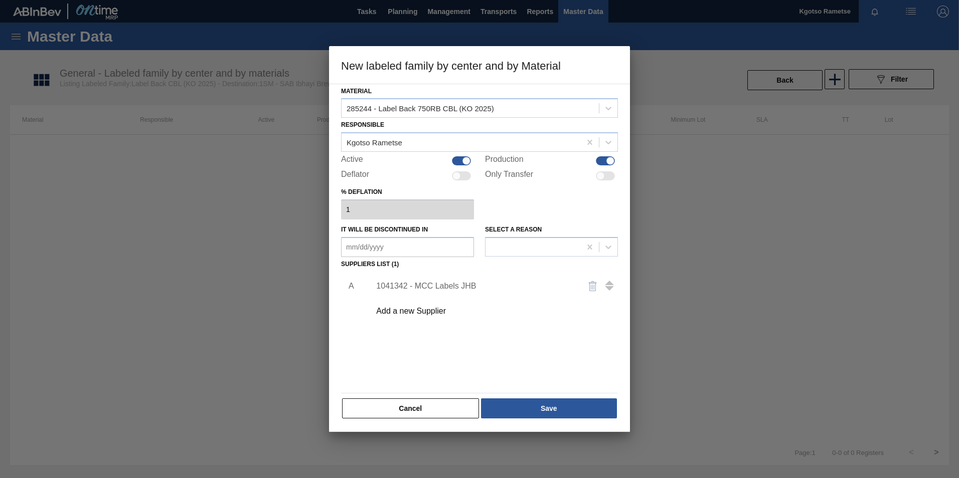
click at [572, 397] on div "Material 285244 - Label Back 750RB CBL (KO 2025) Responsible Kgotso Rametse Act…" at bounding box center [479, 252] width 277 height 336
click at [567, 405] on button "Save" at bounding box center [549, 409] width 136 height 20
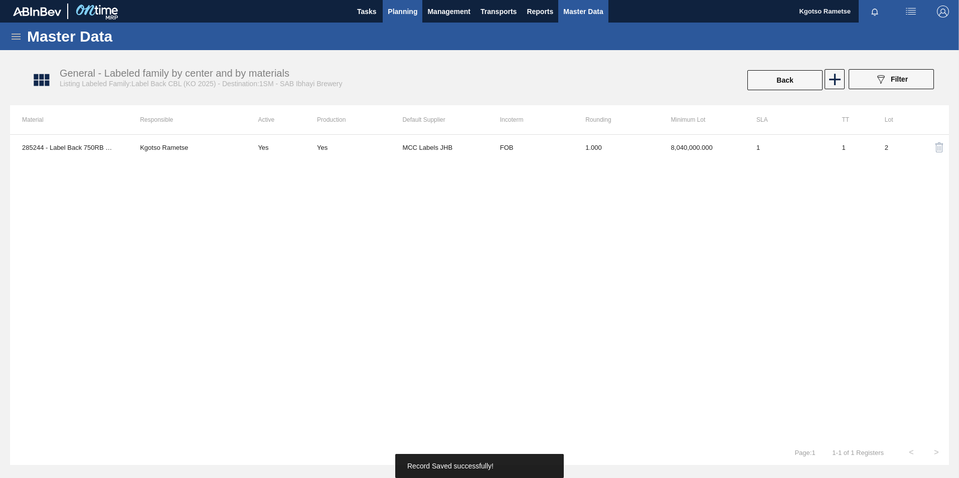
click at [390, 9] on span "Planning" at bounding box center [403, 12] width 30 height 12
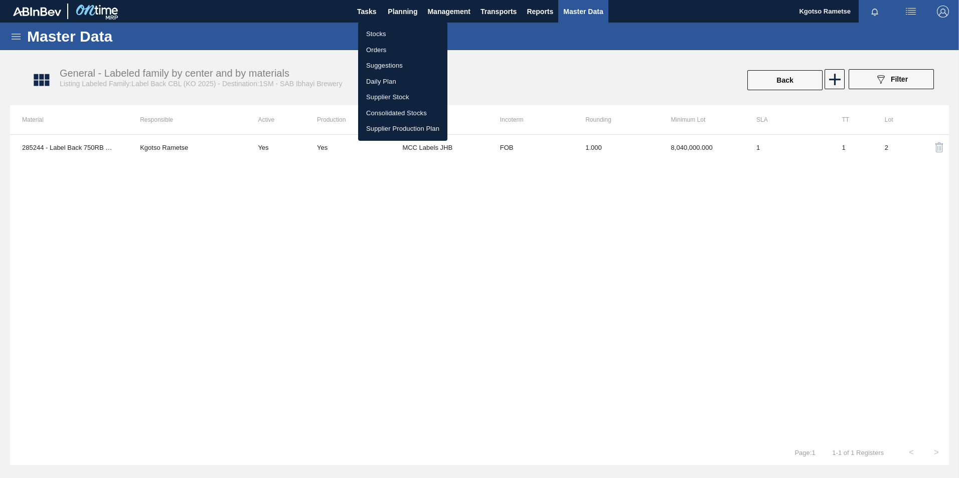
click at [382, 35] on li "Stocks" at bounding box center [402, 34] width 89 height 16
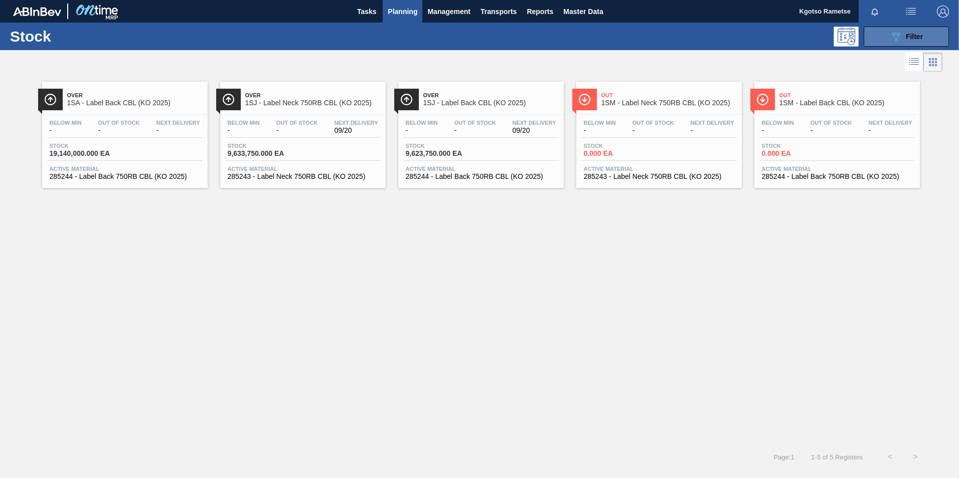
click at [899, 35] on icon "089F7B8B-B2A5-4AFE-B5C0-19BA573D28AC" at bounding box center [896, 37] width 12 height 12
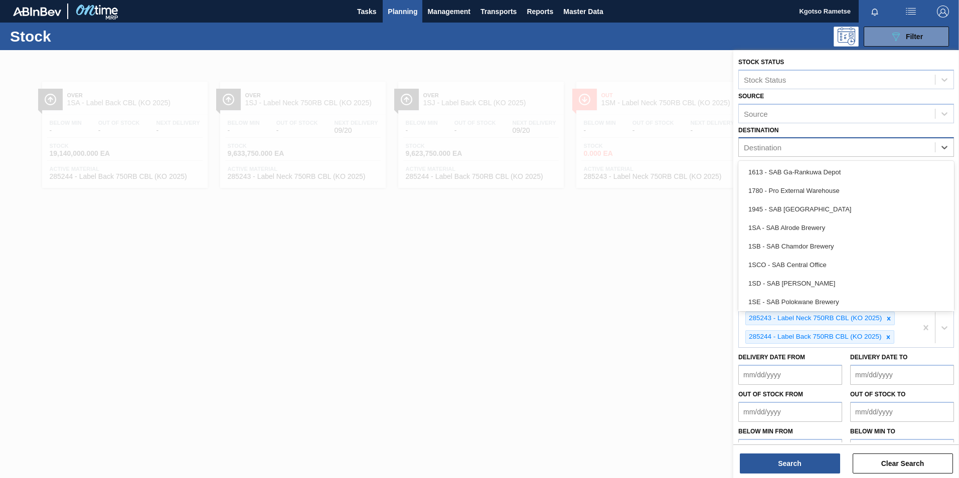
click at [756, 141] on div "Destination" at bounding box center [837, 147] width 196 height 15
type input "1sm"
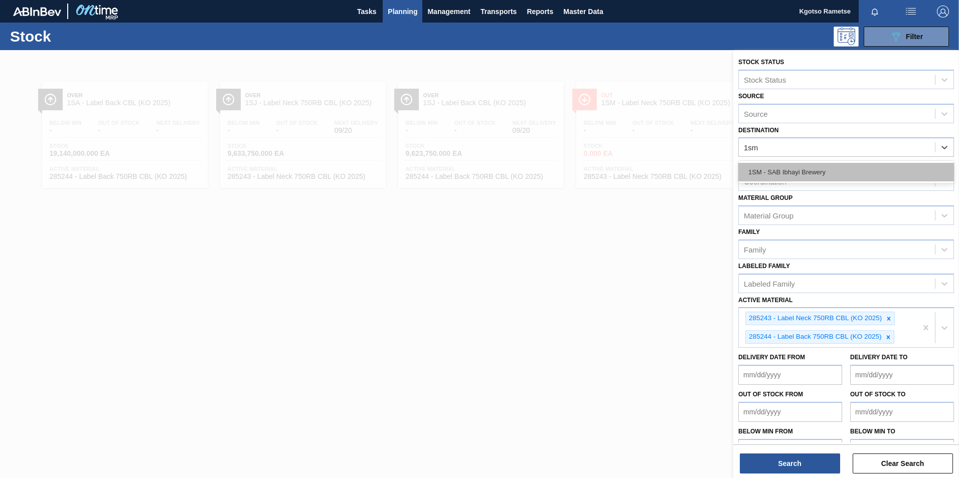
click at [764, 178] on div "1SM - SAB Ibhayi Brewery" at bounding box center [846, 172] width 216 height 19
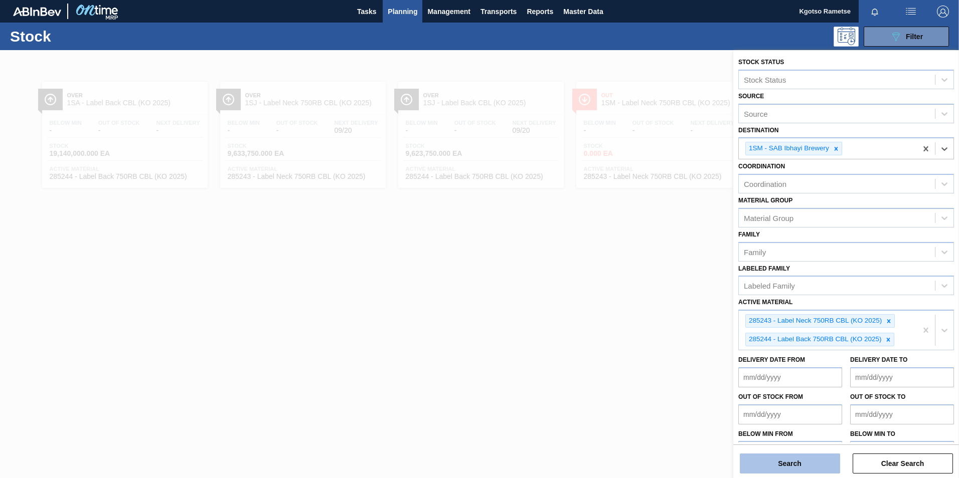
click at [768, 465] on button "Search" at bounding box center [790, 464] width 100 height 20
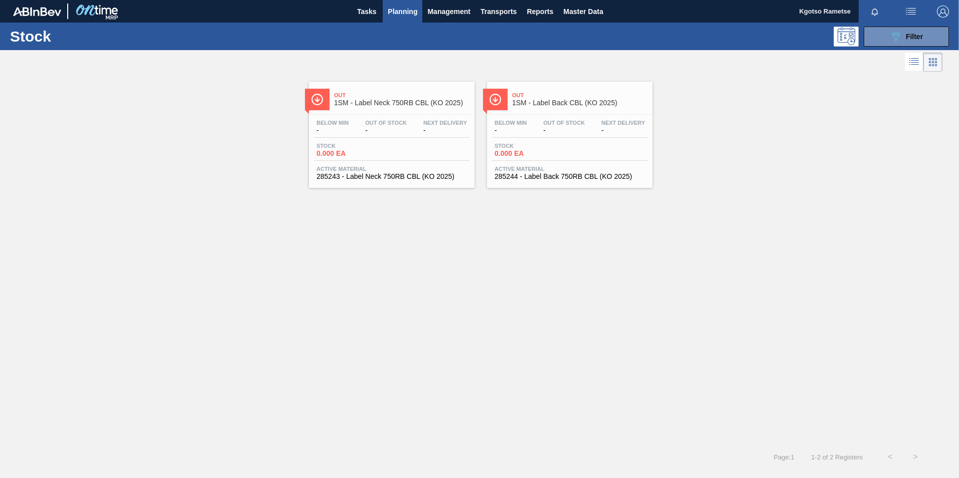
click at [472, 353] on div "Out 1SM - Label Neck 750RB CBL (KO 2025) Below Min - Out Of Stock - Next Delive…" at bounding box center [479, 259] width 959 height 371
click at [884, 42] on button "089F7B8B-B2A5-4AFE-B5C0-19BA573D28AC Filter" at bounding box center [906, 37] width 85 height 20
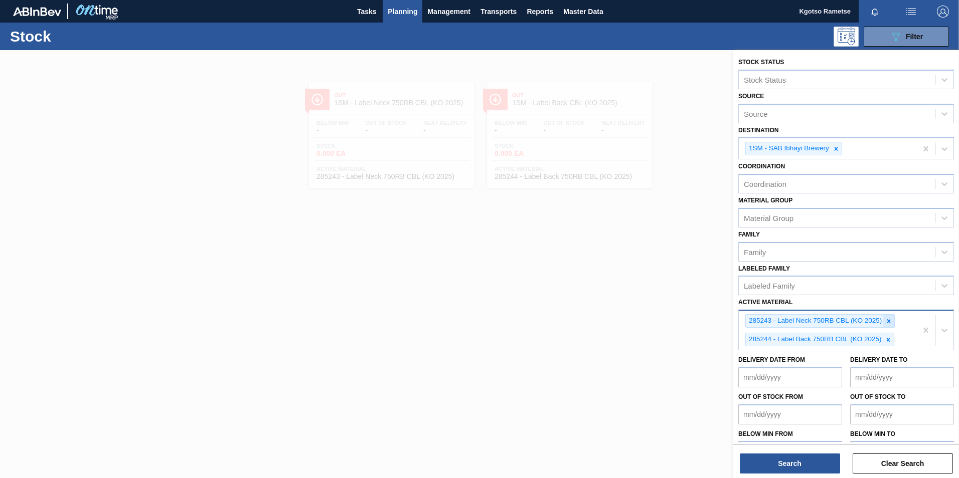
click at [893, 324] on div at bounding box center [888, 321] width 11 height 13
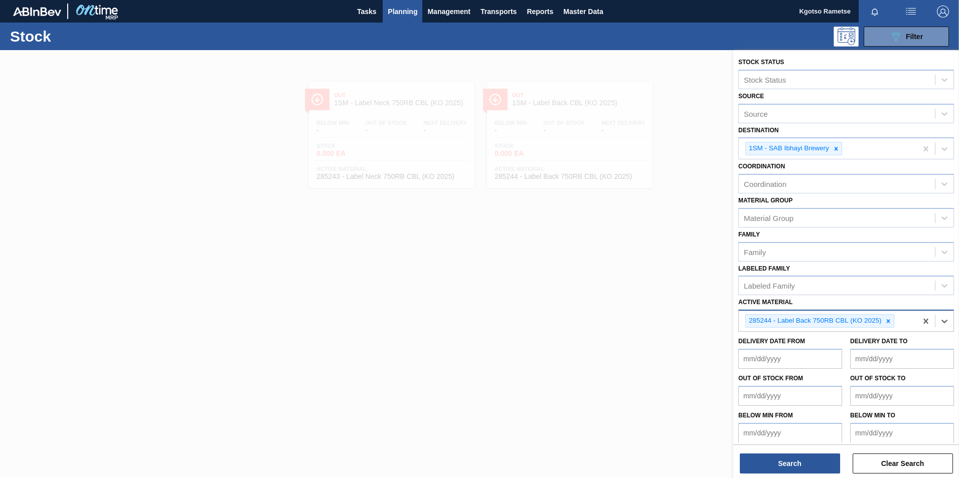
click at [893, 324] on div at bounding box center [888, 321] width 11 height 13
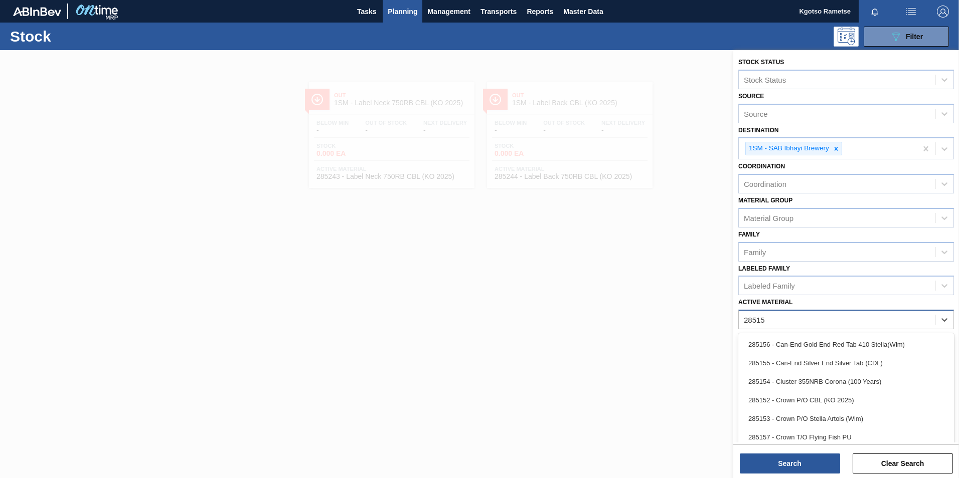
type Material "285152"
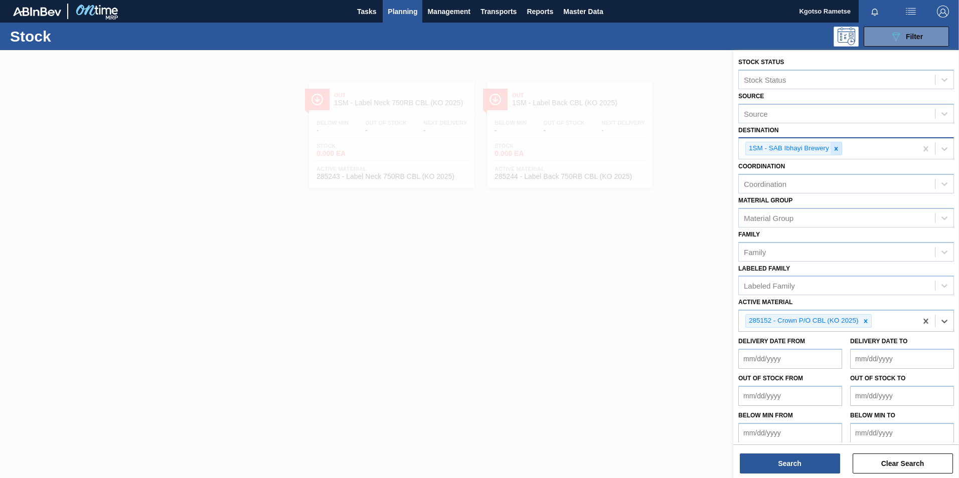
click at [838, 149] on icon at bounding box center [836, 148] width 7 height 7
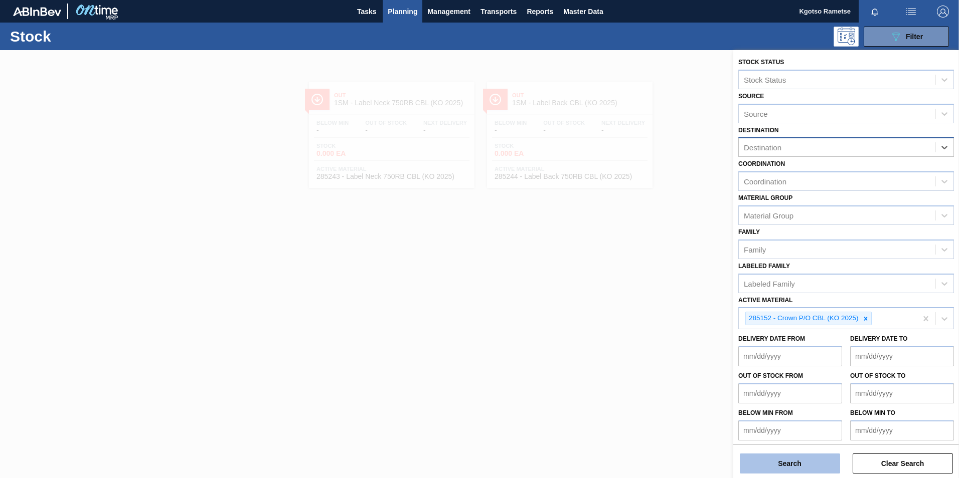
click at [808, 465] on button "Search" at bounding box center [790, 464] width 100 height 20
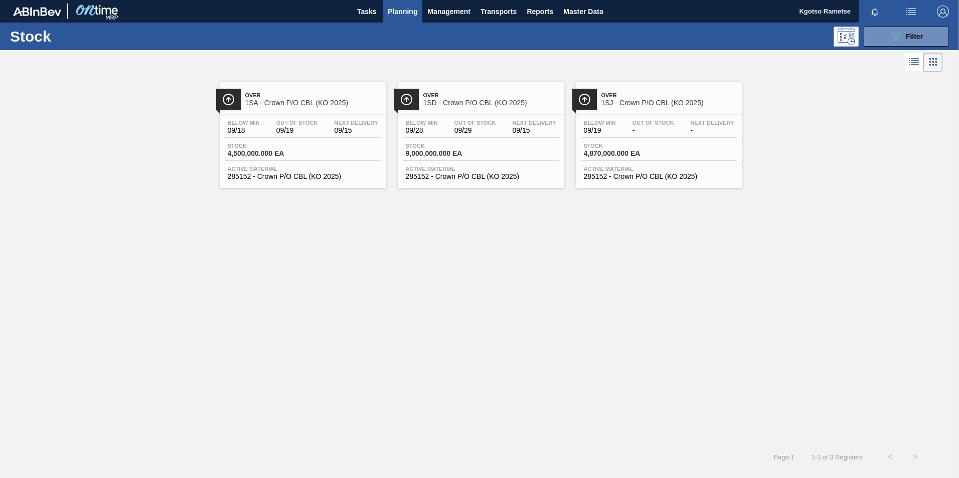
click at [685, 105] on span "1SJ - Crown P/O CBL (KO 2025)" at bounding box center [668, 103] width 135 height 8
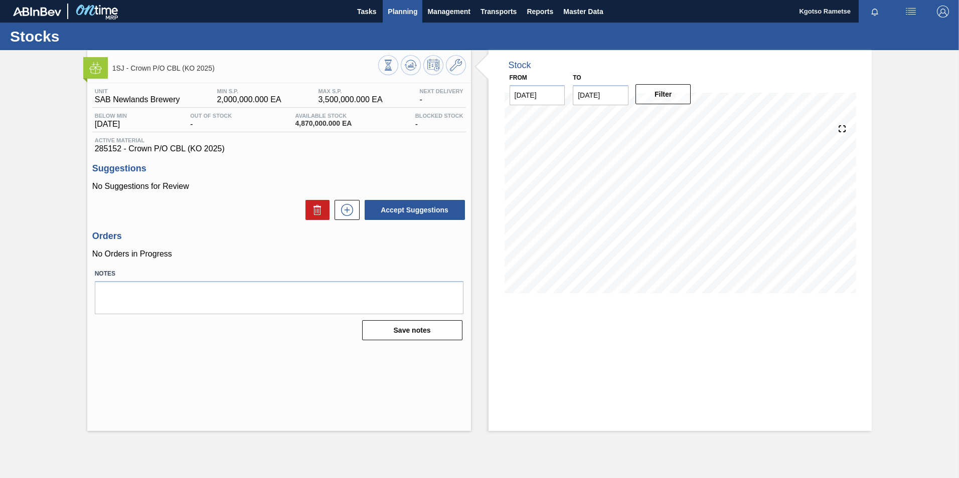
click at [389, 8] on span "Planning" at bounding box center [403, 12] width 30 height 12
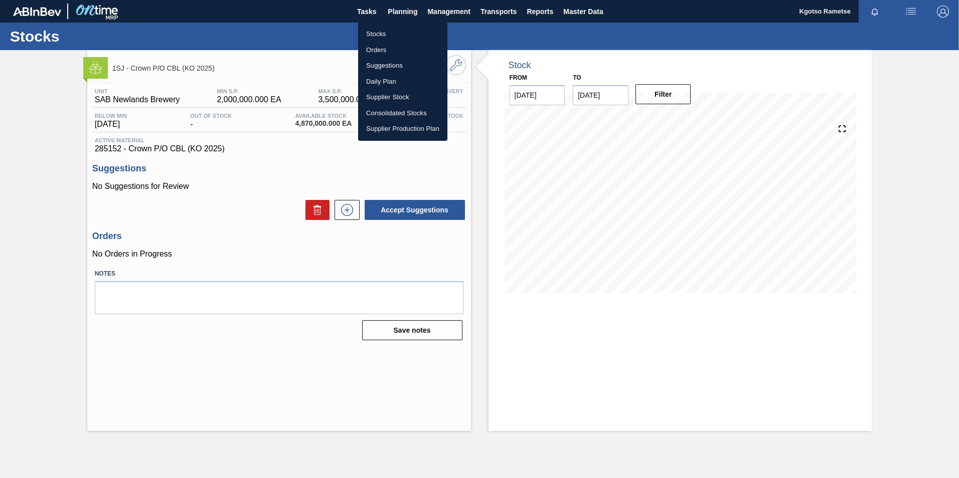
click at [384, 30] on li "Stocks" at bounding box center [402, 34] width 89 height 16
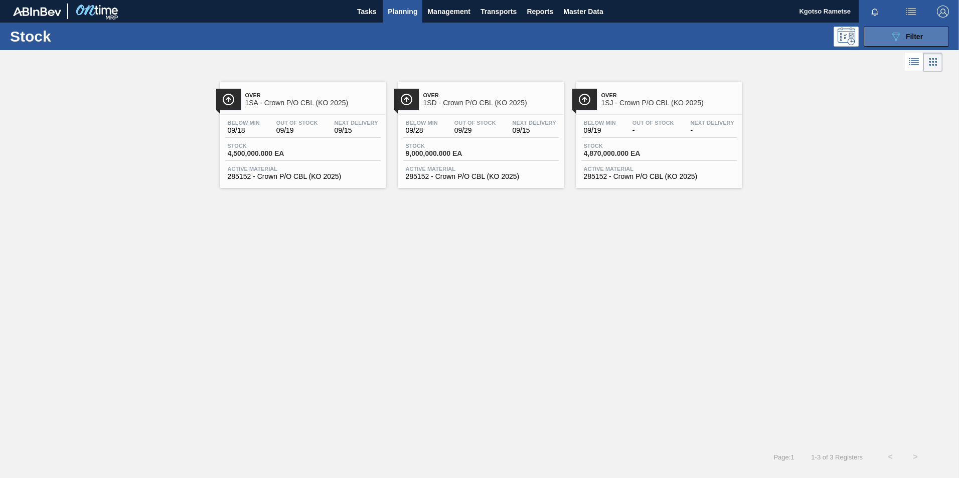
click at [868, 43] on button "089F7B8B-B2A5-4AFE-B5C0-19BA573D28AC Filter" at bounding box center [906, 37] width 85 height 20
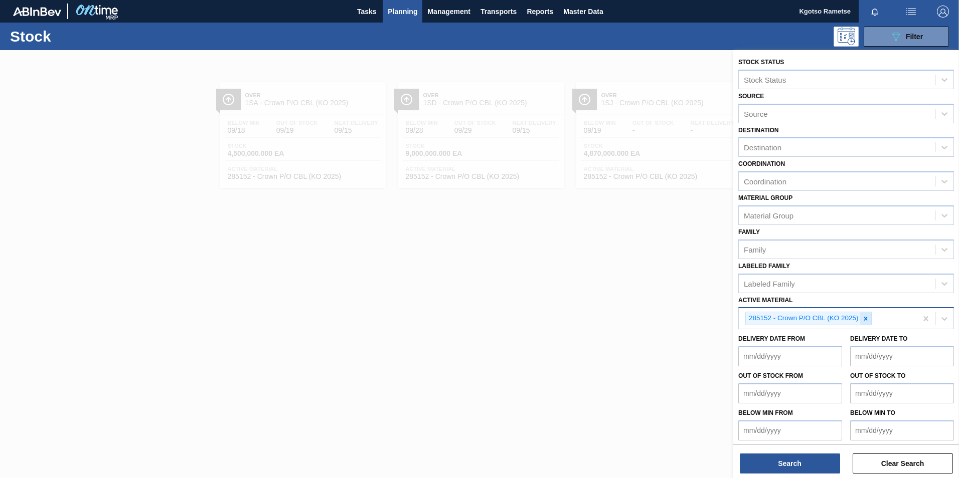
click at [866, 321] on icon at bounding box center [865, 318] width 7 height 7
paste Material "285152"
type Material "285152"
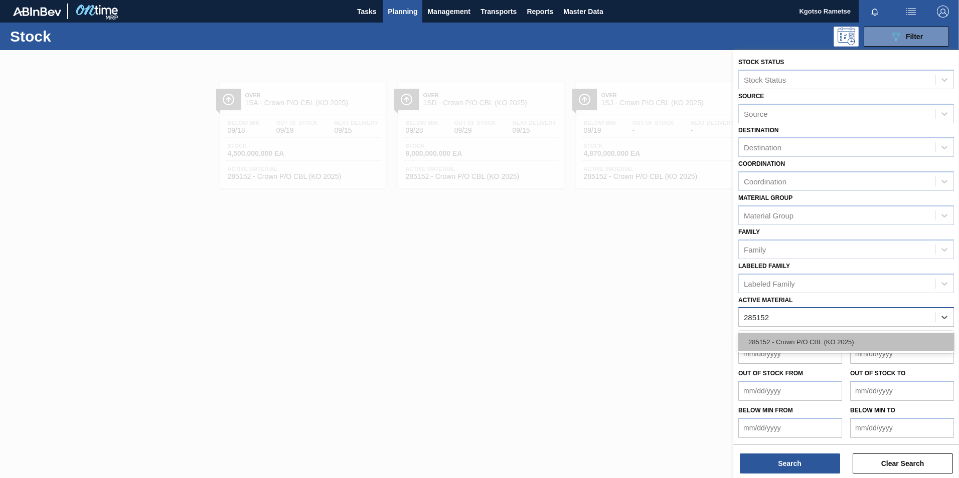
click at [835, 346] on div "285152 - Crown P/O CBL (KO 2025)" at bounding box center [846, 342] width 216 height 19
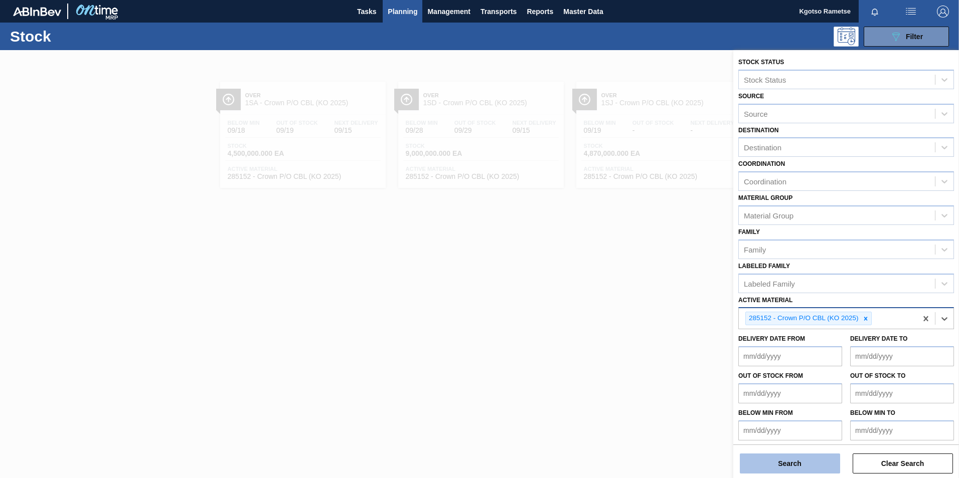
click at [814, 456] on button "Search" at bounding box center [790, 464] width 100 height 20
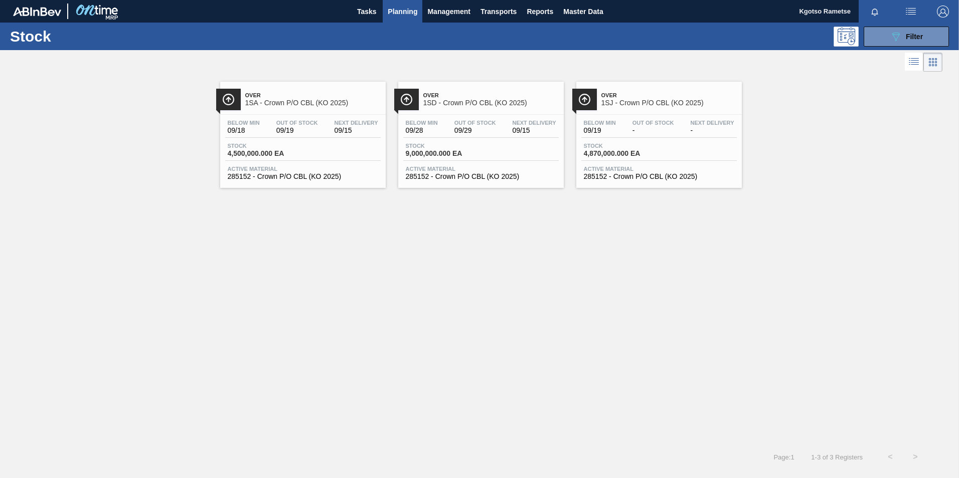
click at [637, 122] on span "Out Of Stock" at bounding box center [653, 123] width 42 height 6
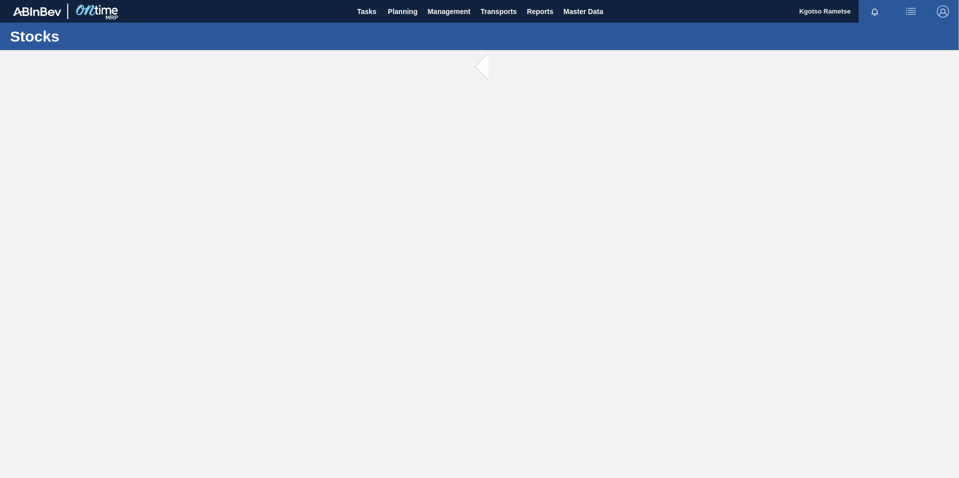
click at [637, 122] on main "Tasks Planning Management Transports Reports Master Data Kgotso Rametse Mark al…" at bounding box center [479, 239] width 959 height 478
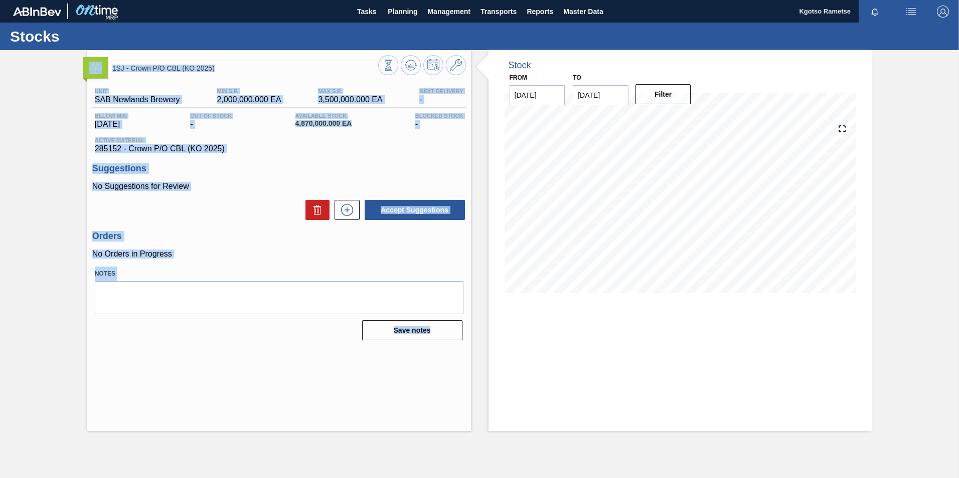
click at [411, 150] on span "285152 - Crown P/O CBL (KO 2025)" at bounding box center [279, 148] width 369 height 9
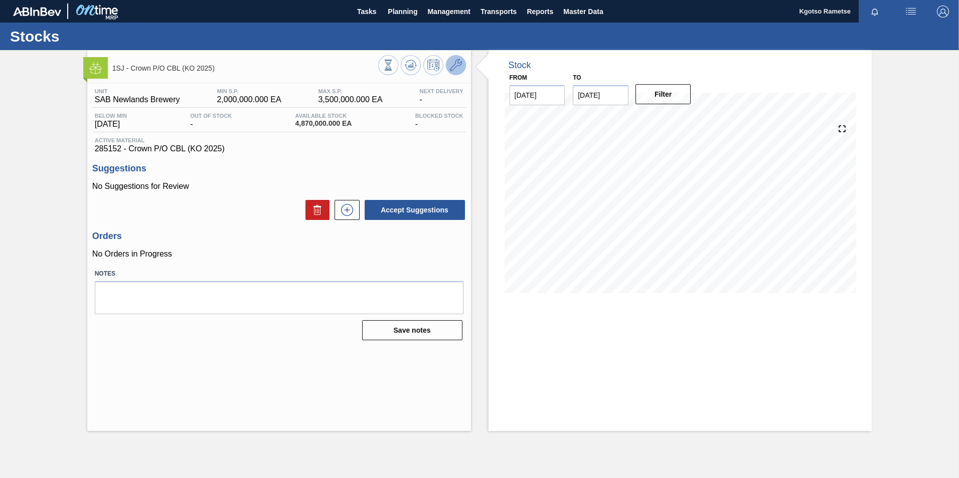
click at [456, 62] on icon at bounding box center [456, 65] width 12 height 12
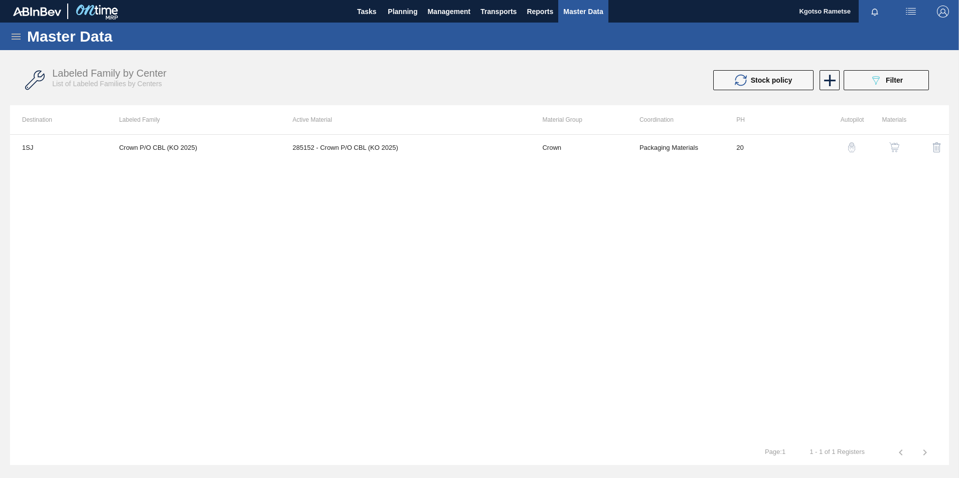
click at [896, 148] on img "button" at bounding box center [894, 147] width 10 height 10
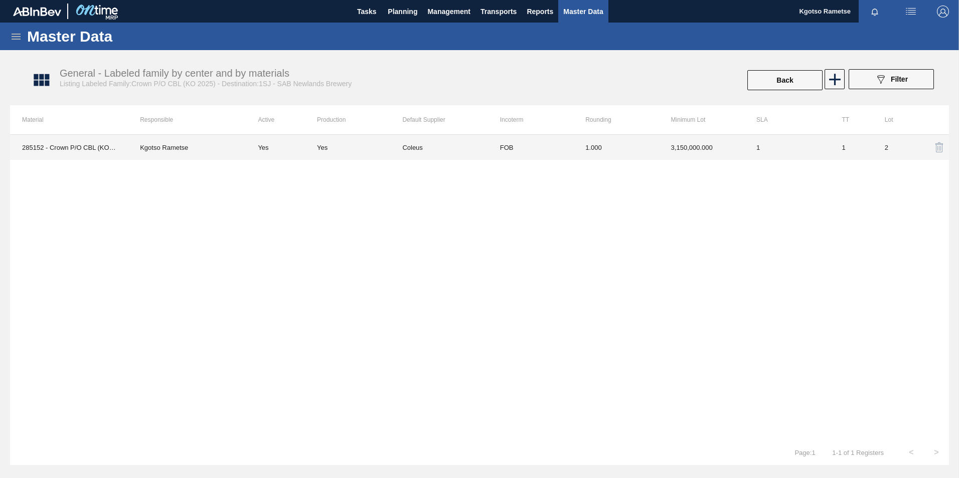
click at [656, 143] on td "1.000" at bounding box center [615, 147] width 85 height 25
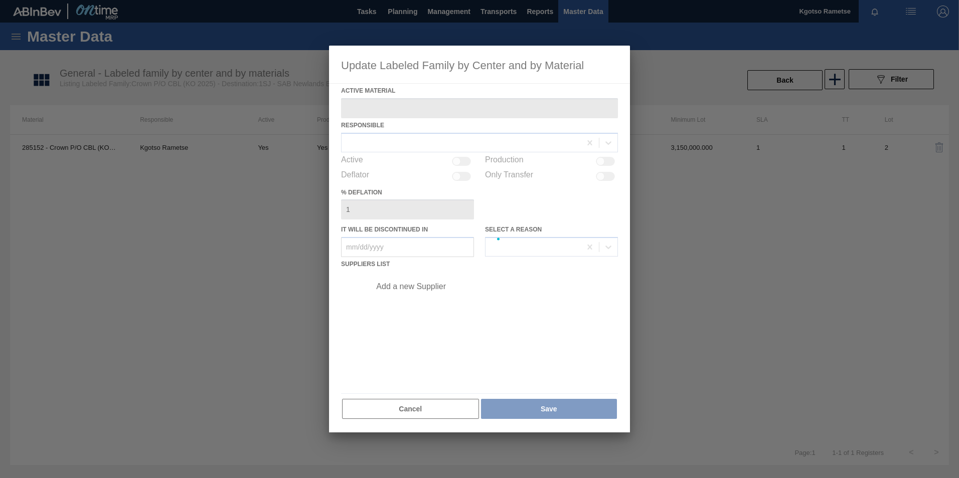
type Material "285152 - Crown P/O CBL (KO 2025)"
checkbox input "true"
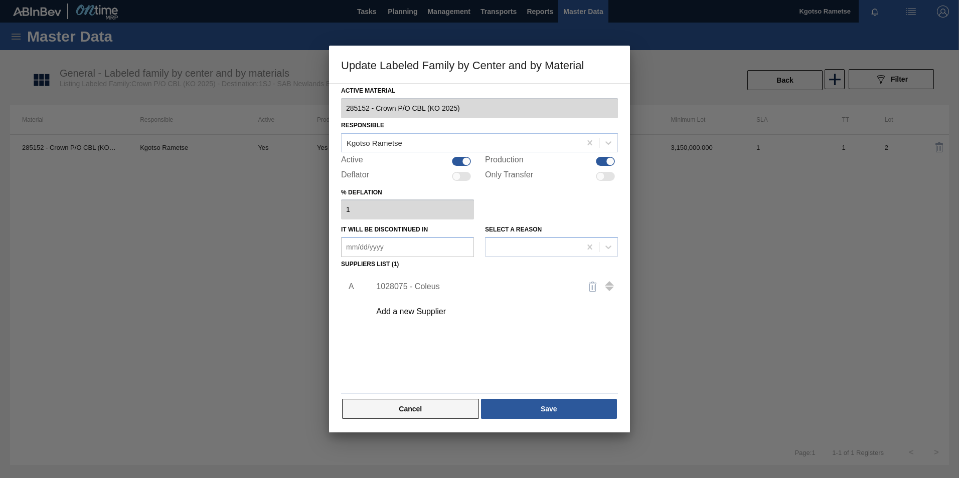
click at [403, 403] on button "Cancel" at bounding box center [410, 409] width 137 height 20
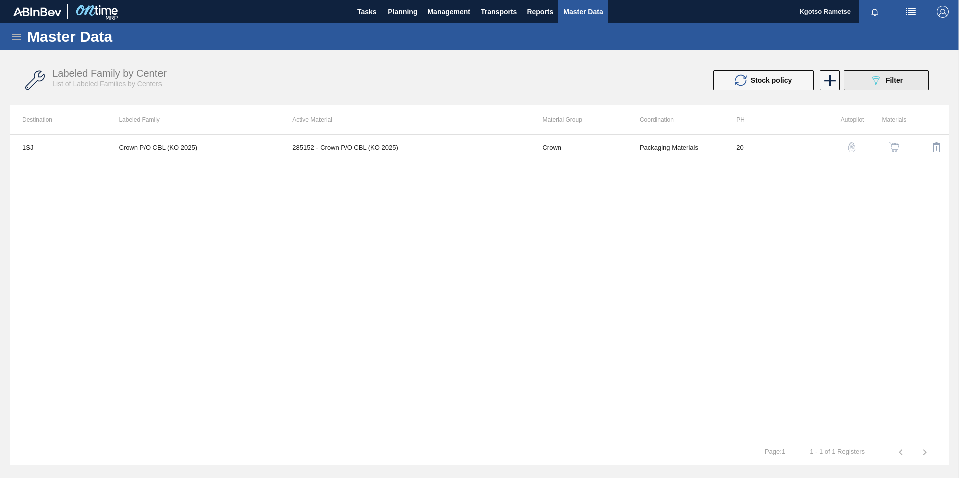
click at [858, 80] on button "089F7B8B-B2A5-4AFE-B5C0-19BA573D28AC Filter" at bounding box center [886, 80] width 85 height 20
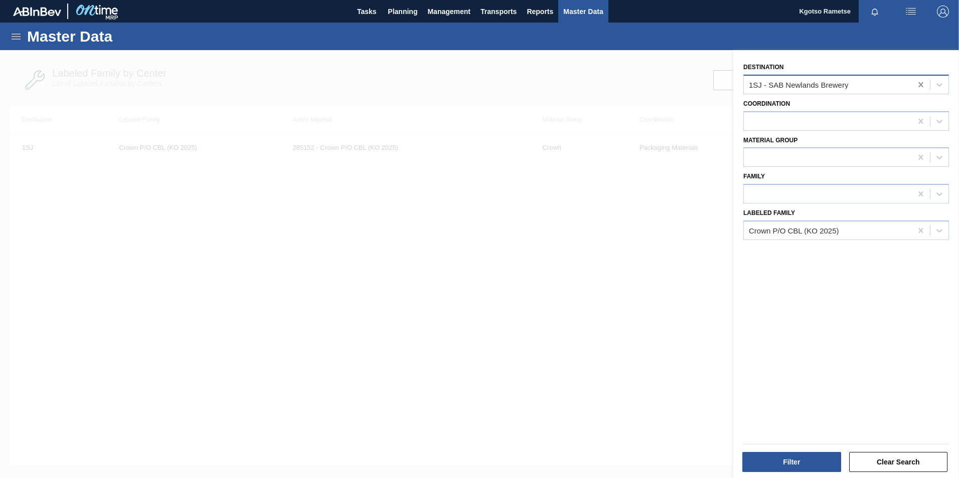
click at [916, 80] on icon at bounding box center [921, 85] width 10 height 10
click at [795, 463] on button "Filter" at bounding box center [791, 462] width 99 height 20
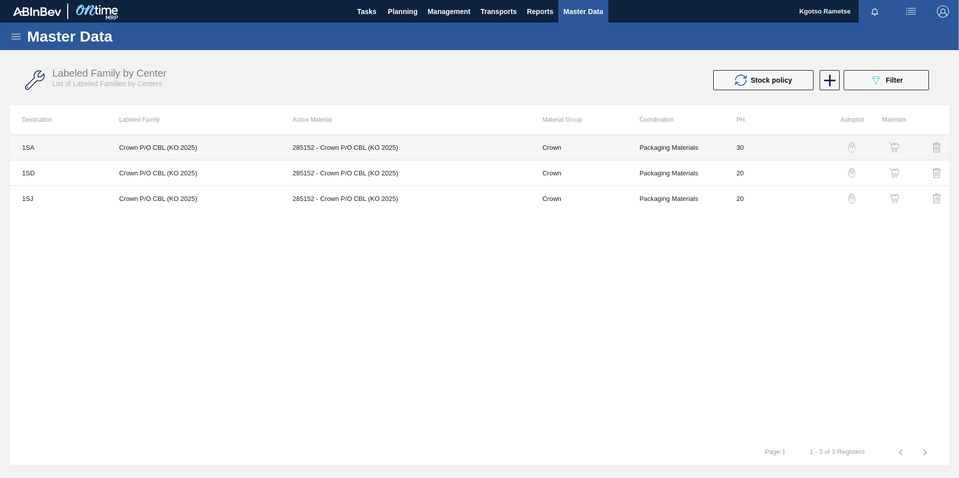
click at [326, 144] on td "285152 - Crown P/O CBL (KO 2025)" at bounding box center [405, 148] width 250 height 26
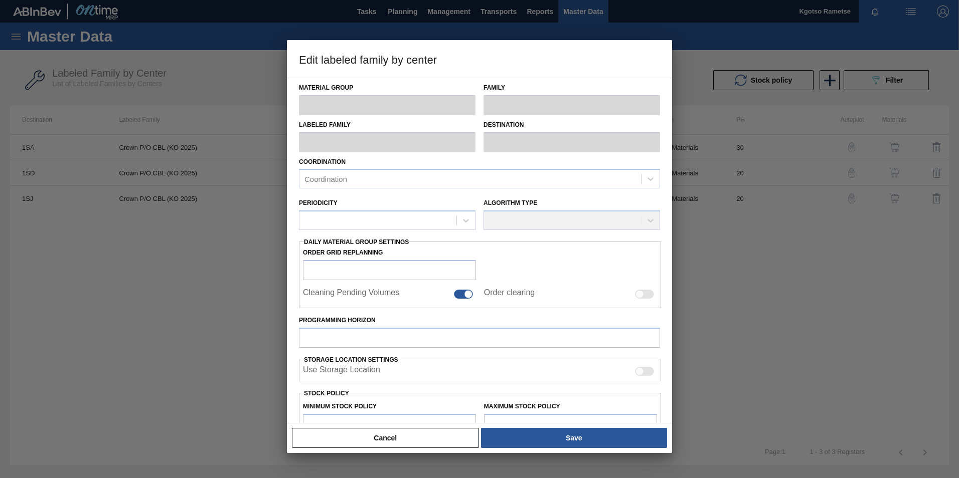
type input "Crown"
type input "P/O"
type input "Crown P/O CBL (KO 2025)"
type input "1SA - SAB Alrode Brewery"
type input "30"
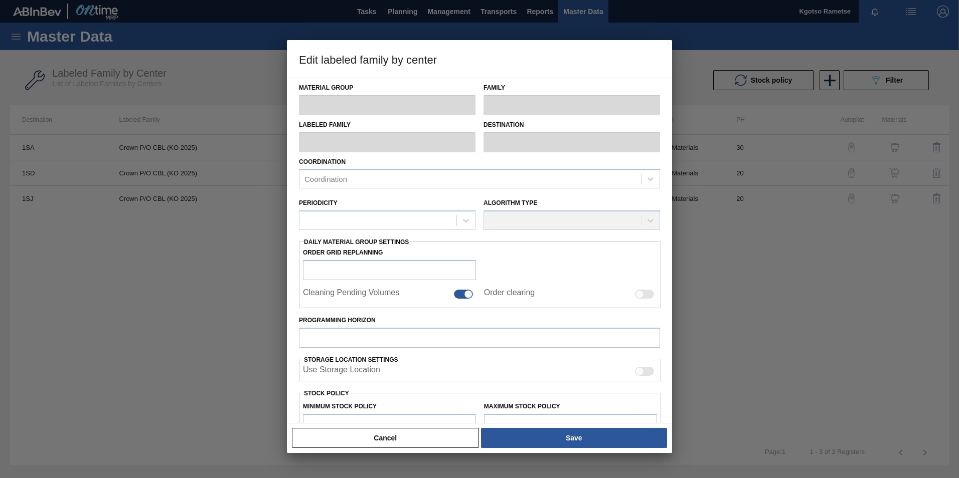
type input "1,000,000"
type input "2,000,000"
type input "0"
type input "1,000,000.000"
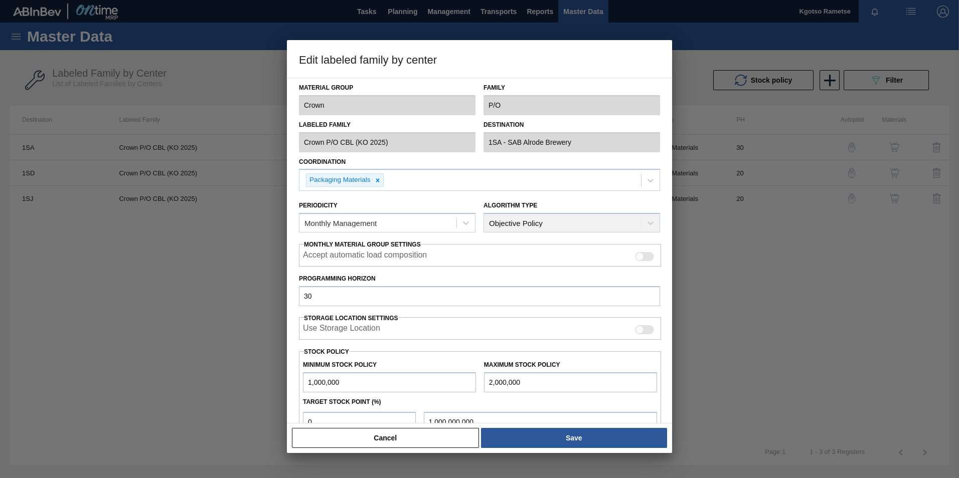
click at [185, 97] on div "Edit labeled family by center Material Group Crown Family P/O Labeled Family Cr…" at bounding box center [479, 239] width 959 height 478
click at [283, 139] on div "Edit labeled family by center Material Group Crown Family P/O Labeled Family Cr…" at bounding box center [479, 239] width 959 height 478
drag, startPoint x: 375, startPoint y: 429, endPoint x: 355, endPoint y: 433, distance: 20.1
click at [355, 433] on button "Cancel" at bounding box center [385, 438] width 187 height 20
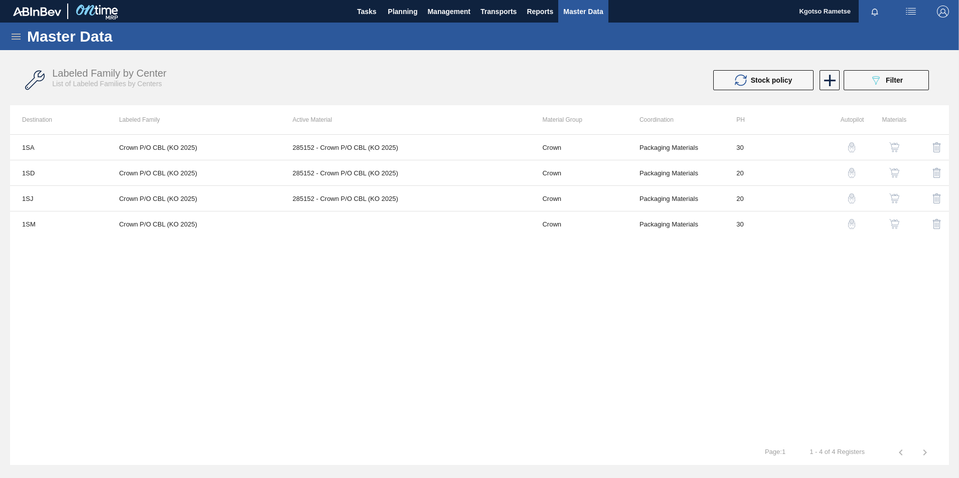
click at [896, 226] on img "button" at bounding box center [894, 224] width 10 height 10
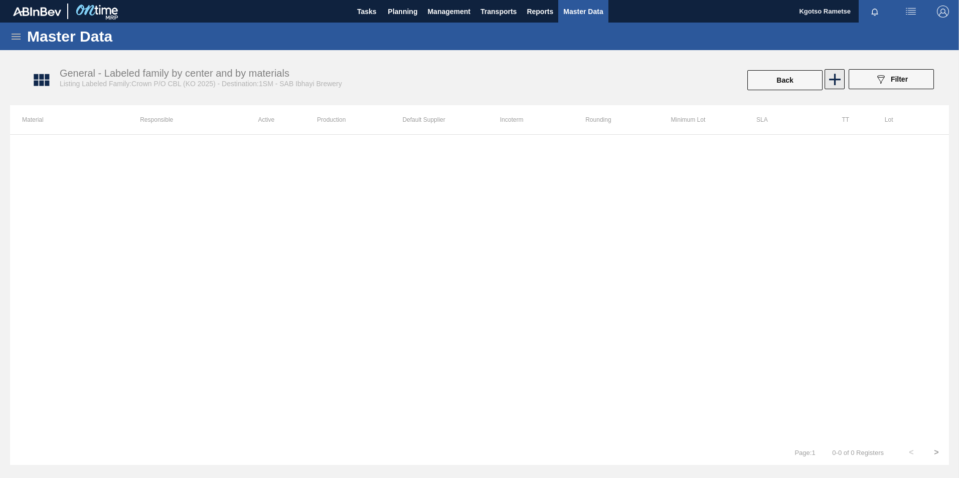
click at [834, 86] on icon at bounding box center [835, 80] width 20 height 20
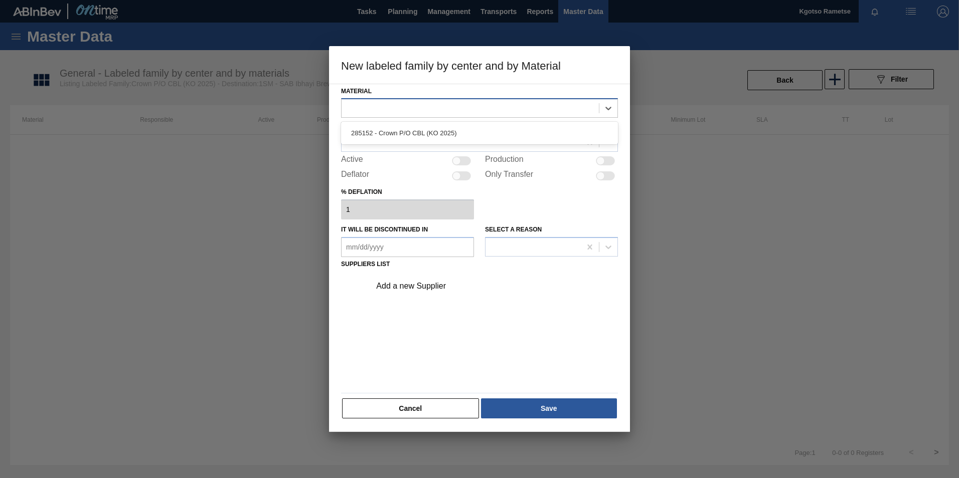
click at [452, 111] on div at bounding box center [470, 108] width 257 height 15
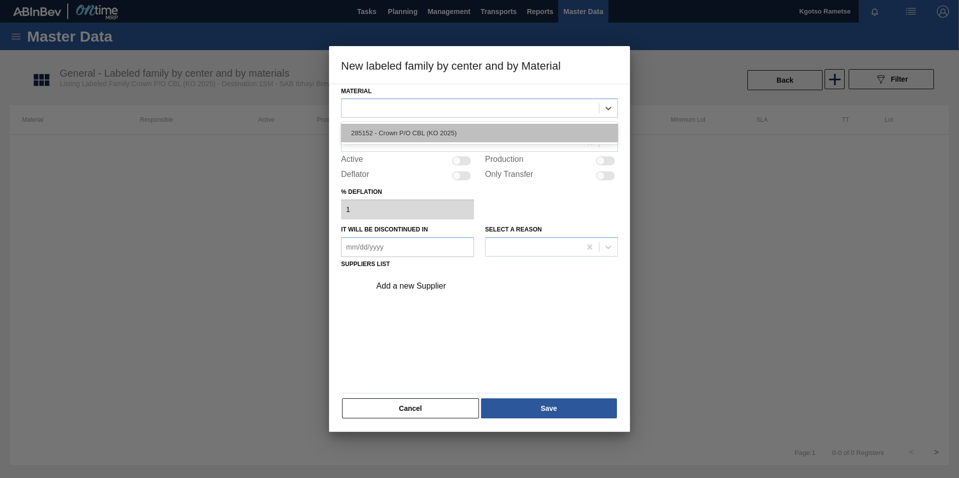
click at [429, 137] on div "285152 - Crown P/O CBL (KO 2025)" at bounding box center [479, 133] width 277 height 19
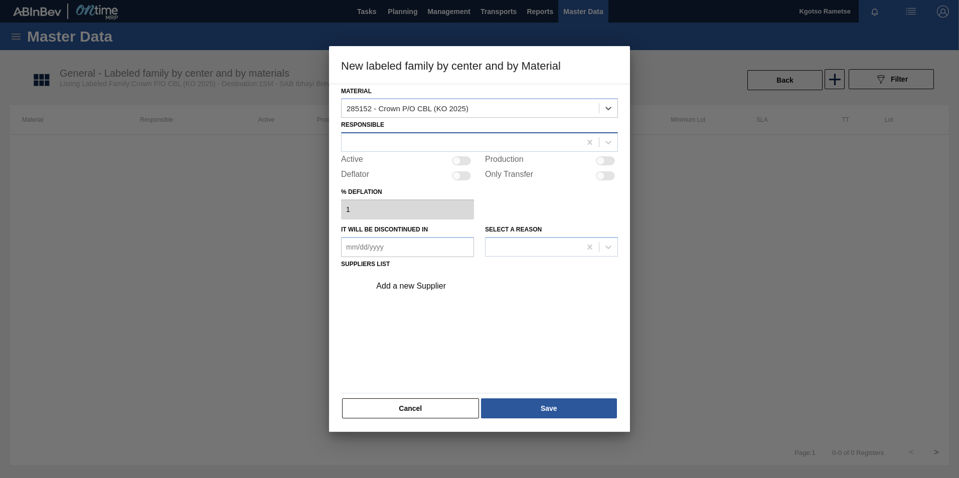
click at [418, 145] on div at bounding box center [461, 142] width 239 height 15
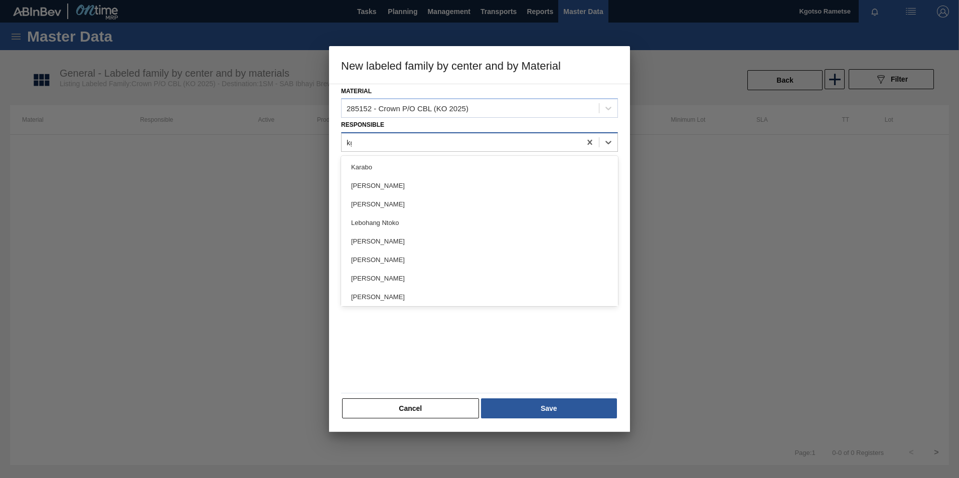
type input "kgot"
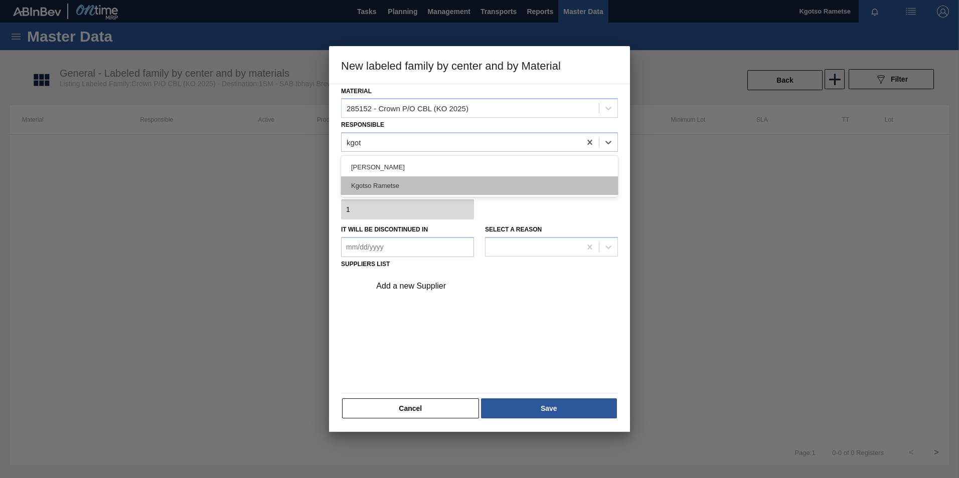
click at [399, 188] on div "Kgotso Rametse" at bounding box center [479, 186] width 277 height 19
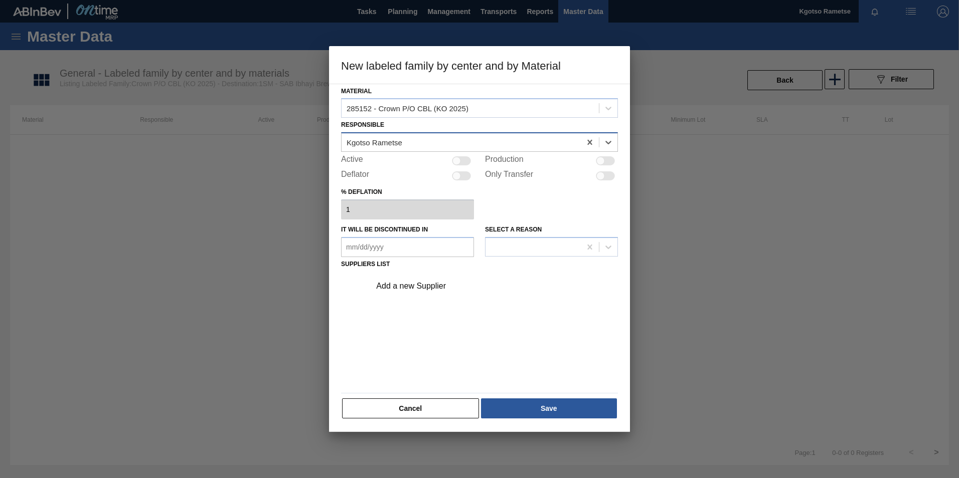
click at [450, 150] on div "Kgotso Rametse" at bounding box center [479, 142] width 277 height 20
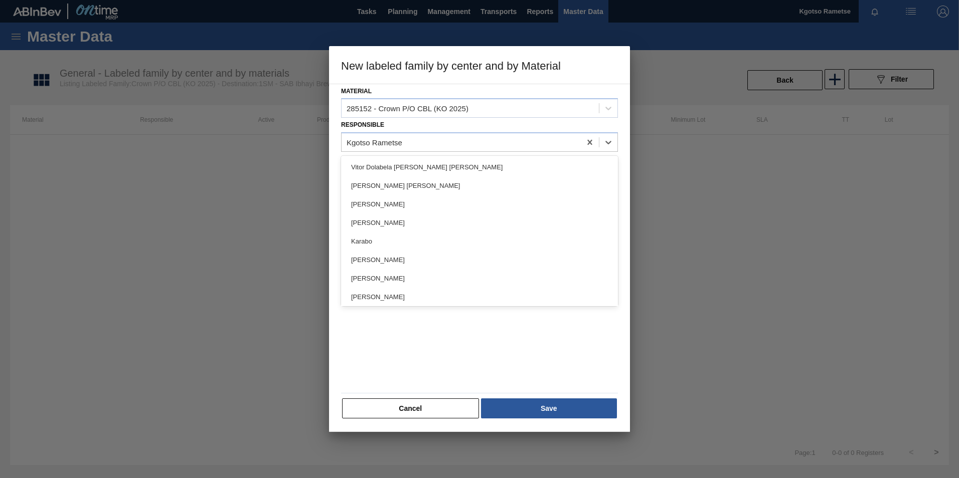
click at [333, 149] on div "Material 285152 - Crown P/O CBL (KO 2025) Responsible option Kgotso Rametse, se…" at bounding box center [479, 258] width 301 height 349
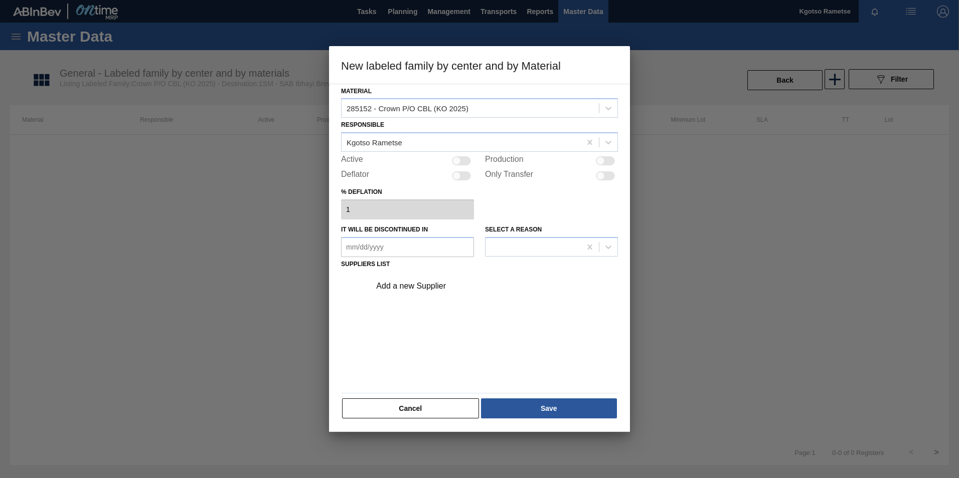
click at [465, 166] on div "Active" at bounding box center [407, 161] width 133 height 12
click at [468, 156] on div at bounding box center [461, 160] width 19 height 9
checkbox input "true"
click at [395, 287] on div "Add a new Supplier" at bounding box center [474, 286] width 197 height 9
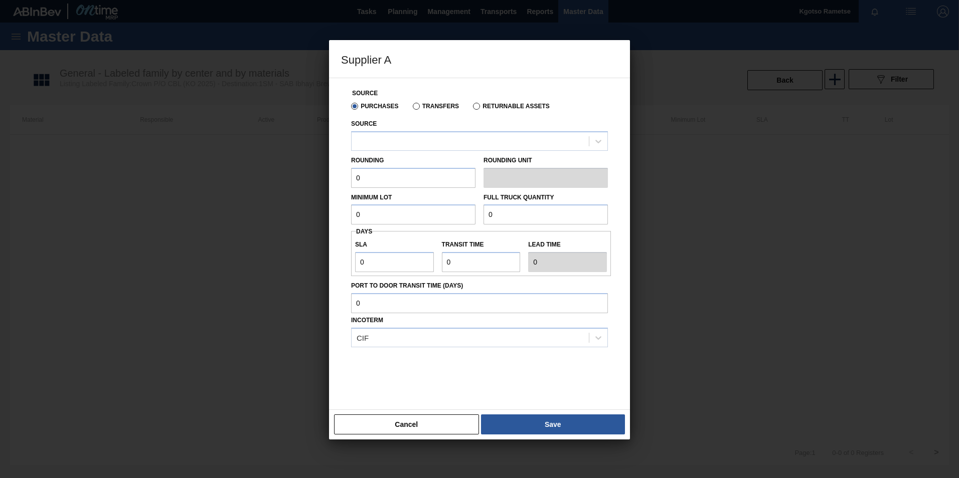
click at [389, 151] on div "Rounding 0 Rounding Unit" at bounding box center [479, 169] width 265 height 37
click at [391, 145] on div at bounding box center [470, 141] width 237 height 15
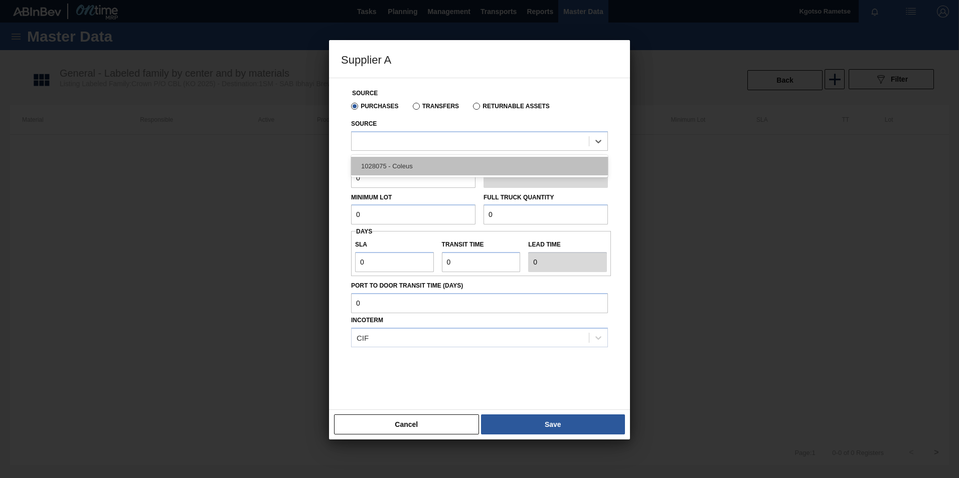
click at [386, 164] on div "1028075 - Coleus" at bounding box center [479, 166] width 257 height 19
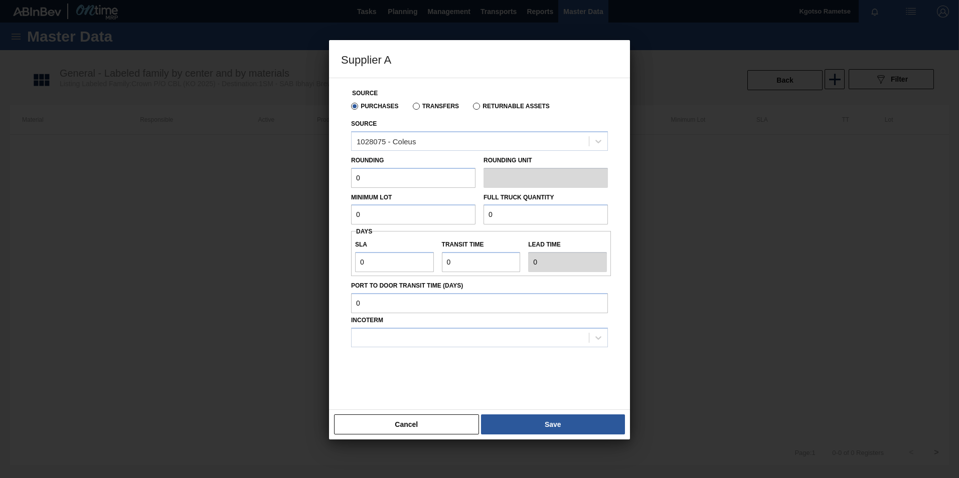
drag, startPoint x: 362, startPoint y: 177, endPoint x: 314, endPoint y: 180, distance: 47.7
click at [314, 180] on div "Supplier A Source Purchases Transfers Returnable Assets Source 1028075 - Coleus…" at bounding box center [479, 239] width 959 height 478
type input "1"
click at [347, 206] on div "Minimum Lot 0" at bounding box center [413, 208] width 132 height 35
drag, startPoint x: 383, startPoint y: 209, endPoint x: 281, endPoint y: 203, distance: 102.5
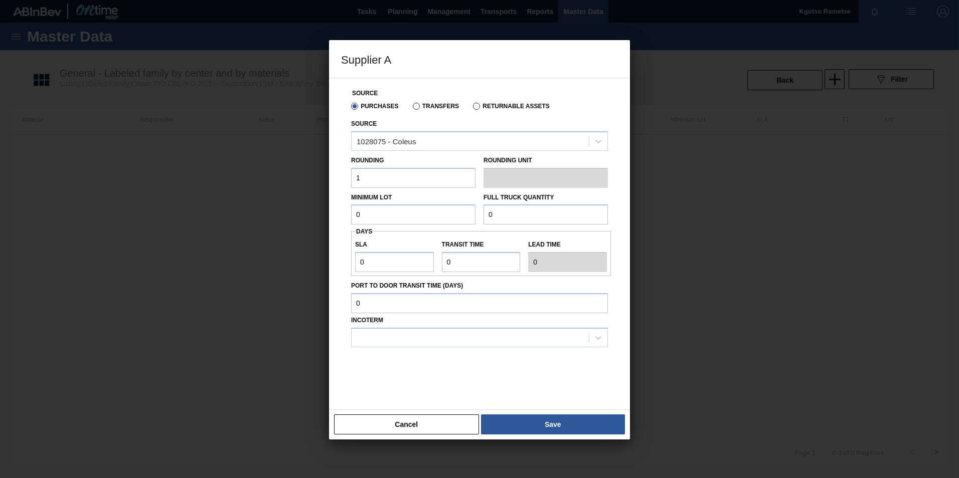
click at [281, 203] on div "Supplier A Source Purchases Transfers Returnable Assets Source 1028075 - Coleus…" at bounding box center [479, 239] width 959 height 478
type input "1,000,000"
drag, startPoint x: 495, startPoint y: 220, endPoint x: 486, endPoint y: 217, distance: 8.9
click at [486, 217] on input "0" at bounding box center [546, 215] width 124 height 20
type input "2,000,000"
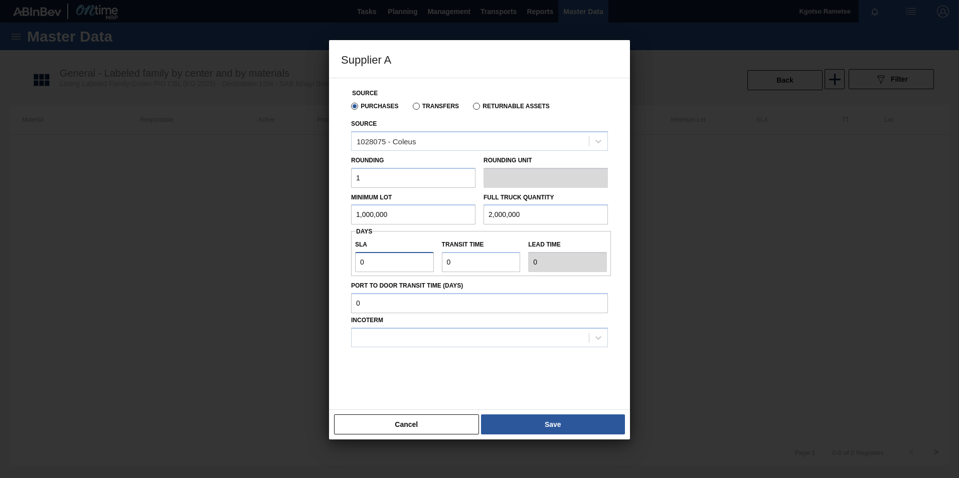
drag, startPoint x: 388, startPoint y: 258, endPoint x: 284, endPoint y: 259, distance: 104.3
click at [284, 259] on div "Supplier A Source Purchases Transfers Returnable Assets Source 1028075 - Coleus…" at bounding box center [479, 239] width 959 height 478
type input "1"
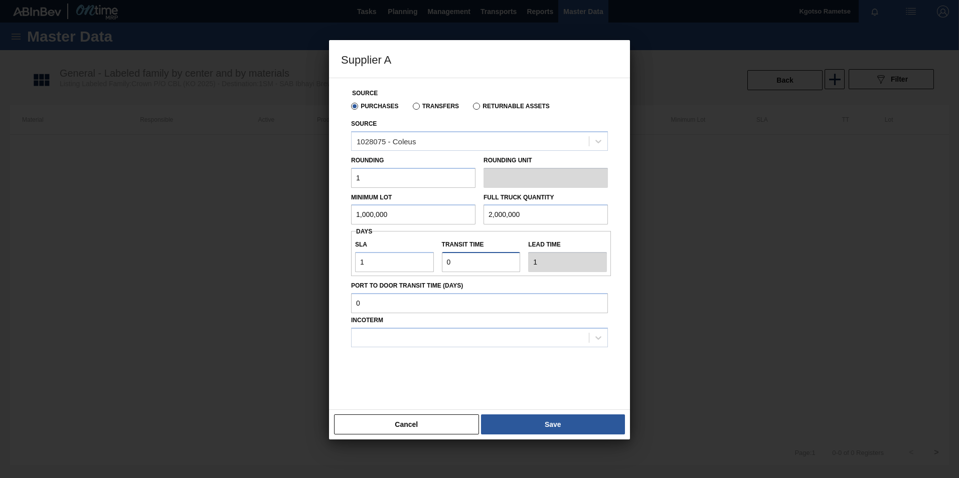
drag, startPoint x: 450, startPoint y: 258, endPoint x: 415, endPoint y: 264, distance: 35.5
click at [415, 264] on div "SLA 1 Transit time Lead time 1" at bounding box center [481, 253] width 260 height 37
type input "1"
type input "2"
type input "1"
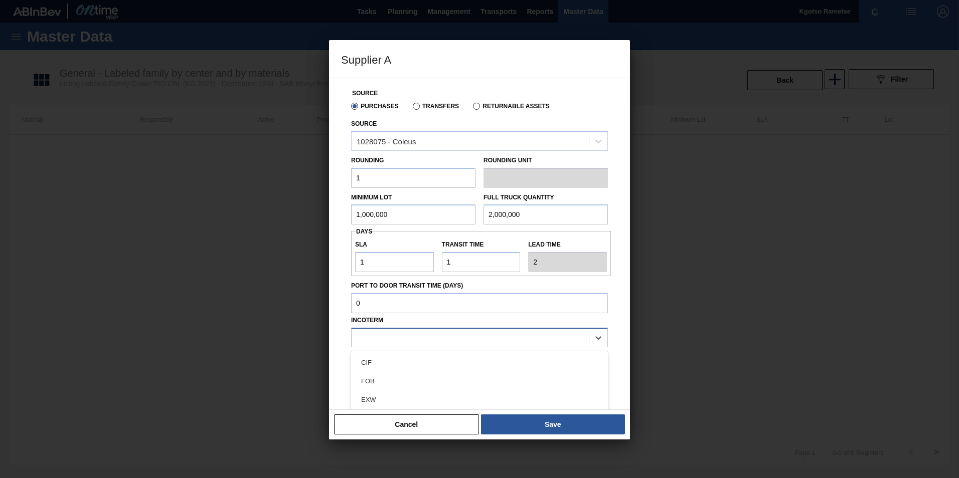
drag, startPoint x: 391, startPoint y: 341, endPoint x: 389, endPoint y: 332, distance: 9.2
click at [389, 332] on div at bounding box center [470, 338] width 237 height 15
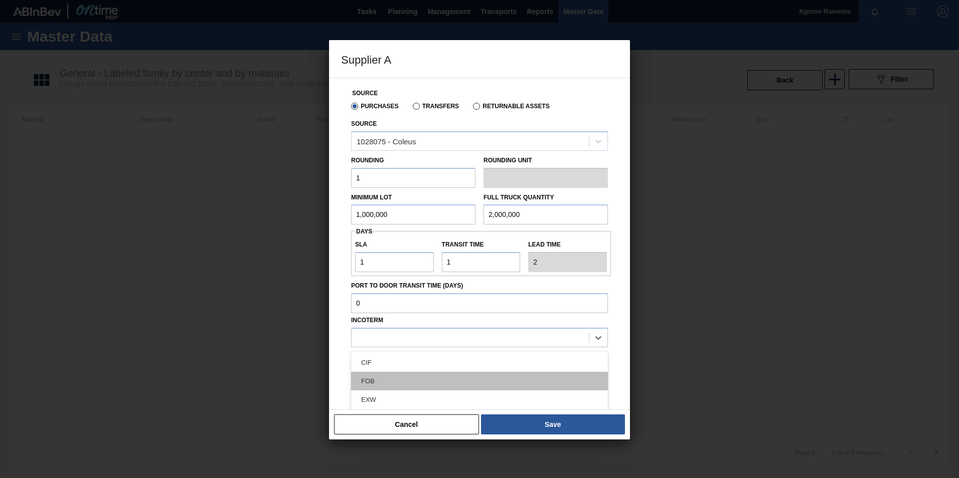
click at [380, 381] on div "FOB" at bounding box center [479, 381] width 257 height 19
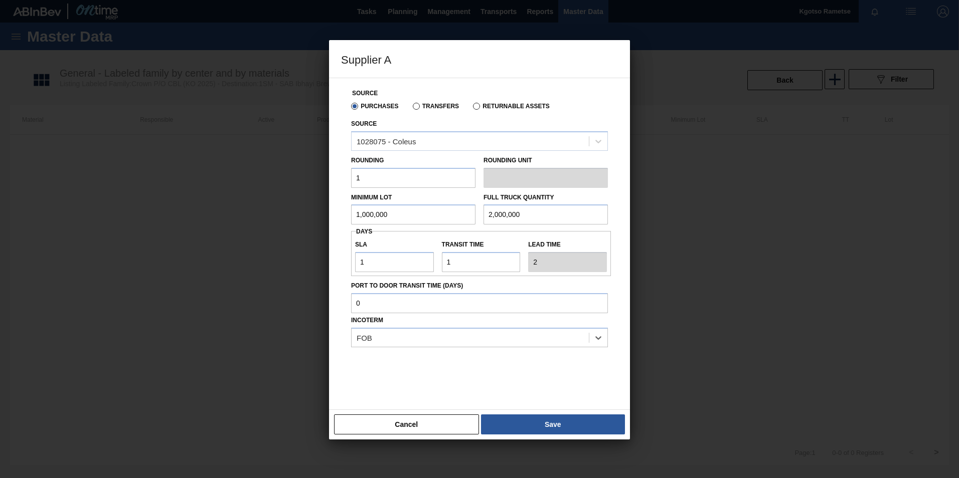
click at [359, 371] on div at bounding box center [479, 373] width 257 height 50
click at [499, 420] on button "Save" at bounding box center [553, 425] width 144 height 20
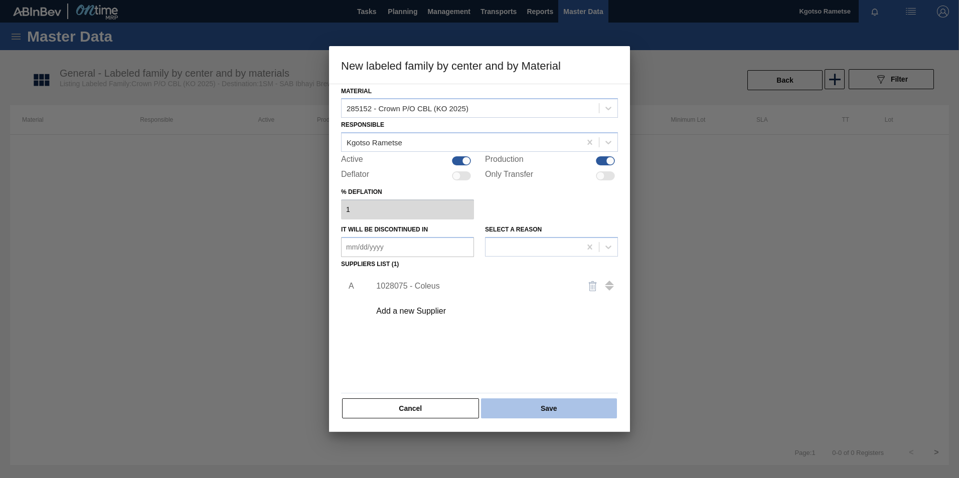
click at [504, 401] on button "Save" at bounding box center [549, 409] width 136 height 20
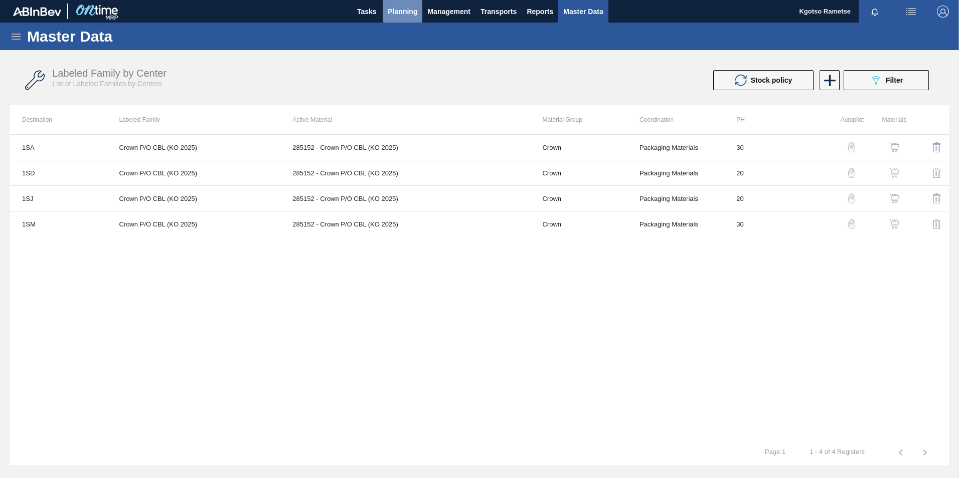
click at [394, 13] on span "Planning" at bounding box center [403, 12] width 30 height 12
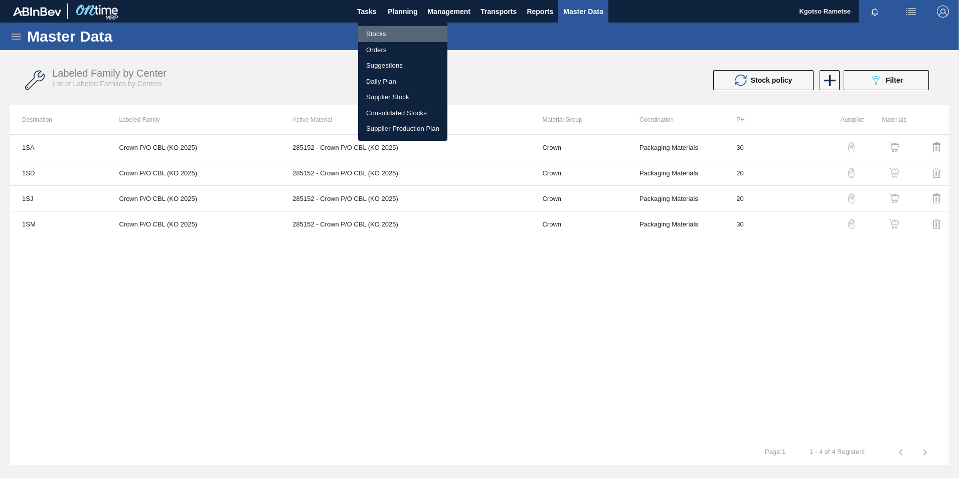
click at [380, 27] on li "Stocks" at bounding box center [402, 34] width 89 height 16
